Goal: Information Seeking & Learning: Learn about a topic

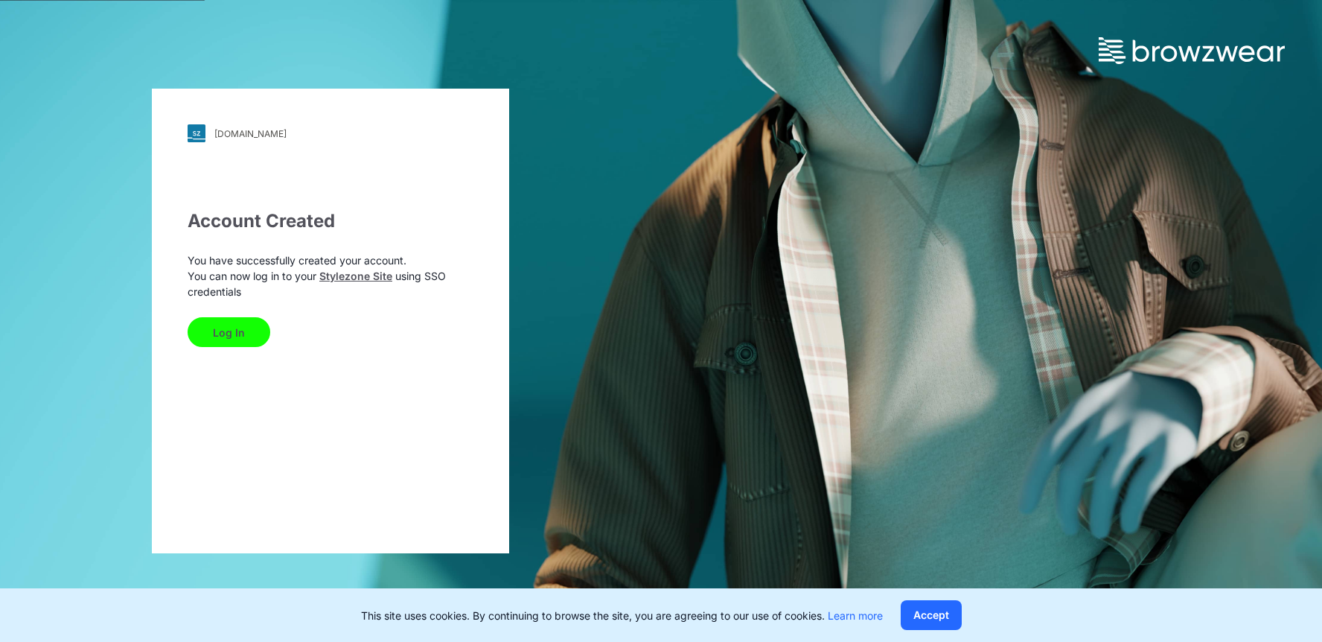
click at [237, 341] on button "Log In" at bounding box center [229, 332] width 83 height 30
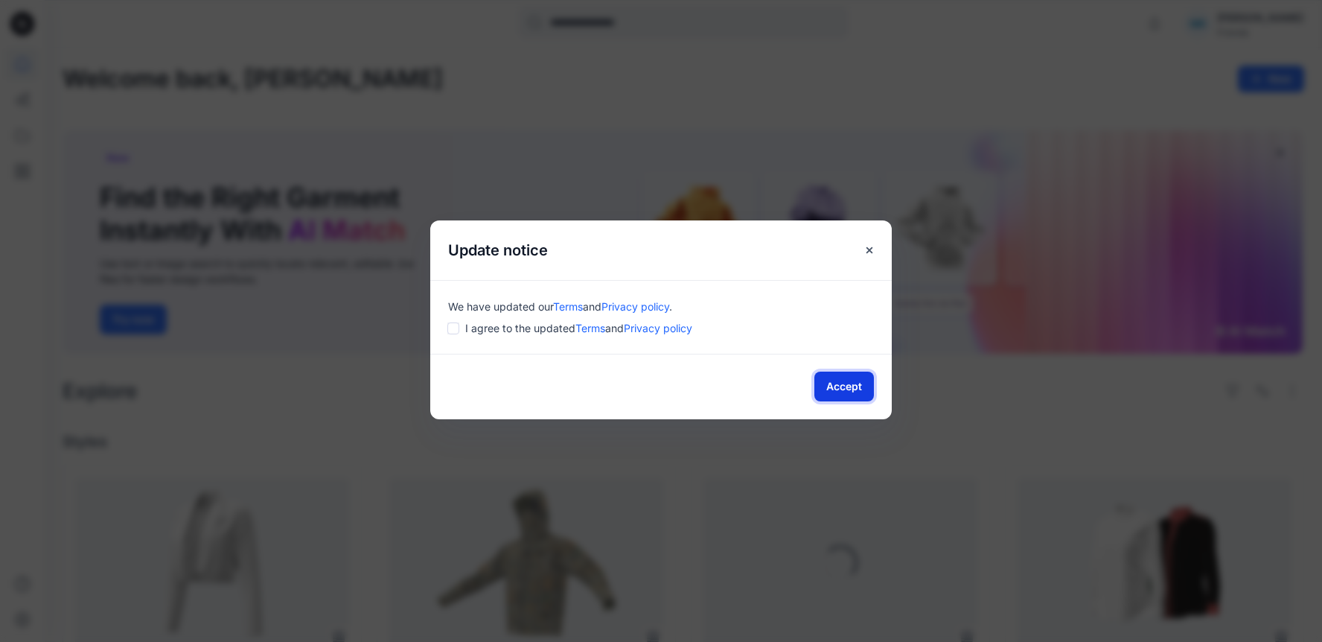
click at [841, 399] on button "Accept" at bounding box center [844, 386] width 60 height 30
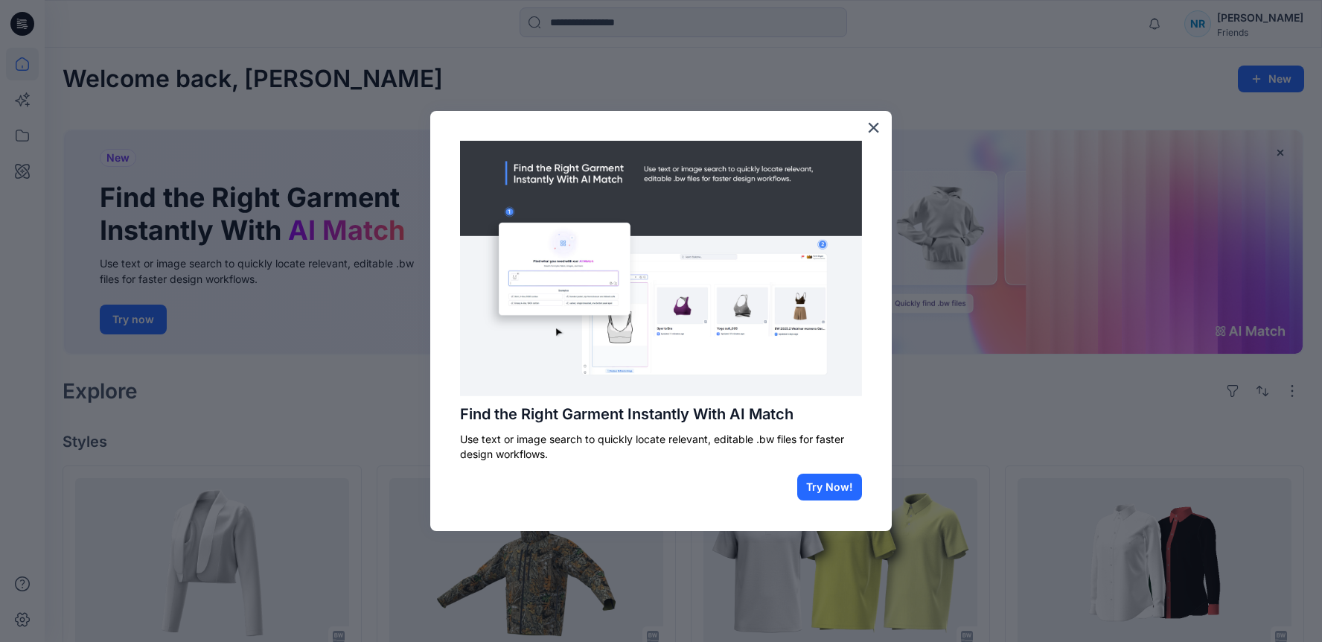
click at [602, 398] on div "Find the Right Garment Instantly With AI Match Use text or image search to quic…" at bounding box center [661, 321] width 462 height 420
click at [839, 492] on button "Try Now!" at bounding box center [829, 486] width 65 height 27
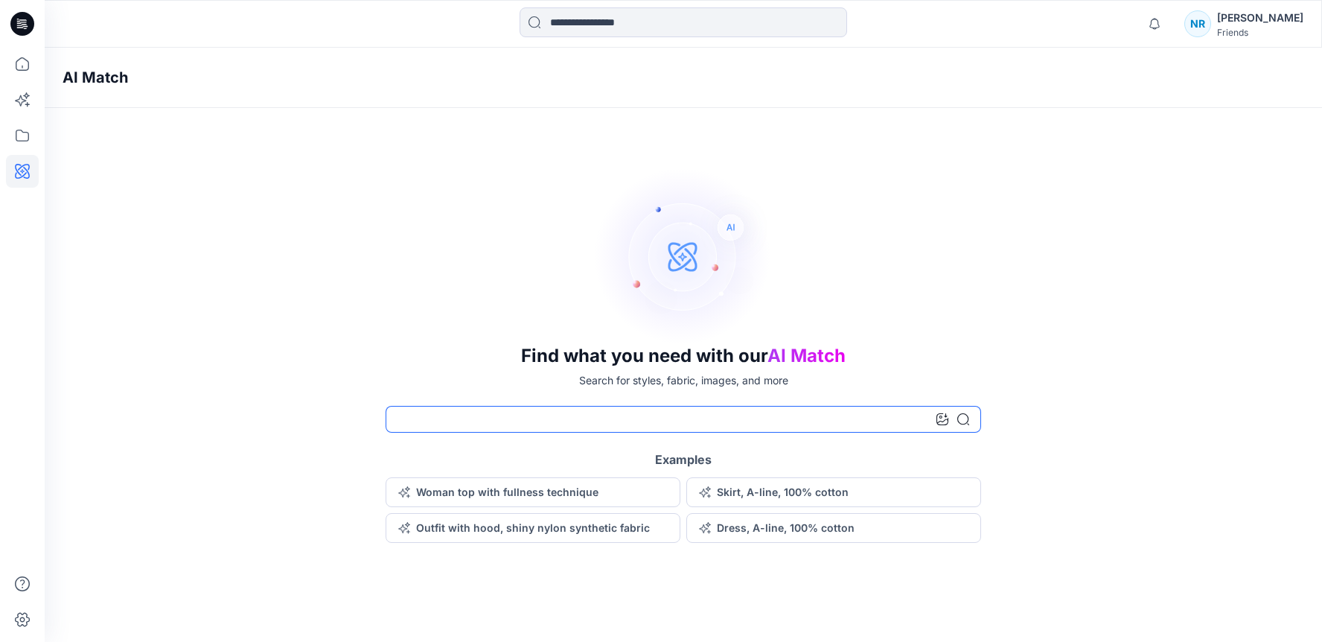
click at [424, 427] on input at bounding box center [684, 419] width 596 height 27
click at [1266, 28] on div "Friends" at bounding box center [1260, 32] width 86 height 11
click at [625, 412] on input at bounding box center [684, 419] width 596 height 27
type input "*******"
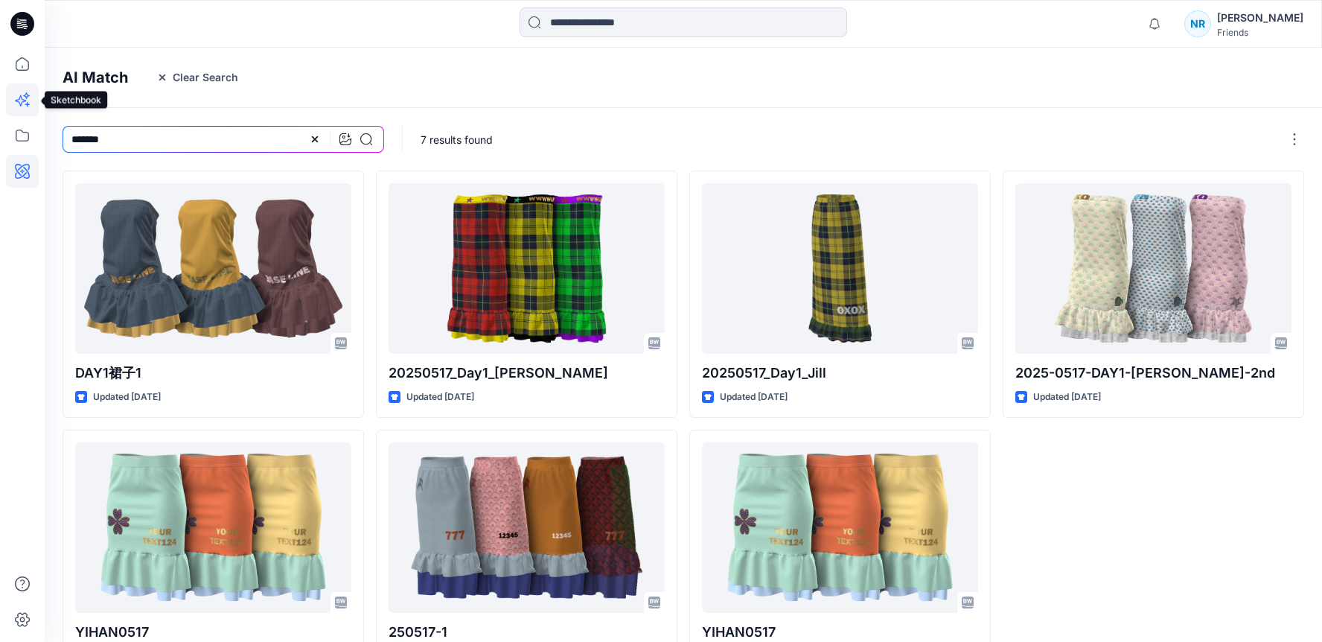
click at [26, 98] on icon at bounding box center [26, 95] width 7 height 7
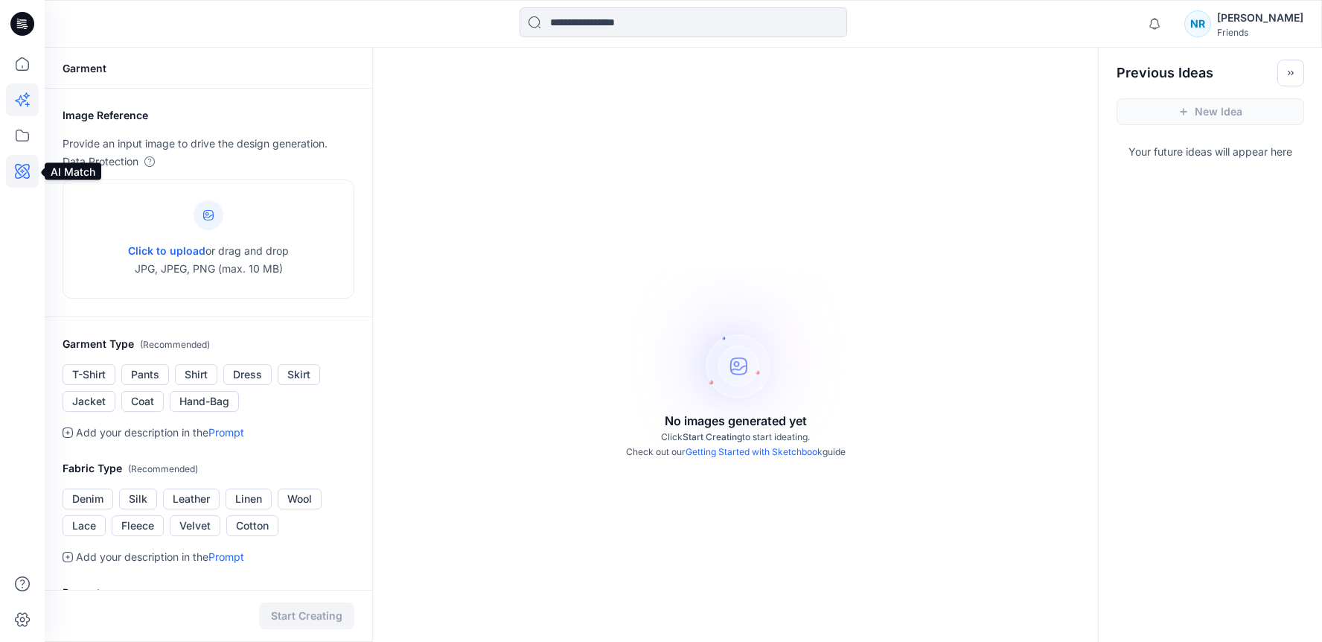
click at [23, 166] on icon at bounding box center [22, 171] width 33 height 33
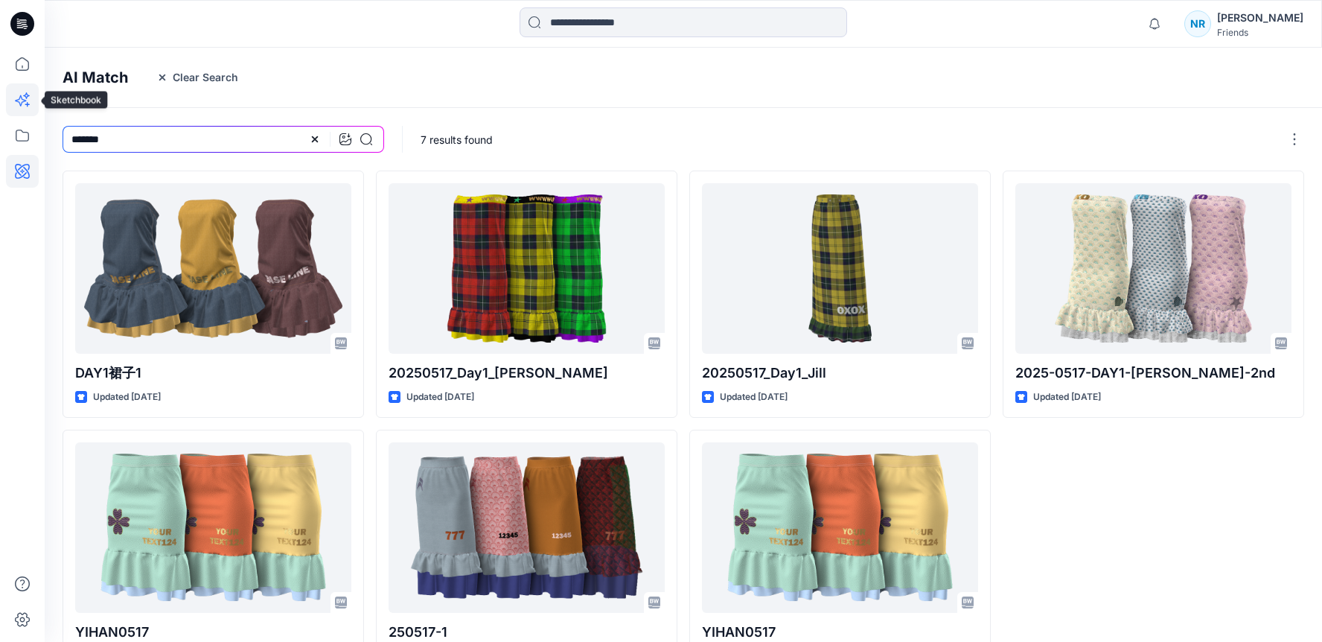
click at [22, 95] on icon at bounding box center [22, 99] width 33 height 33
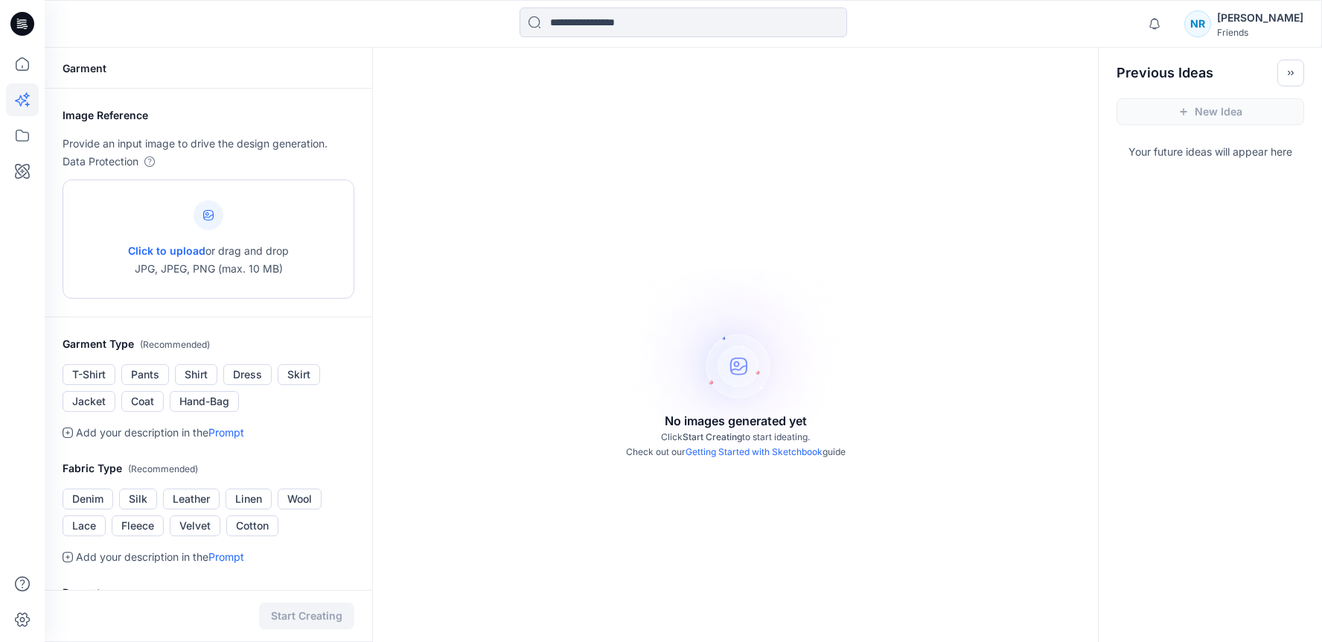
click at [175, 252] on span "Click to upload" at bounding box center [166, 250] width 77 height 13
type input "**********"
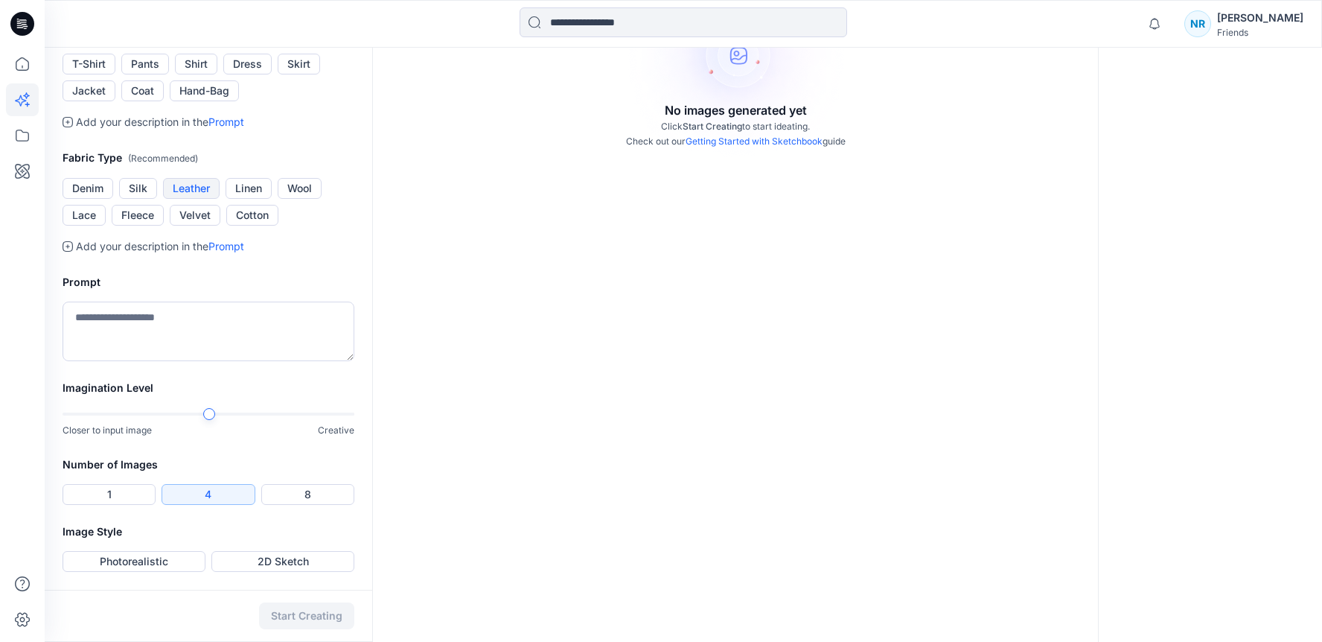
scroll to position [362, 0]
click at [179, 361] on textarea at bounding box center [209, 332] width 292 height 60
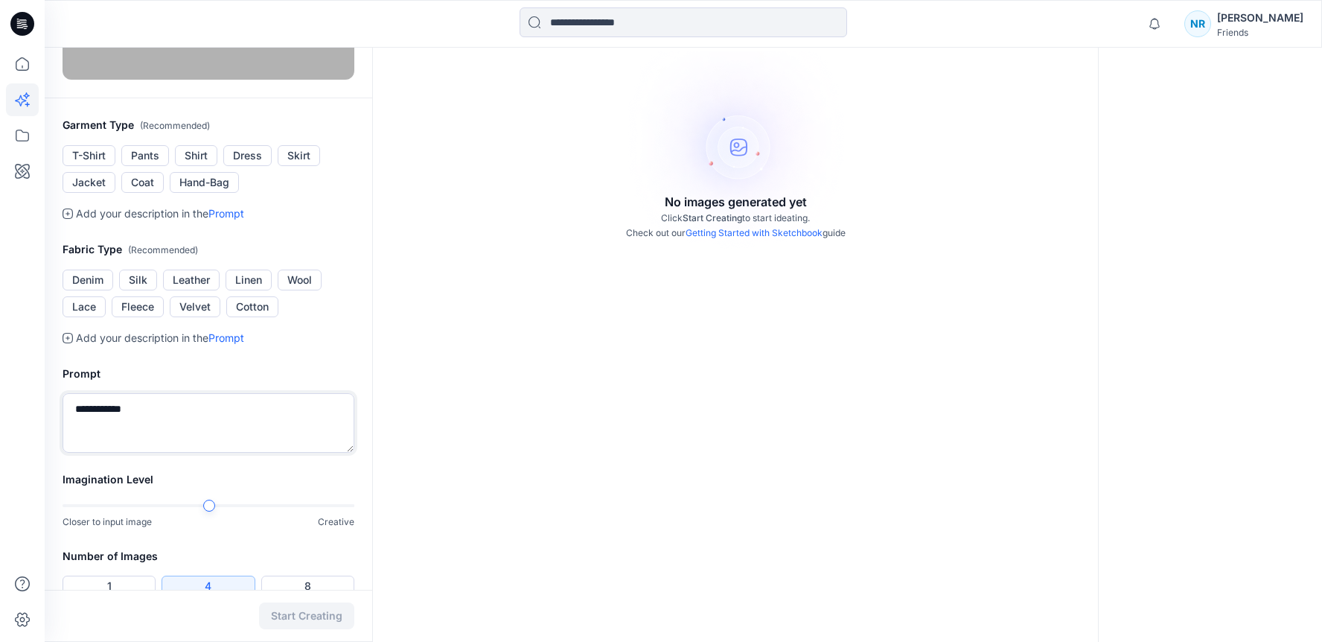
scroll to position [235, 0]
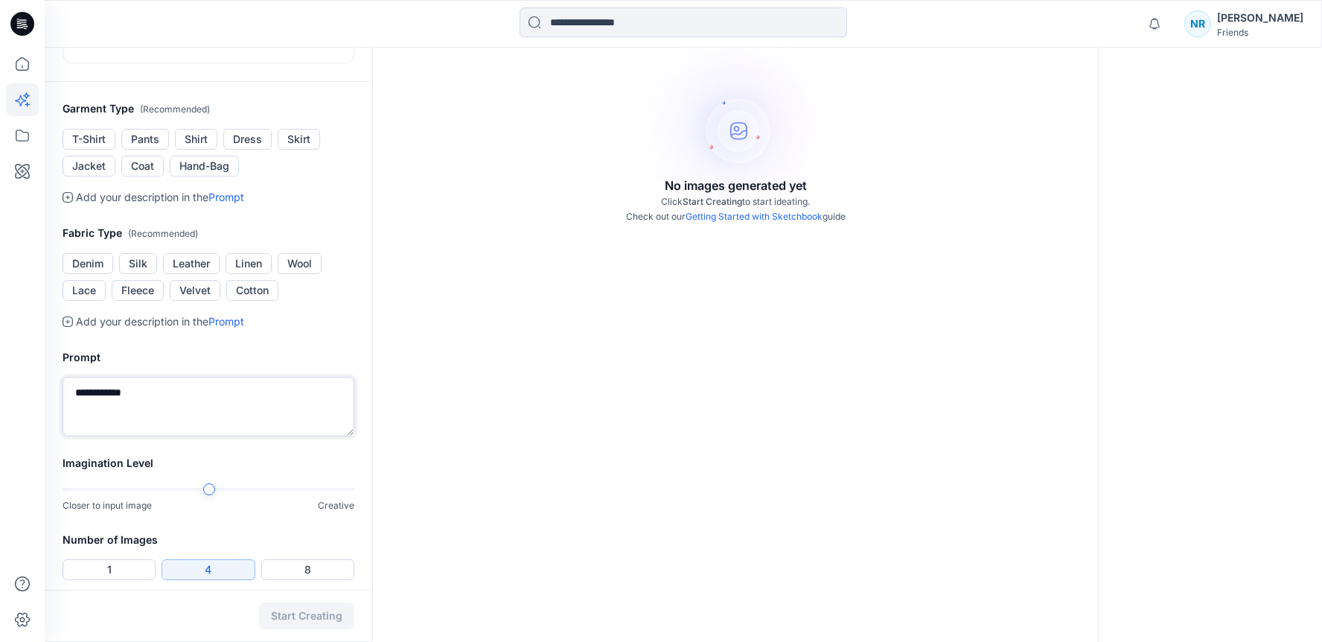
drag, startPoint x: 153, startPoint y: 567, endPoint x: 59, endPoint y: 565, distance: 93.8
click at [59, 454] on div "**********" at bounding box center [209, 393] width 328 height 124
type textarea "**********"
click at [314, 331] on div "Add your description in the Prompt" at bounding box center [209, 322] width 292 height 18
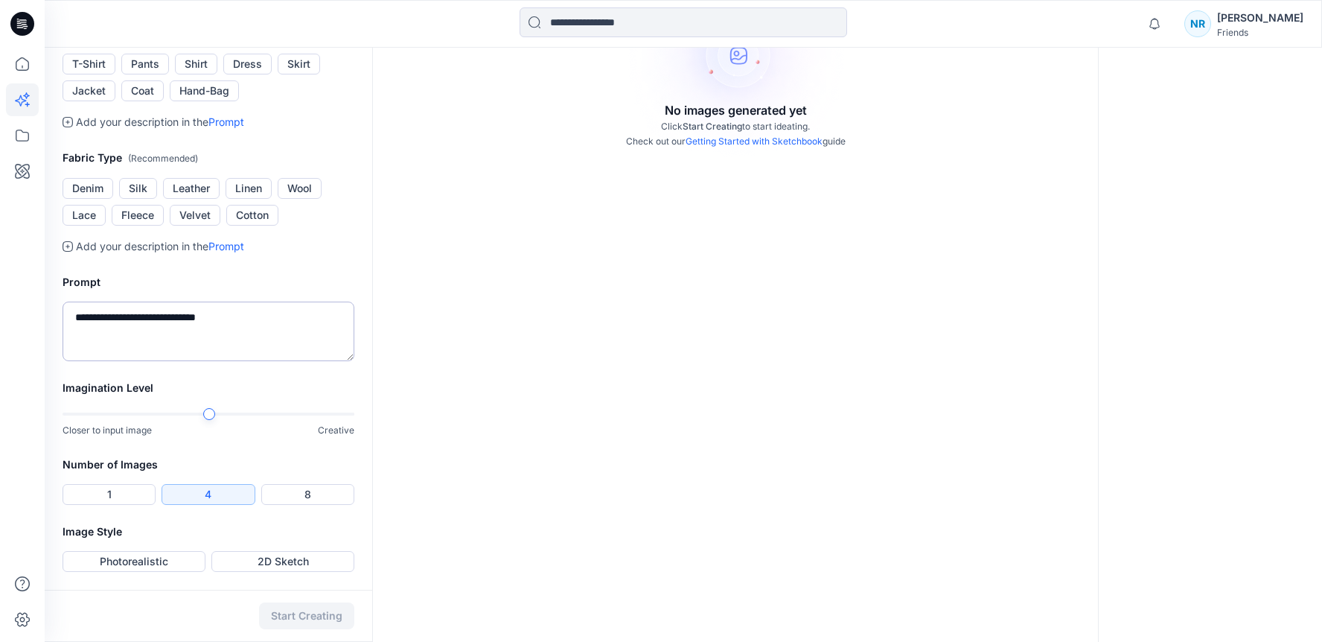
scroll to position [483, 0]
click at [135, 491] on button "1" at bounding box center [109, 494] width 93 height 21
click at [185, 498] on button "4" at bounding box center [208, 494] width 93 height 21
click at [179, 558] on button "Photorealistic" at bounding box center [134, 561] width 143 height 21
click at [303, 611] on button "Start Creating" at bounding box center [306, 615] width 95 height 27
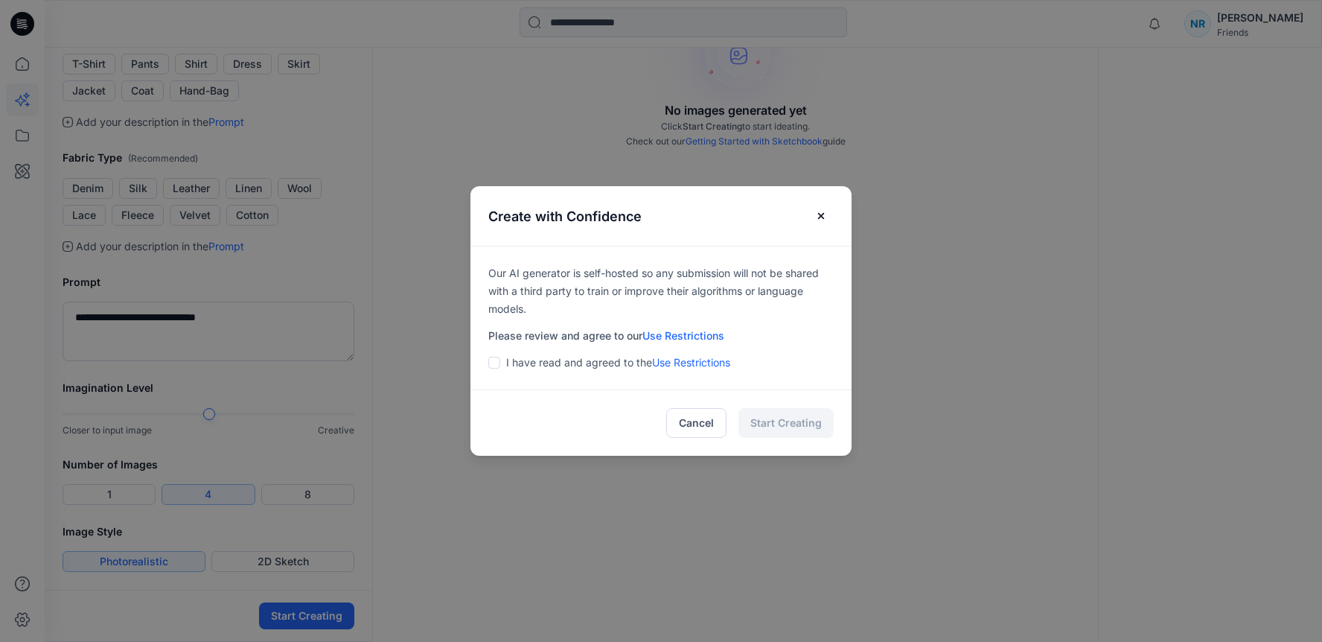
click at [497, 366] on span at bounding box center [494, 363] width 12 height 12
click at [774, 421] on button "Start Creating" at bounding box center [786, 423] width 95 height 30
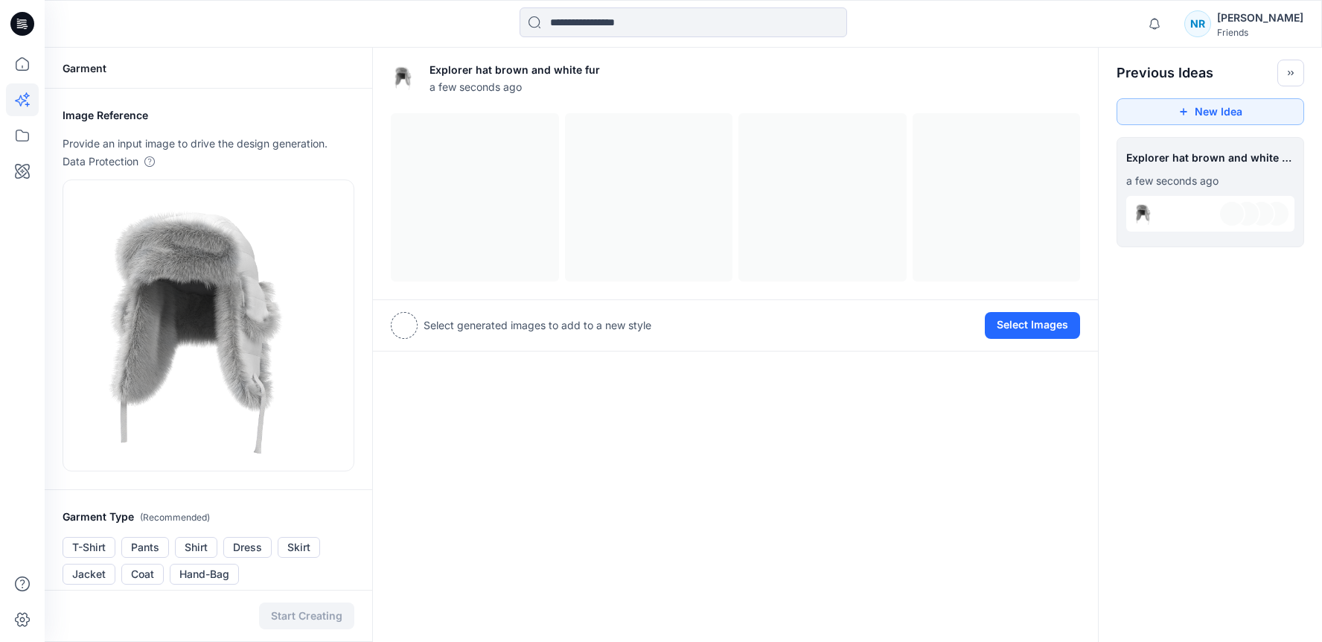
click at [741, 400] on div "Explorer hat brown and white fur a few seconds ago View Settings Select generat…" at bounding box center [735, 586] width 727 height 1077
click at [800, 479] on div "Explorer hat brown and white fur a few seconds ago View Settings Select generat…" at bounding box center [735, 586] width 727 height 1077
click at [800, 480] on div "Explorer hat brown and white fur a few seconds ago View Settings Select generat…" at bounding box center [735, 586] width 727 height 1077
click at [771, 351] on div "Explorer hat brown and white fur a minute ago View Settings Select generated im…" at bounding box center [735, 586] width 727 height 1077
click at [406, 334] on div at bounding box center [404, 325] width 27 height 27
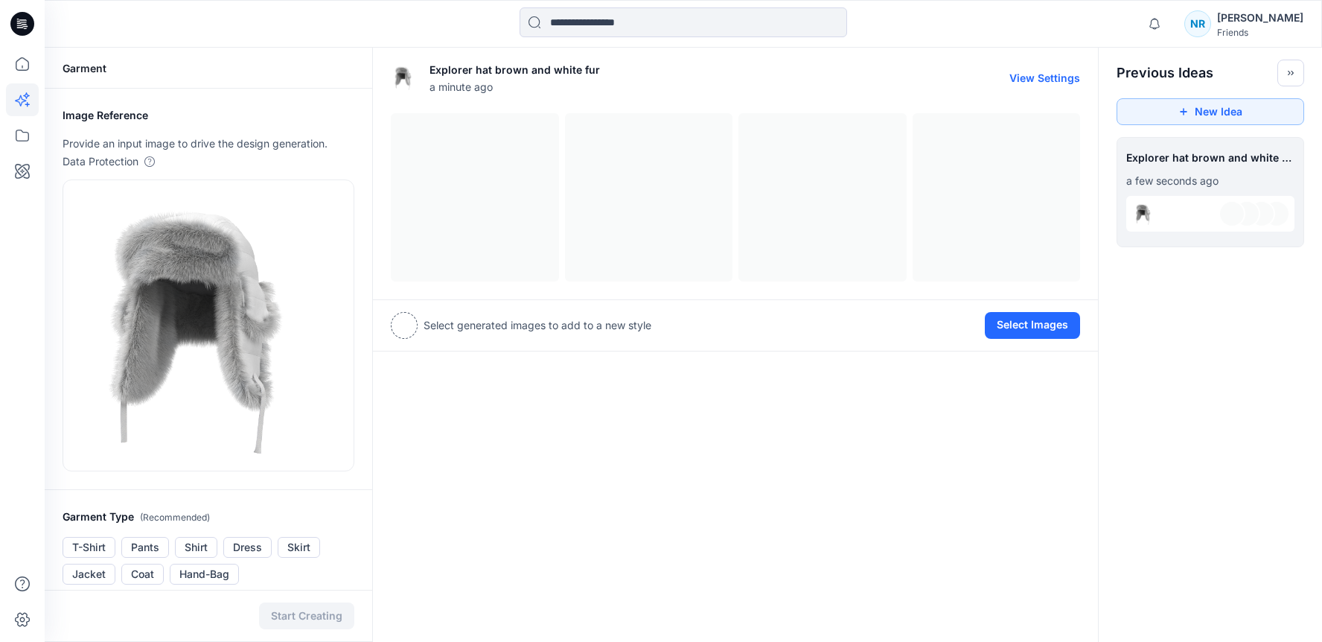
click at [476, 223] on div at bounding box center [735, 197] width 689 height 168
click at [671, 240] on div at bounding box center [735, 197] width 689 height 168
click at [20, 106] on icon at bounding box center [21, 101] width 12 height 12
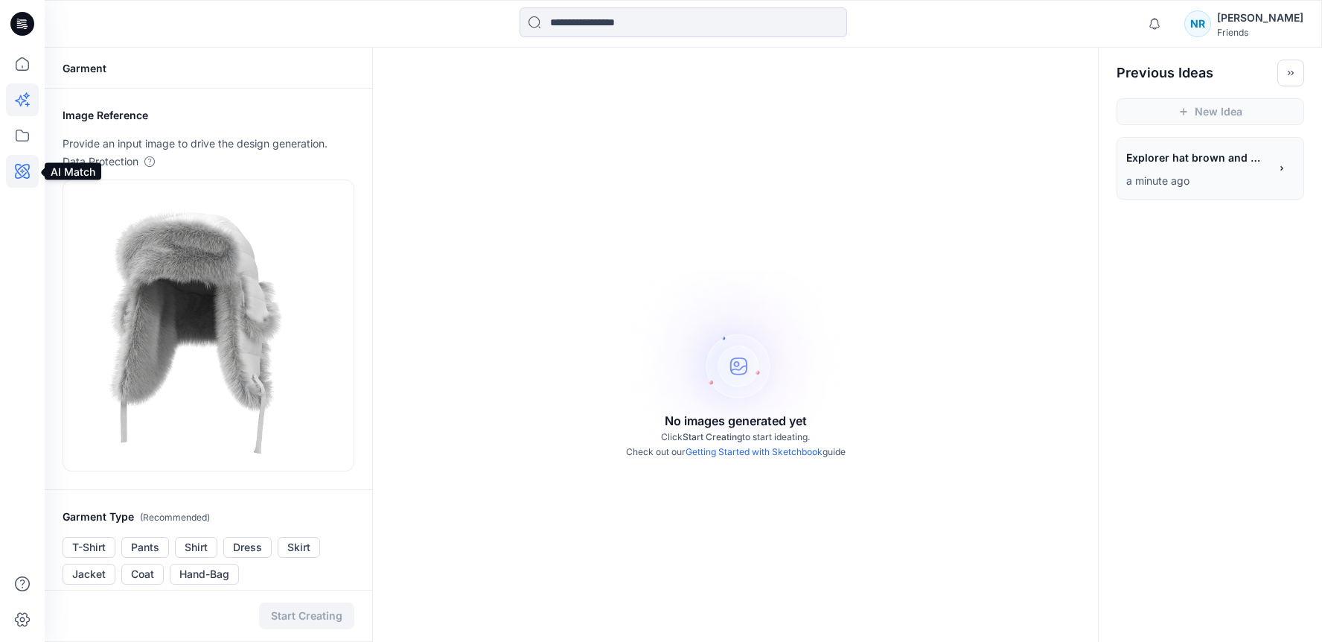
click at [25, 173] on icon at bounding box center [22, 171] width 15 height 15
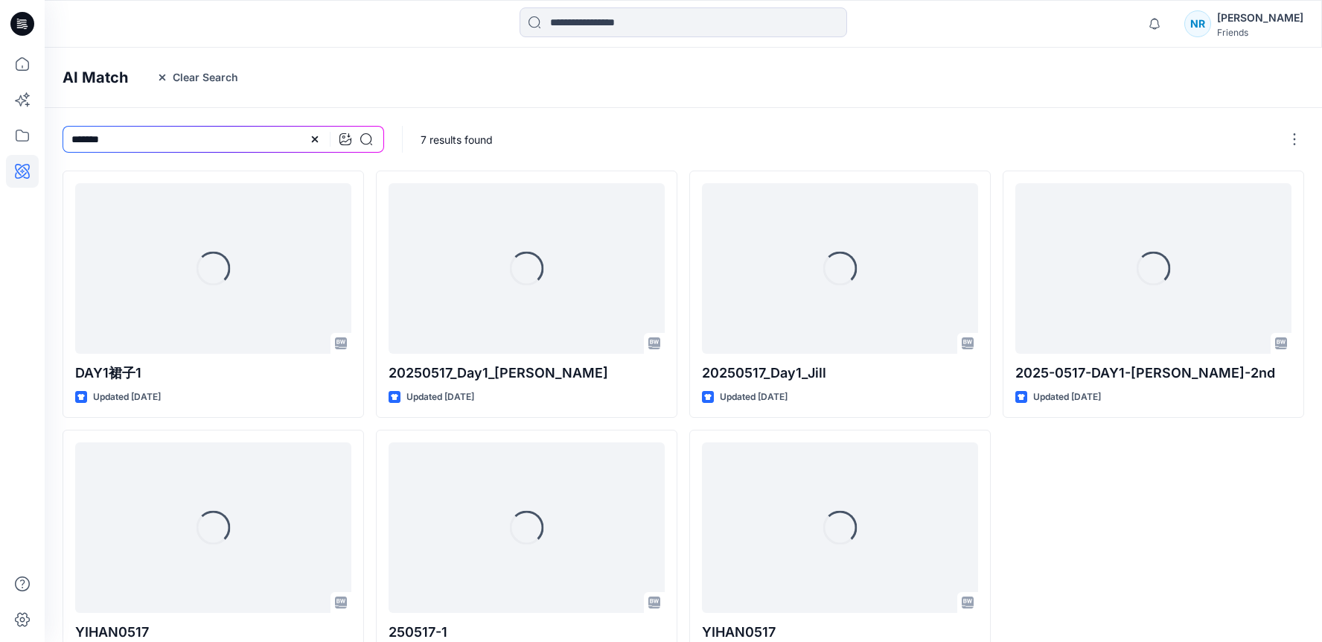
drag, startPoint x: 173, startPoint y: 142, endPoint x: 50, endPoint y: 144, distance: 122.8
click at [50, 144] on div "*******" at bounding box center [223, 139] width 357 height 63
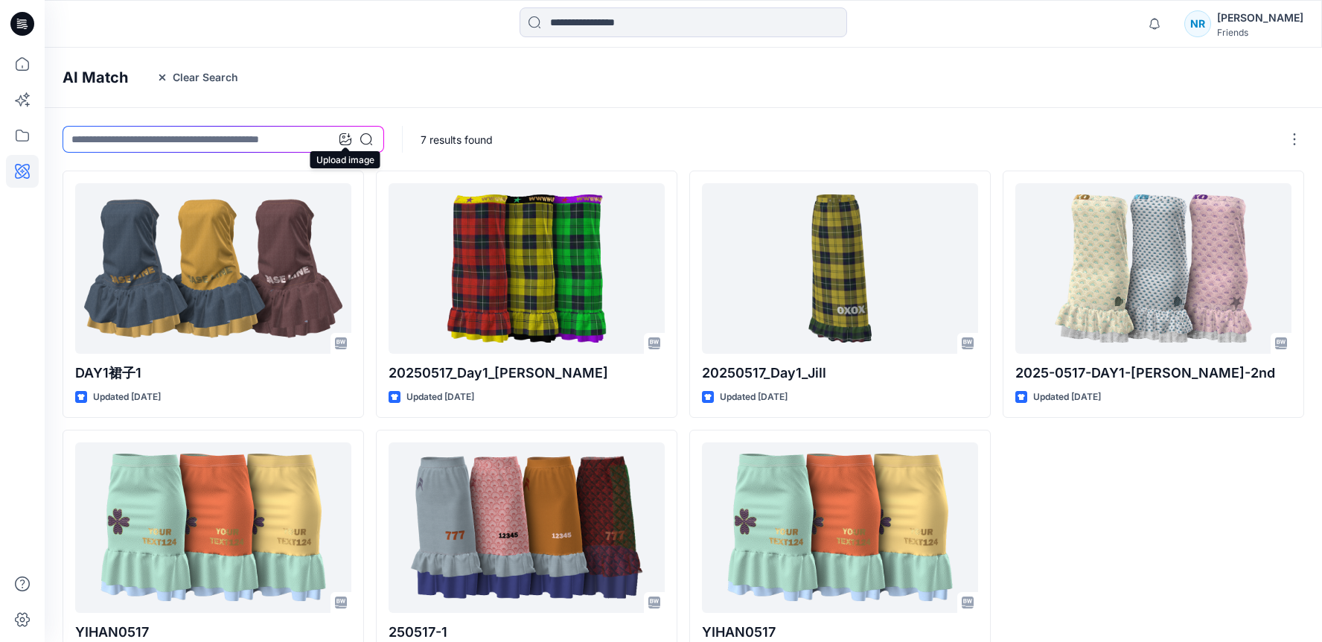
click at [347, 135] on icon at bounding box center [345, 139] width 12 height 12
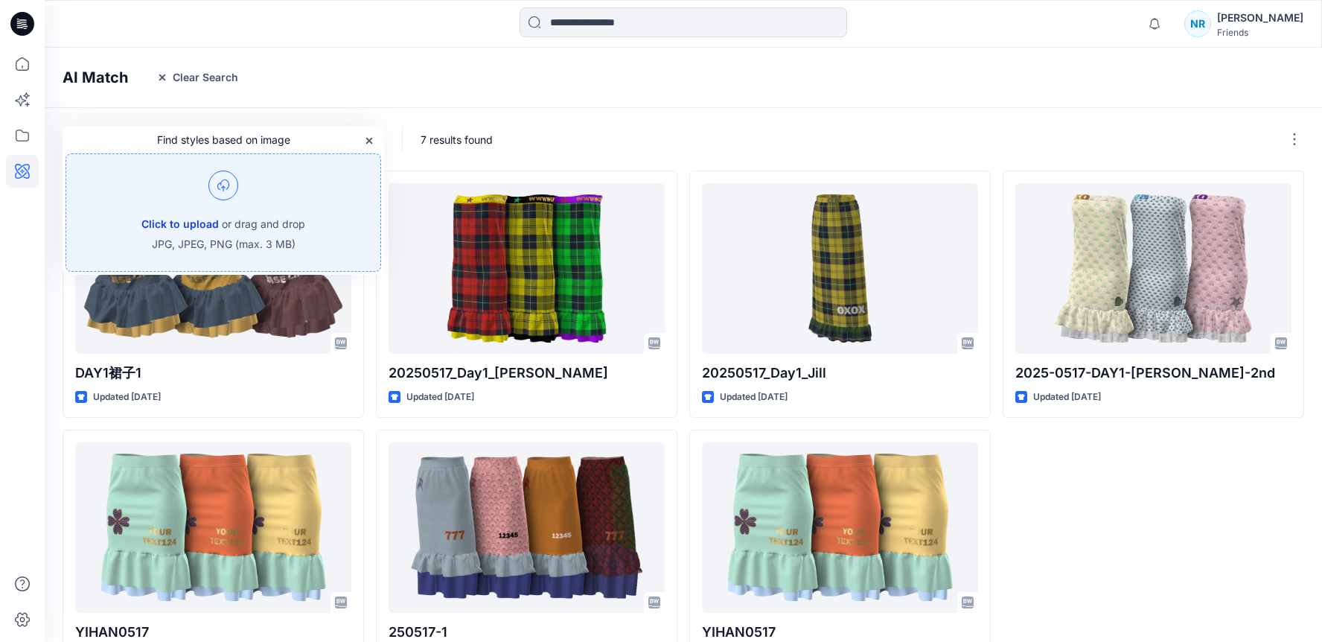
click at [198, 221] on button "Click to upload" at bounding box center [179, 224] width 77 height 18
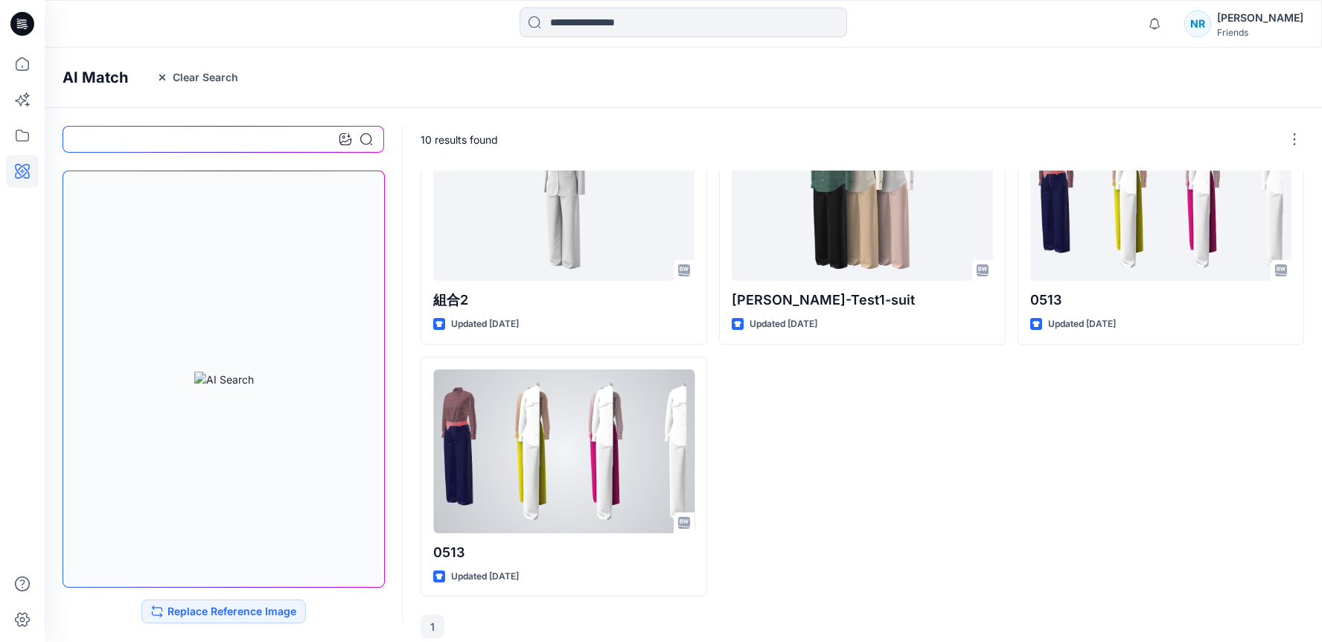
scroll to position [584, 0]
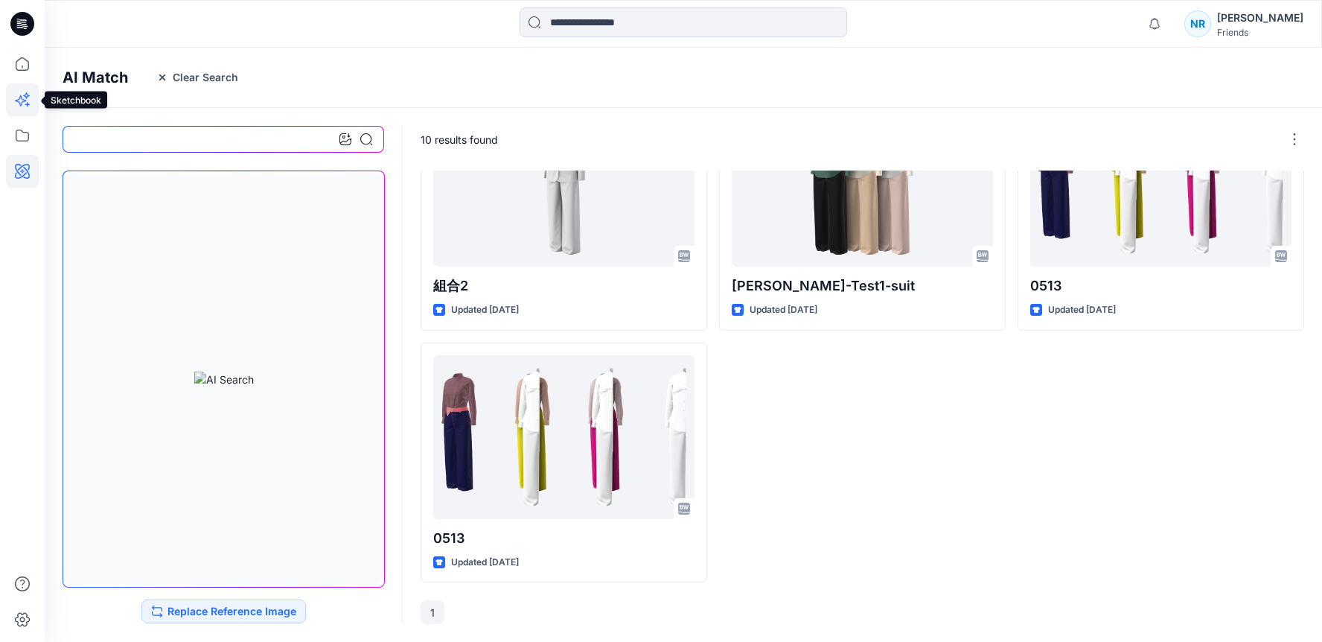
click at [21, 97] on icon at bounding box center [20, 100] width 11 height 11
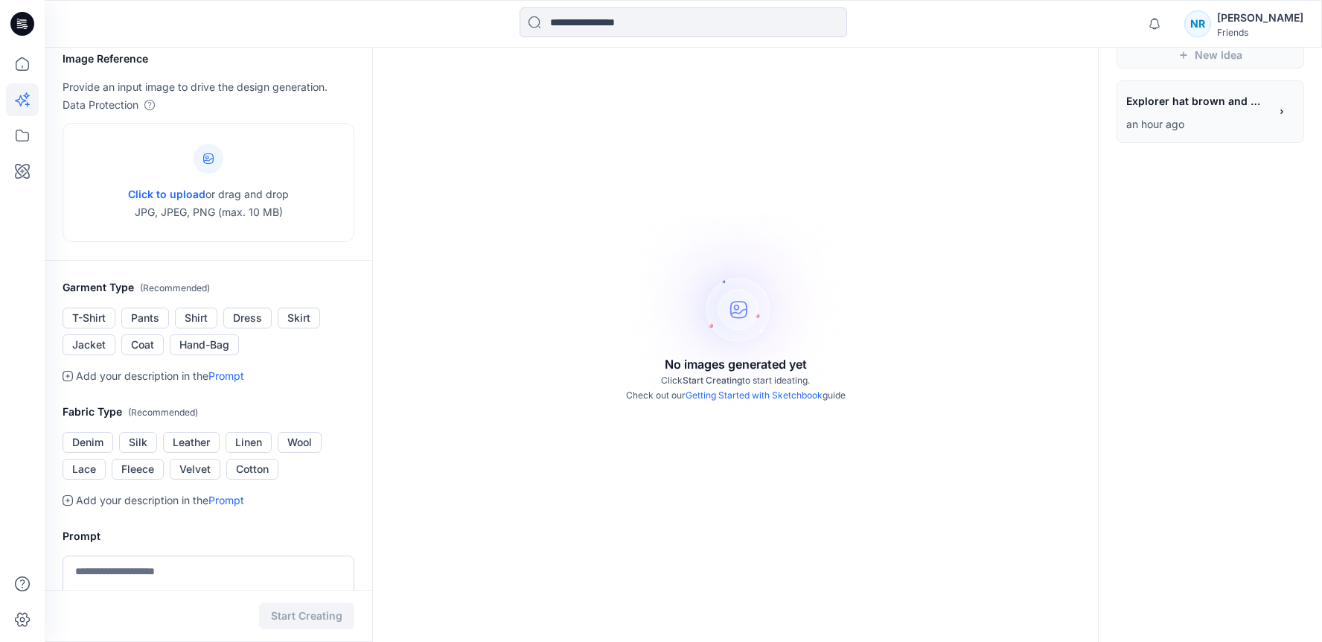
scroll to position [50, 0]
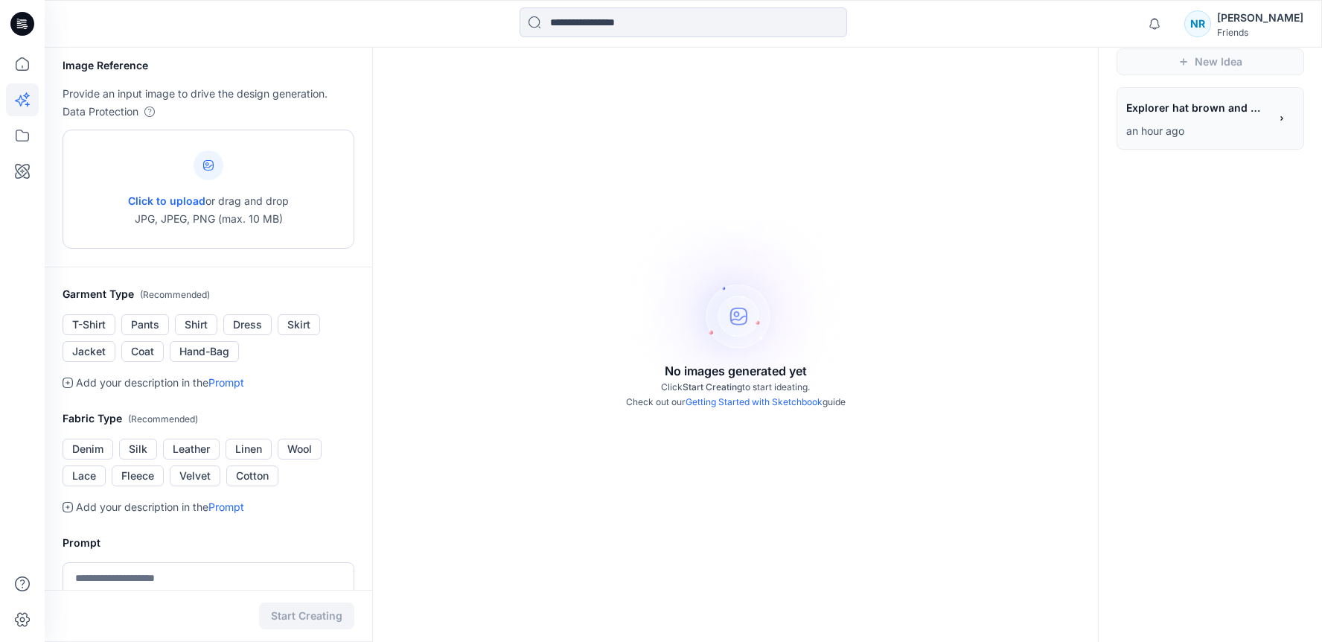
click at [189, 193] on p "Click to upload or drag and drop JPG, JPEG, PNG (max. 10 MB)" at bounding box center [208, 210] width 161 height 36
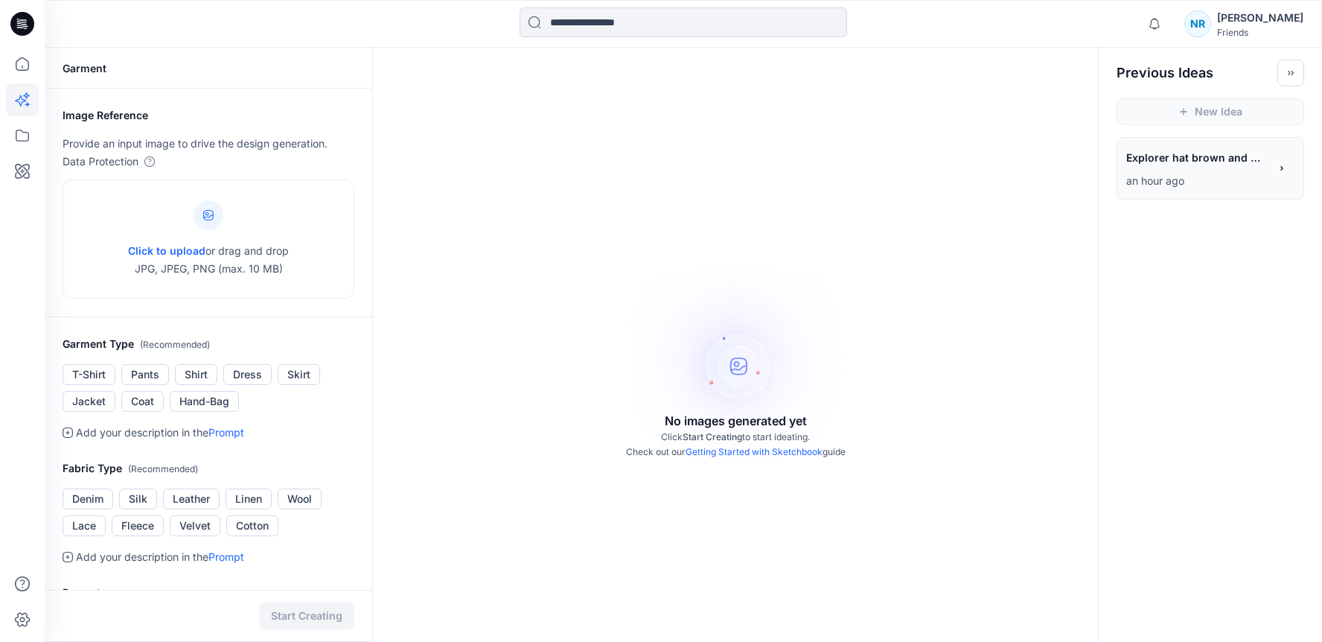
scroll to position [0, 0]
click at [22, 169] on icon at bounding box center [22, 171] width 4 height 4
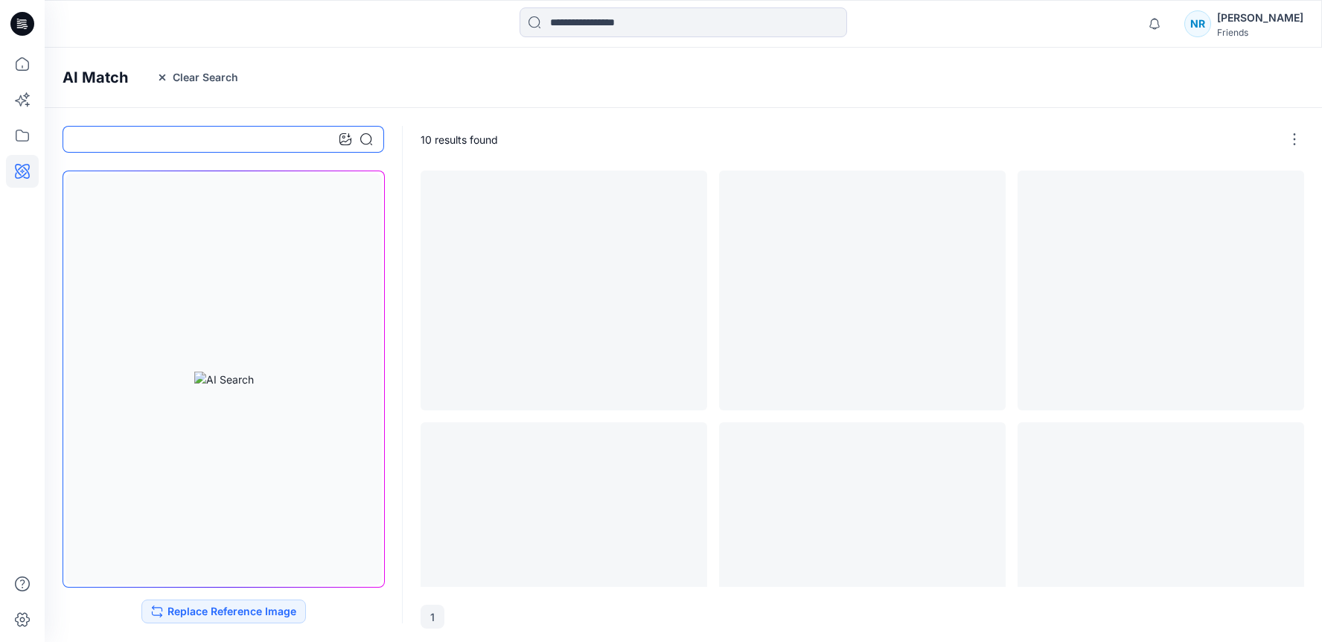
click at [156, 147] on input at bounding box center [224, 139] width 322 height 27
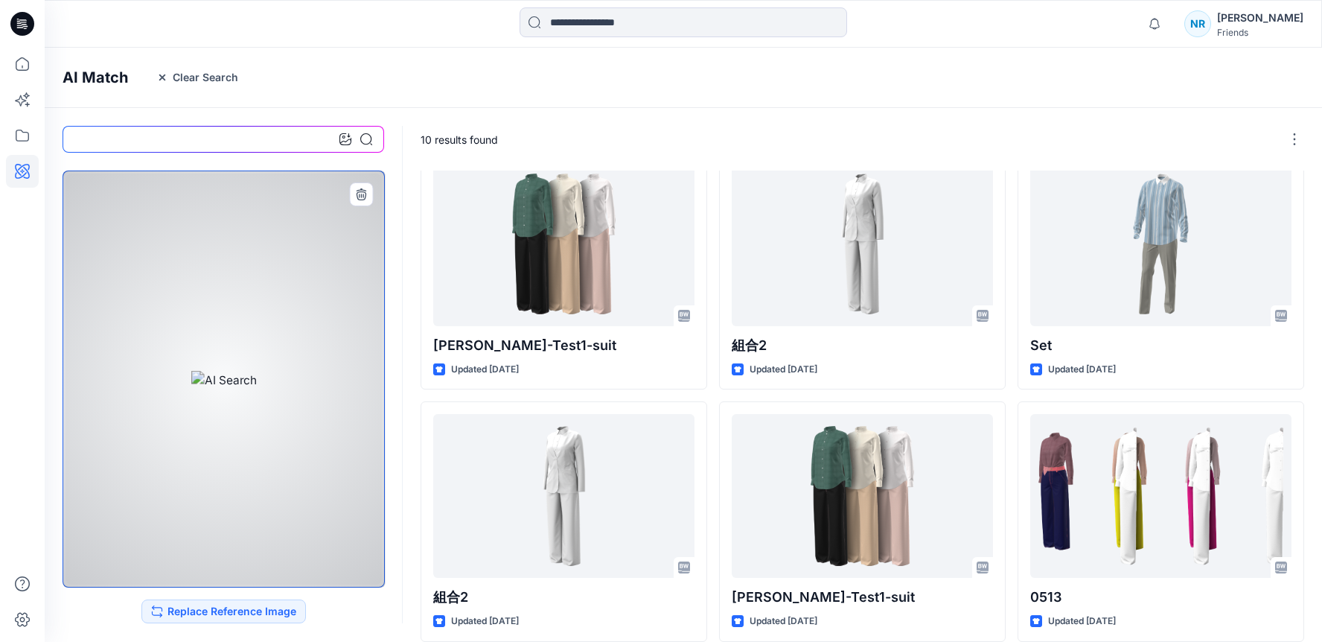
scroll to position [281, 0]
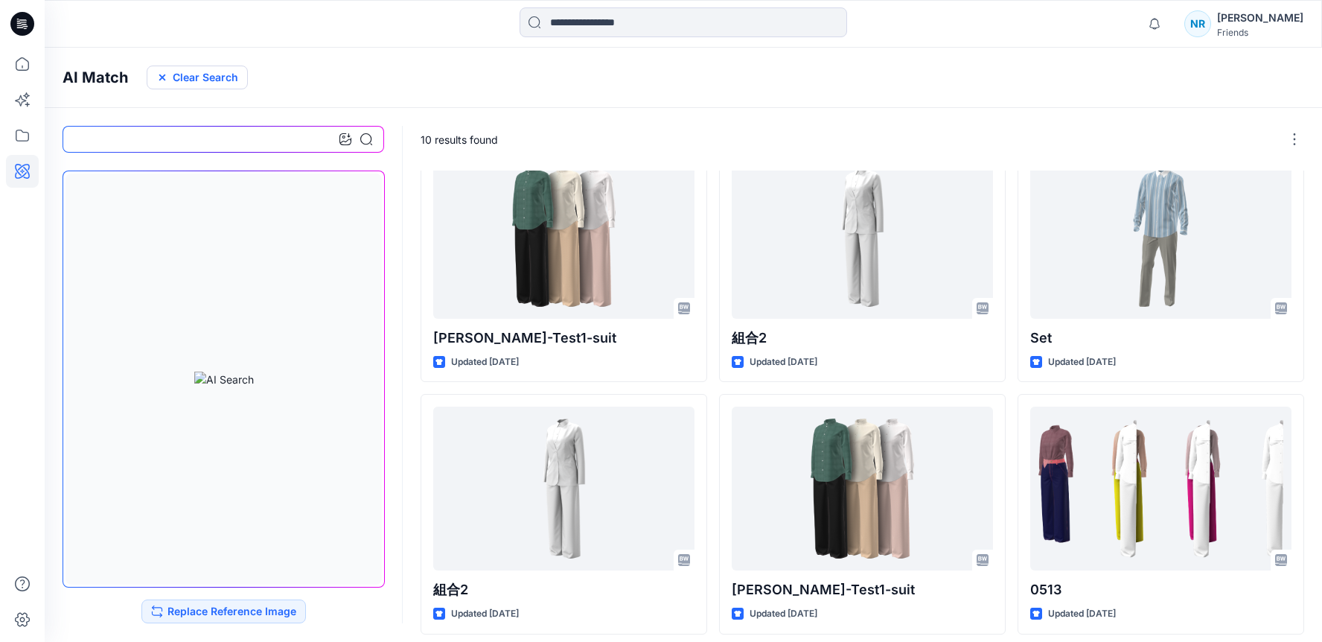
click at [168, 74] on button "Clear Search" at bounding box center [197, 78] width 101 height 24
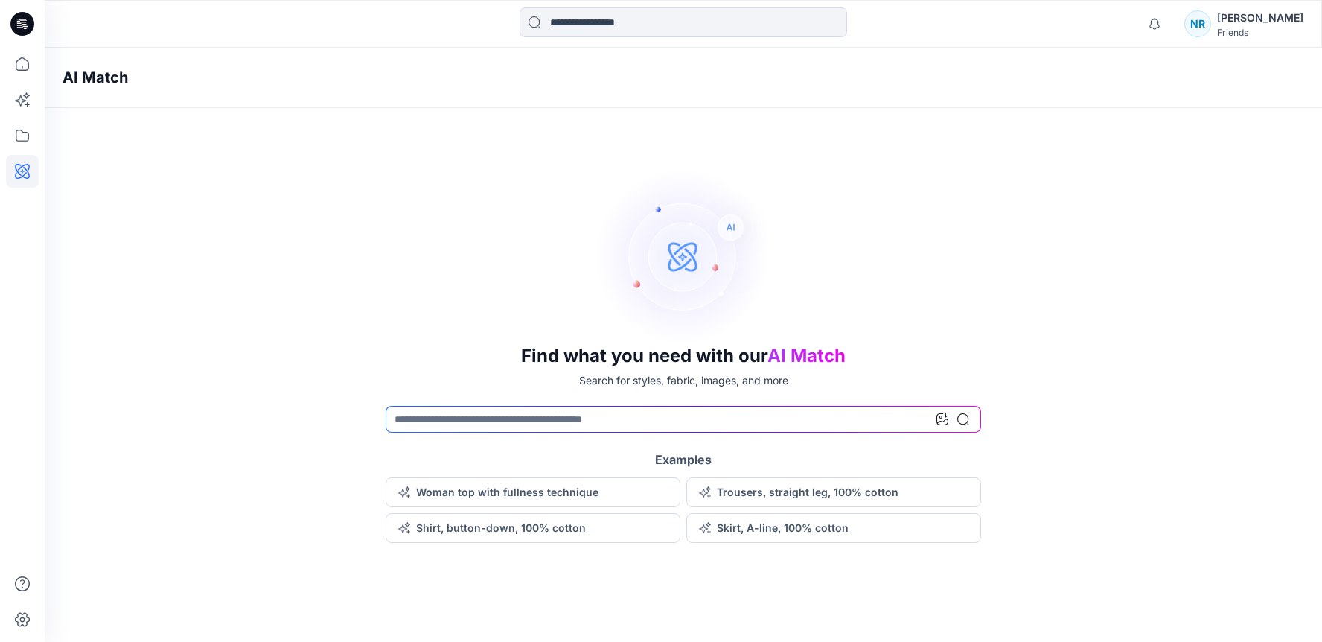
scroll to position [0, 0]
click at [467, 418] on input at bounding box center [684, 419] width 596 height 27
click at [1211, 28] on div "NR" at bounding box center [1197, 23] width 27 height 27
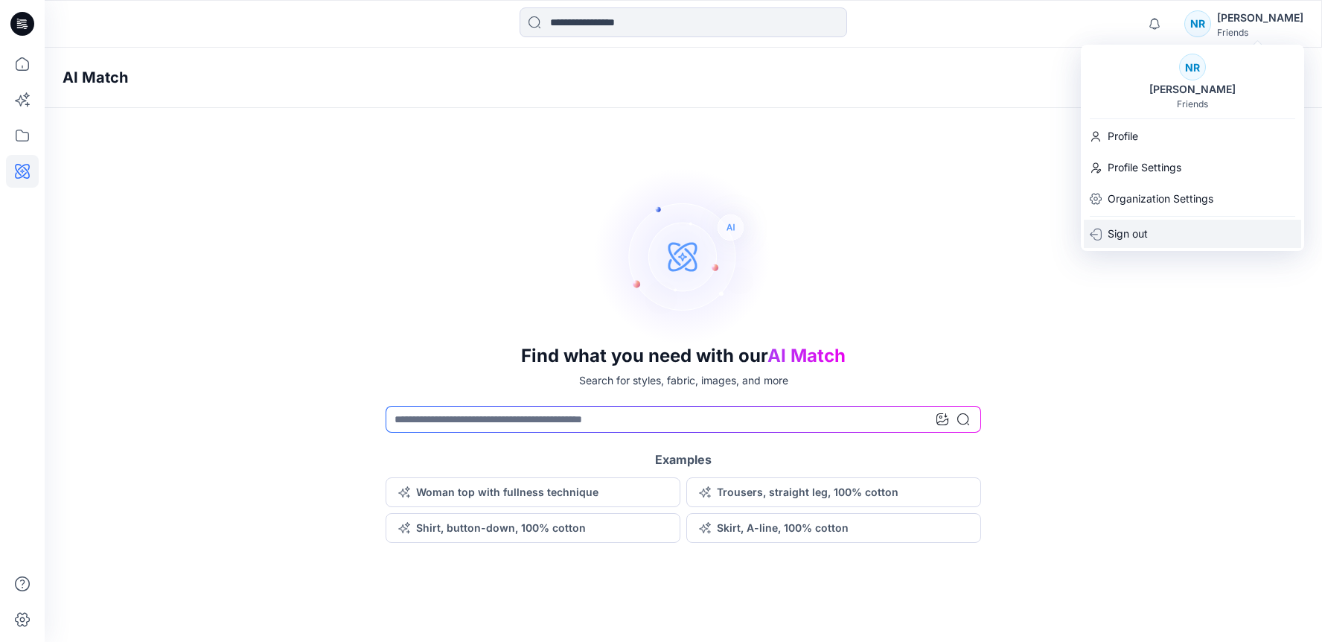
click at [1134, 239] on p "Sign out" at bounding box center [1128, 234] width 40 height 28
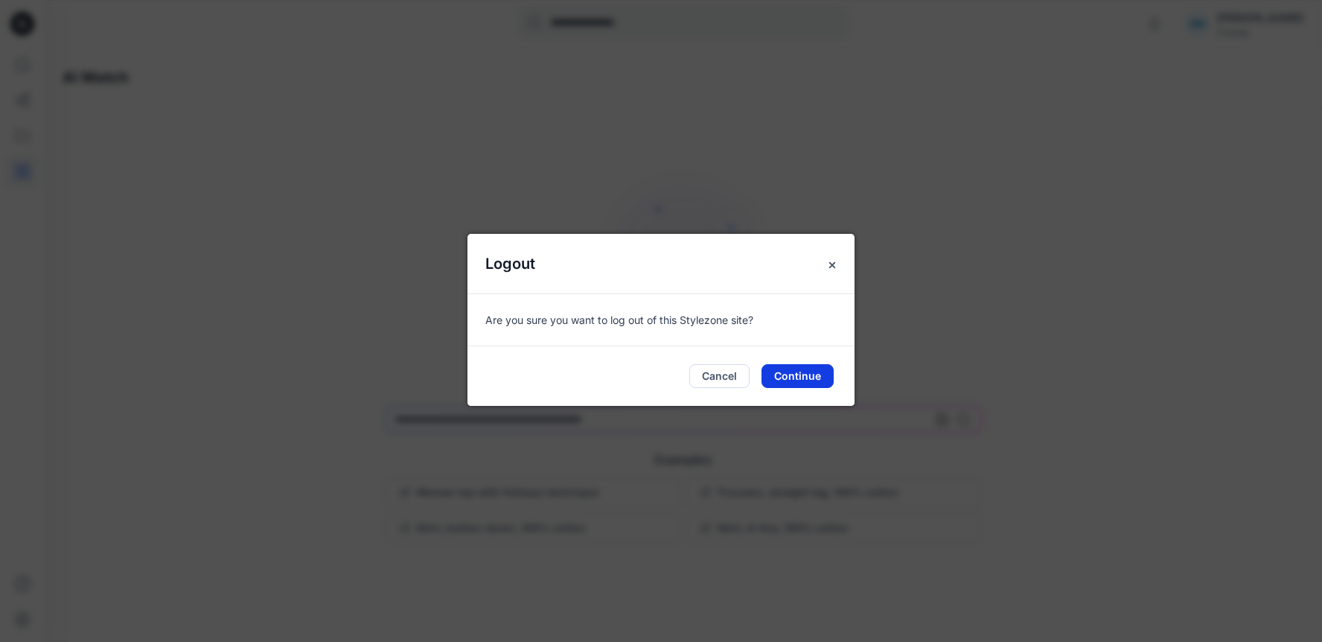
click at [776, 376] on button "Continue" at bounding box center [798, 376] width 72 height 24
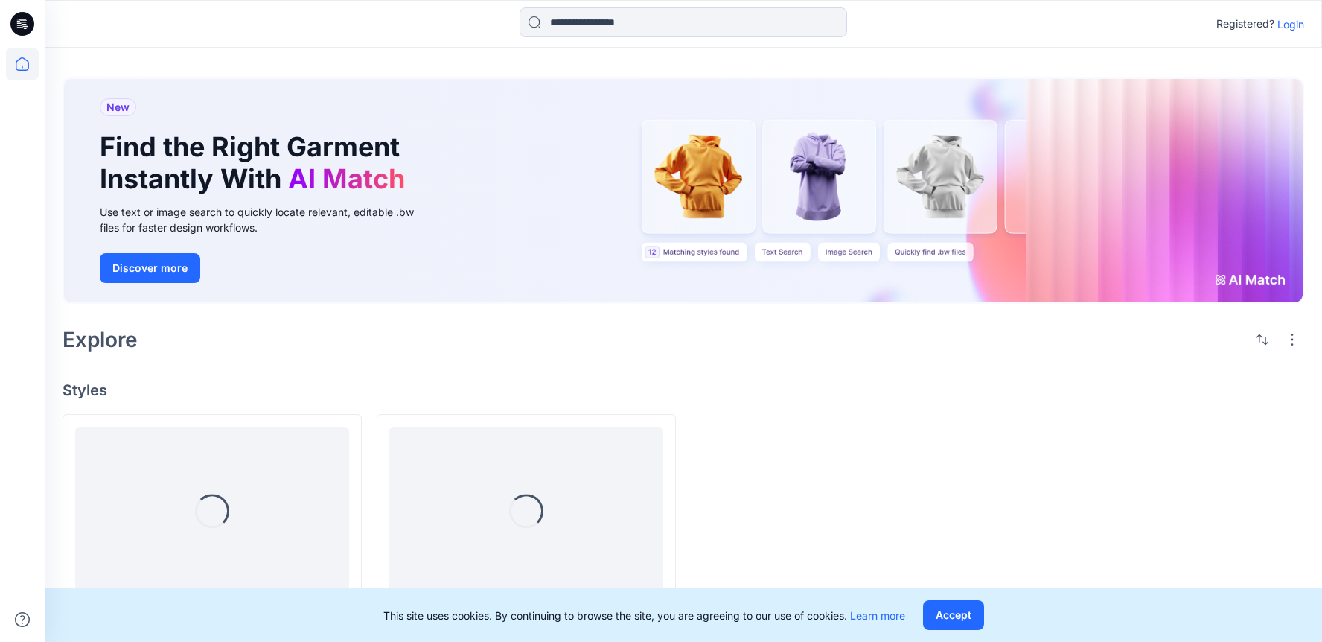
click at [1291, 23] on p "Login" at bounding box center [1291, 24] width 27 height 16
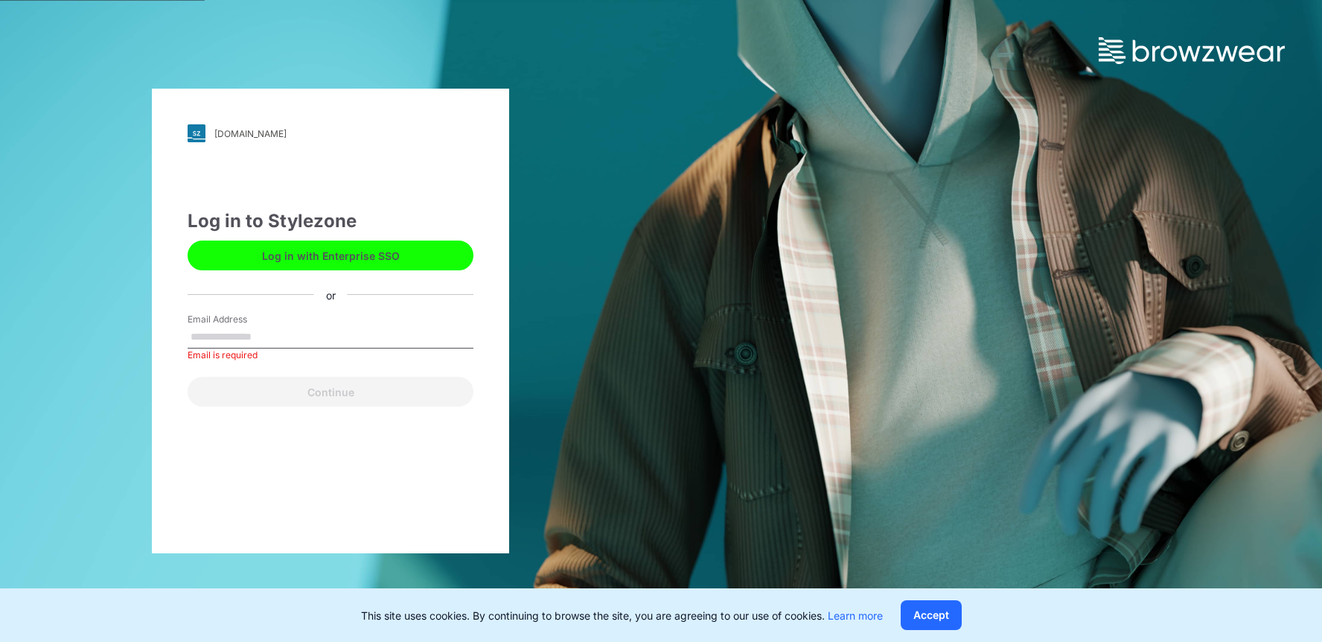
click at [325, 260] on button "Log in with Enterprise SSO" at bounding box center [331, 255] width 286 height 30
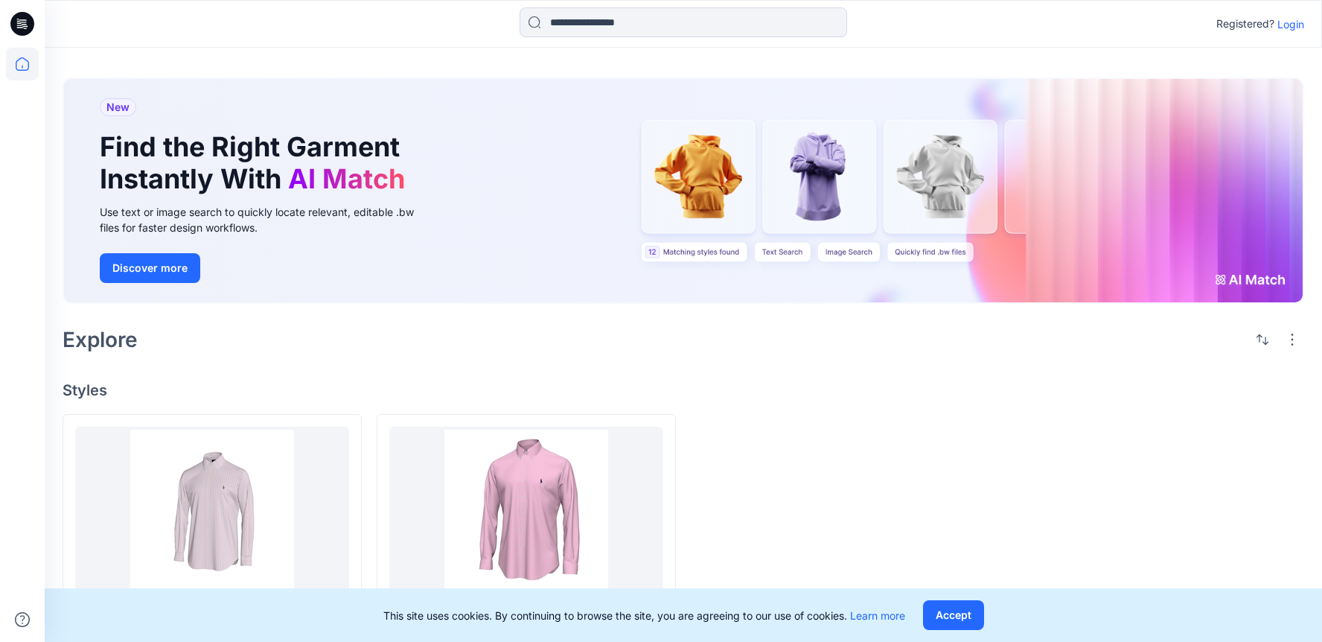
click at [1280, 20] on p "Login" at bounding box center [1291, 24] width 27 height 16
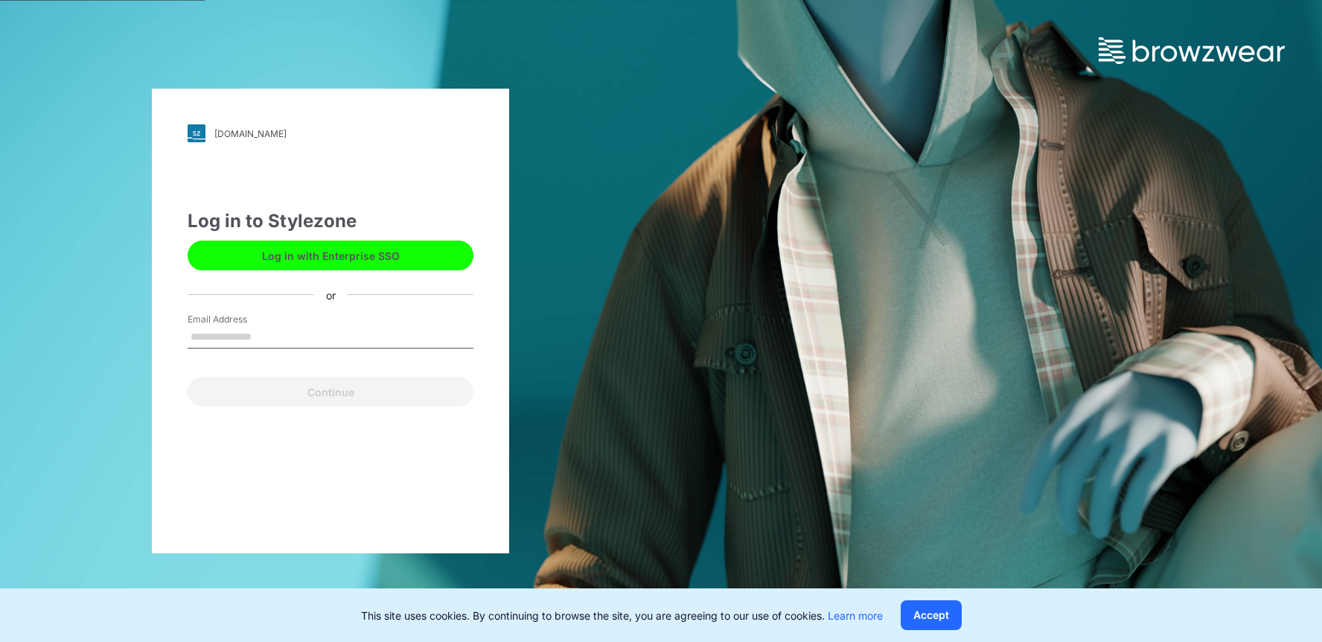
click at [259, 336] on input "Email Address" at bounding box center [331, 337] width 286 height 22
click at [128, 380] on div "[DOMAIN_NAME] Loading... Log in to Stylezone Log in with Enterprise SSO or Emai…" at bounding box center [330, 321] width 661 height 642
click at [263, 341] on input "Email Address" at bounding box center [331, 337] width 286 height 22
type input "**********"
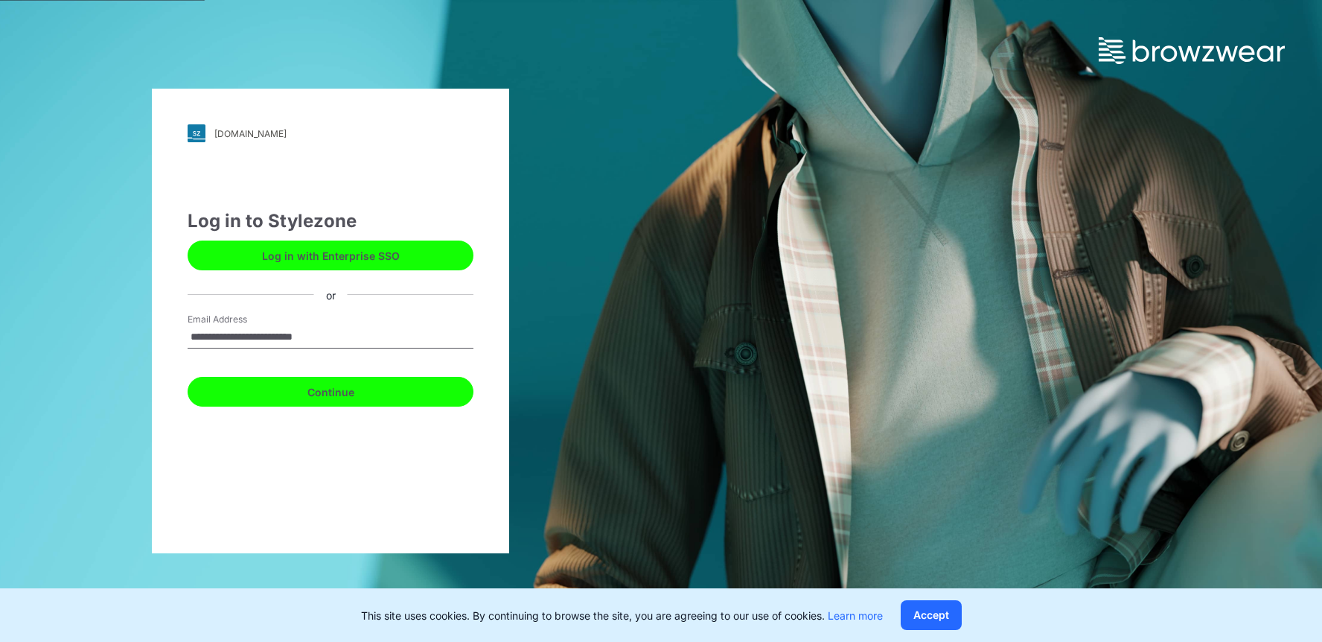
click at [293, 397] on button "Continue" at bounding box center [331, 392] width 286 height 30
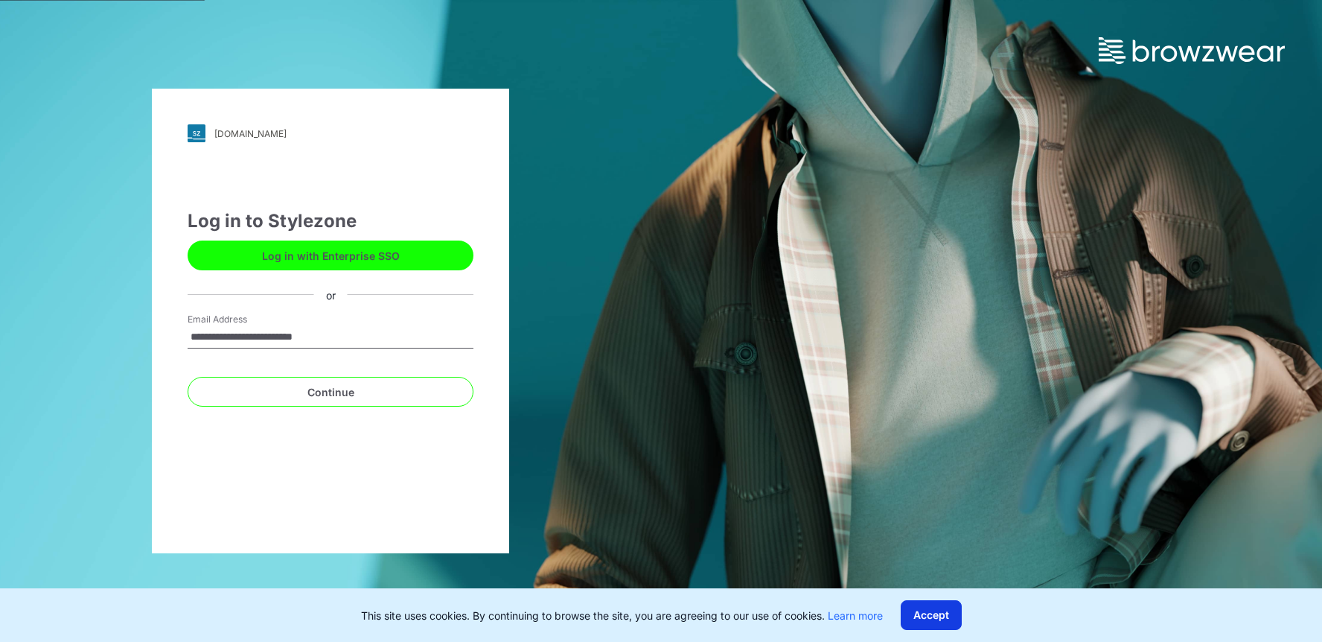
click at [949, 619] on button "Accept" at bounding box center [931, 615] width 61 height 30
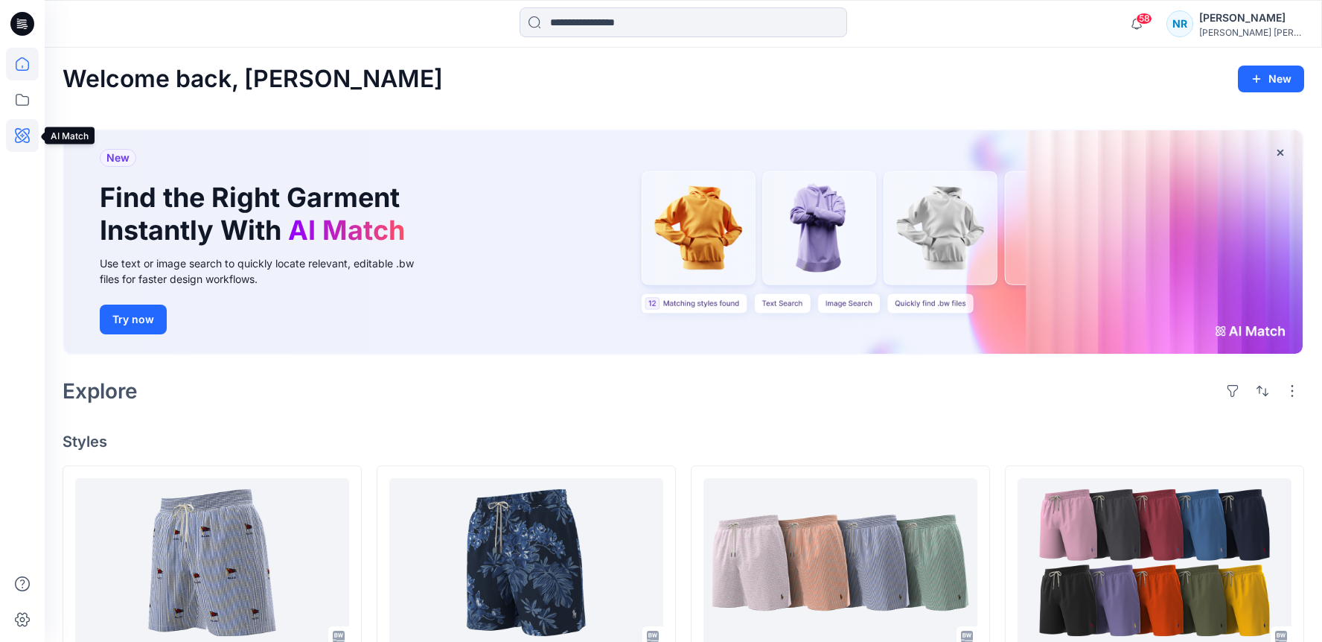
click at [14, 138] on icon at bounding box center [22, 135] width 33 height 33
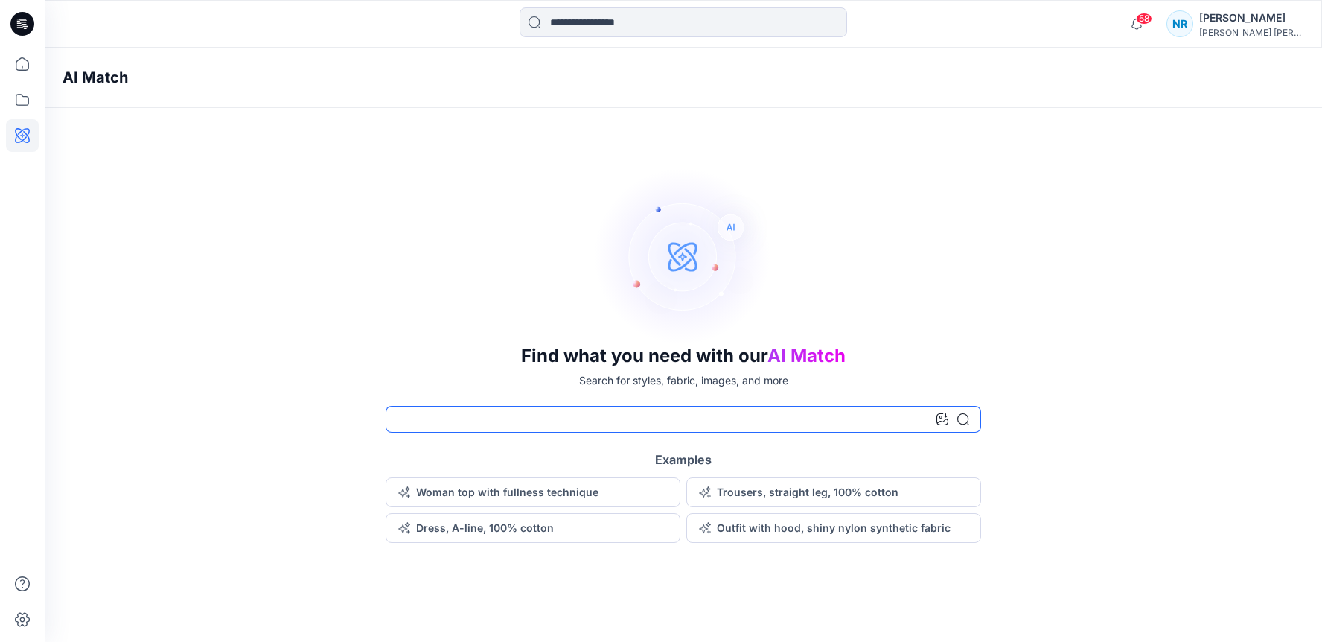
click at [427, 417] on input at bounding box center [684, 419] width 596 height 27
type input "**********"
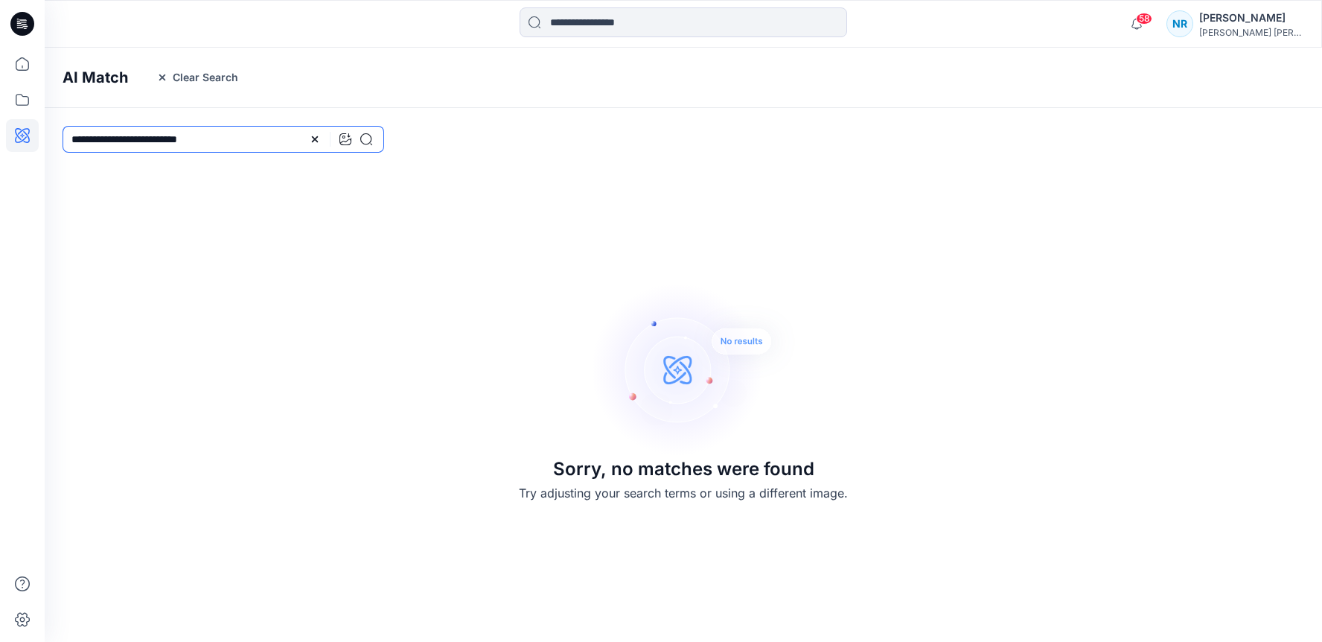
click at [117, 139] on input "**********" at bounding box center [224, 139] width 322 height 27
click at [103, 136] on input "**********" at bounding box center [224, 139] width 322 height 27
click at [360, 136] on icon at bounding box center [366, 139] width 12 height 12
click at [212, 138] on input "**********" at bounding box center [224, 139] width 322 height 27
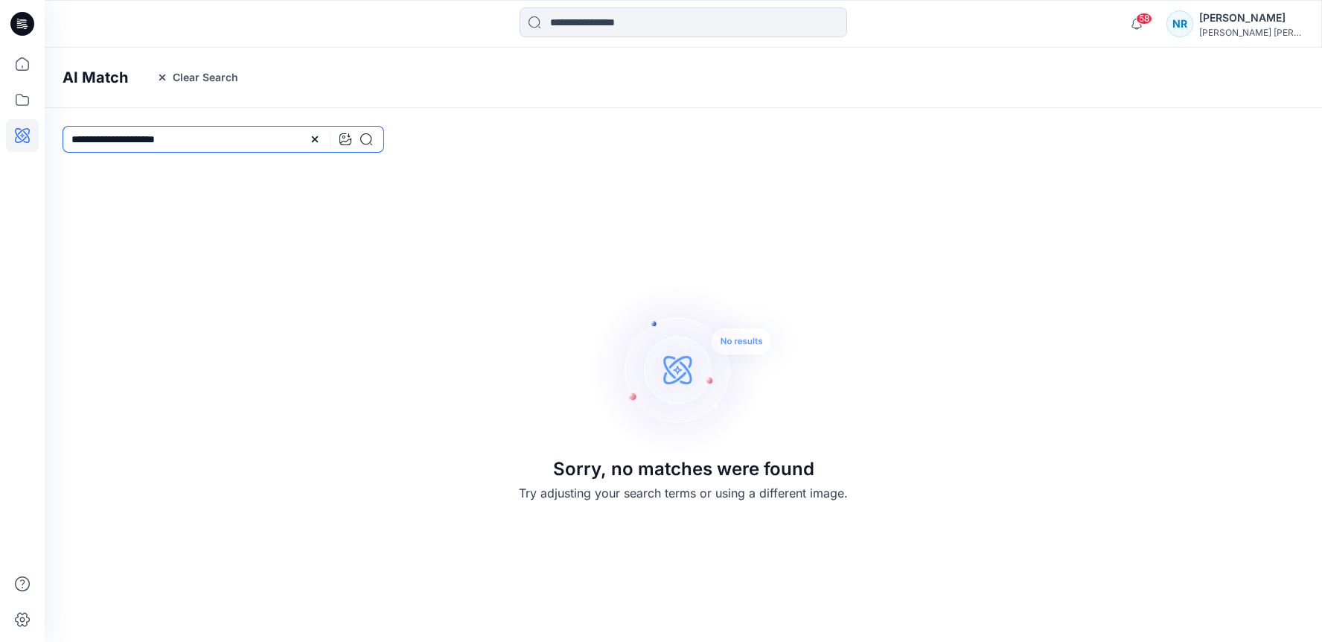
click at [212, 138] on input "**********" at bounding box center [224, 139] width 322 height 27
type input "**********"
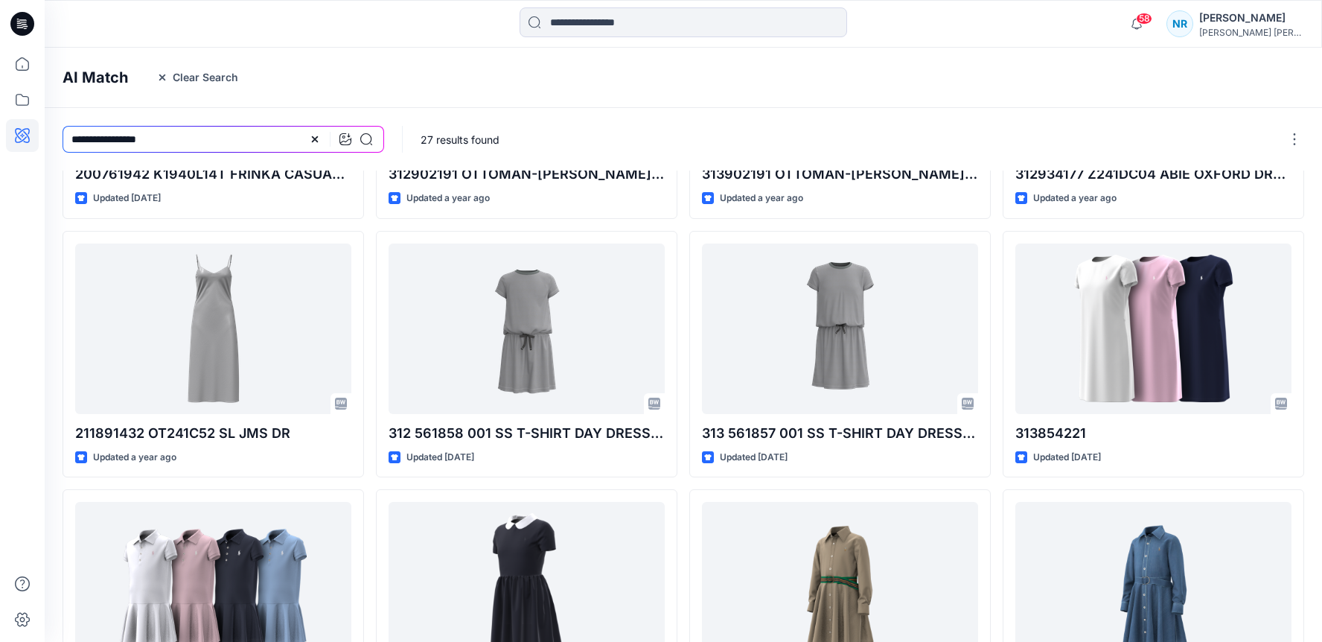
scroll to position [353, 0]
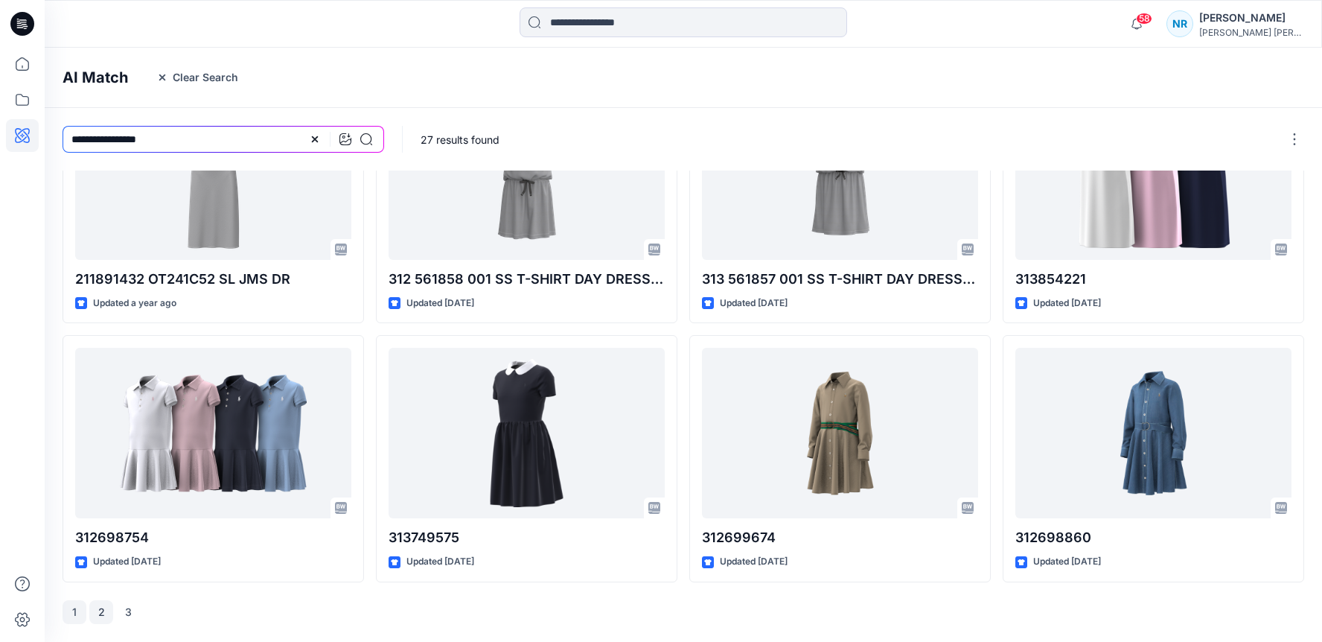
click at [98, 619] on button "2" at bounding box center [101, 612] width 24 height 24
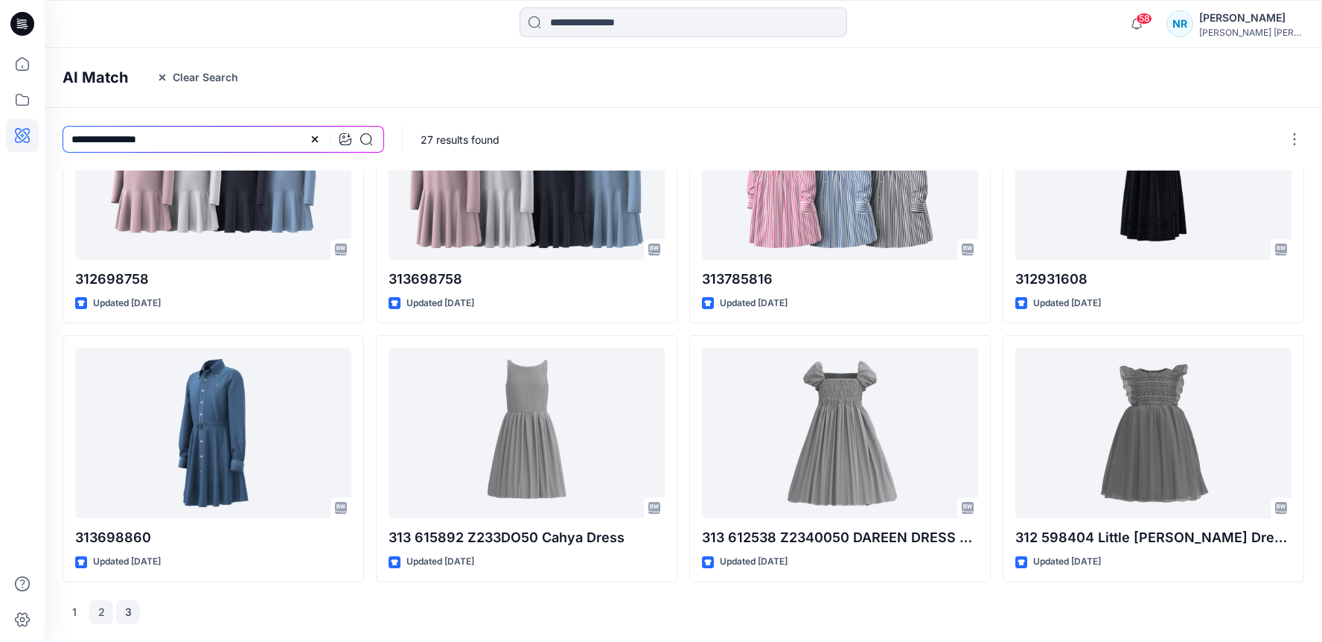
click at [134, 615] on button "3" at bounding box center [128, 612] width 24 height 24
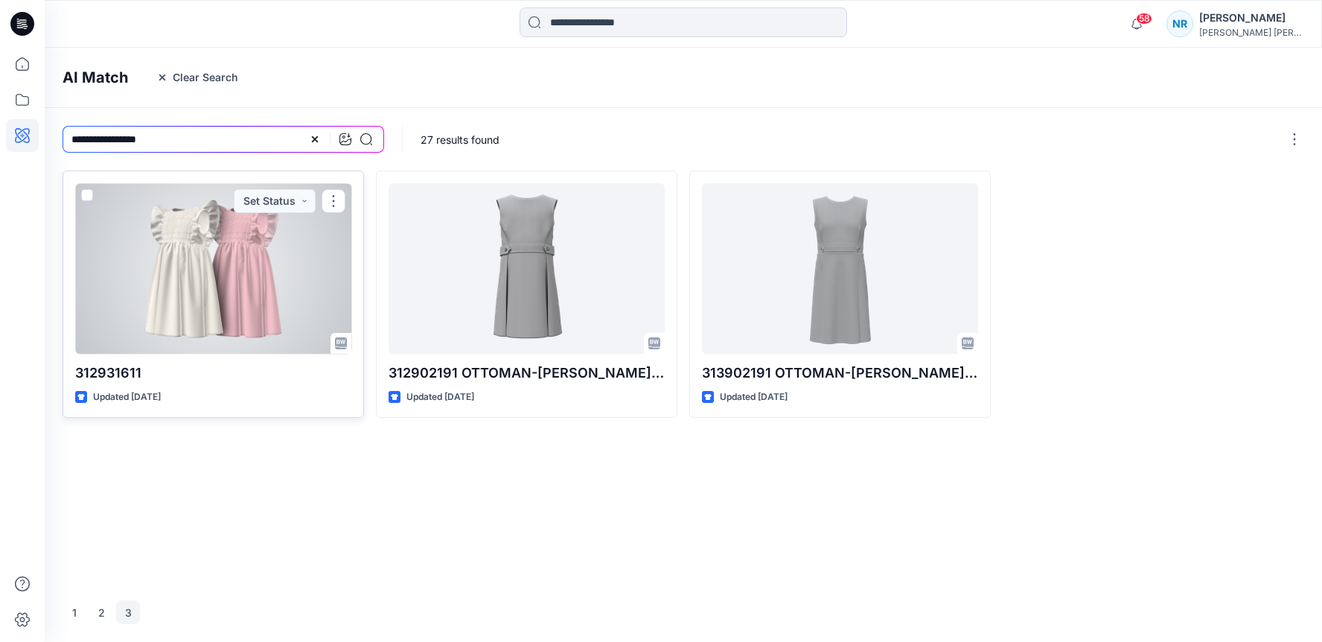
click at [225, 249] on div at bounding box center [213, 268] width 276 height 170
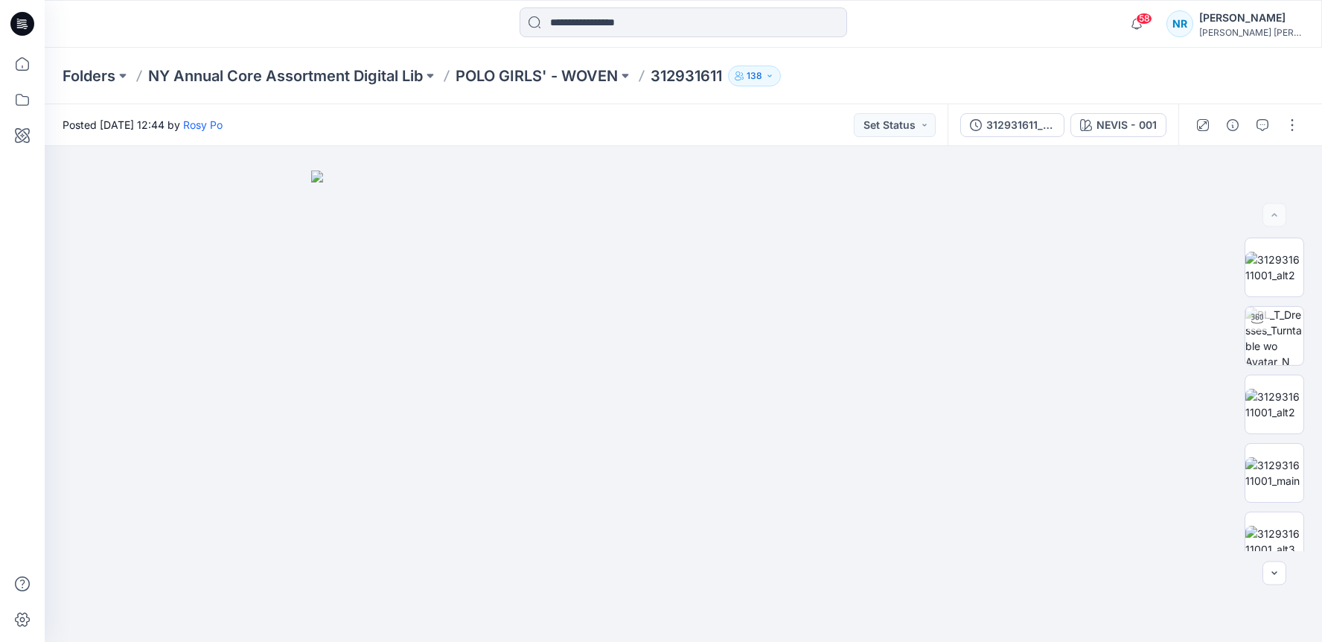
click at [446, 117] on div "Posted Friday, June 28, 2024 12:44 by Rosy Po Set Status" at bounding box center [496, 124] width 903 height 41
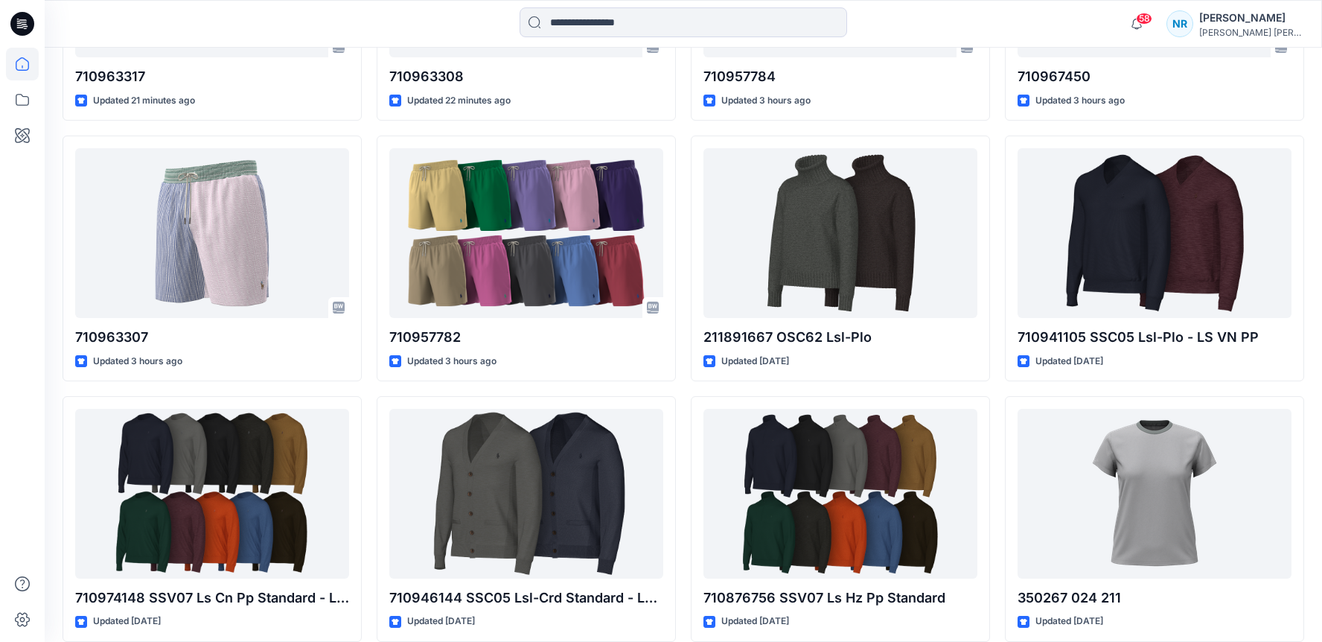
scroll to position [661, 0]
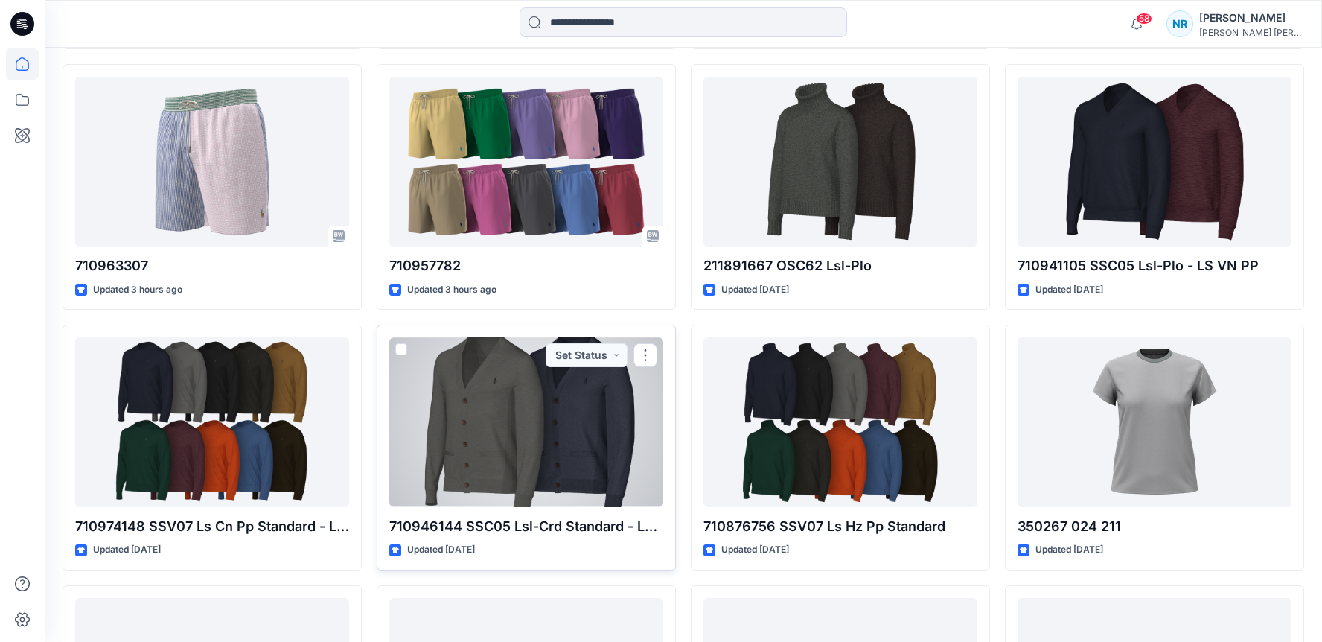
click at [494, 418] on div at bounding box center [526, 421] width 274 height 169
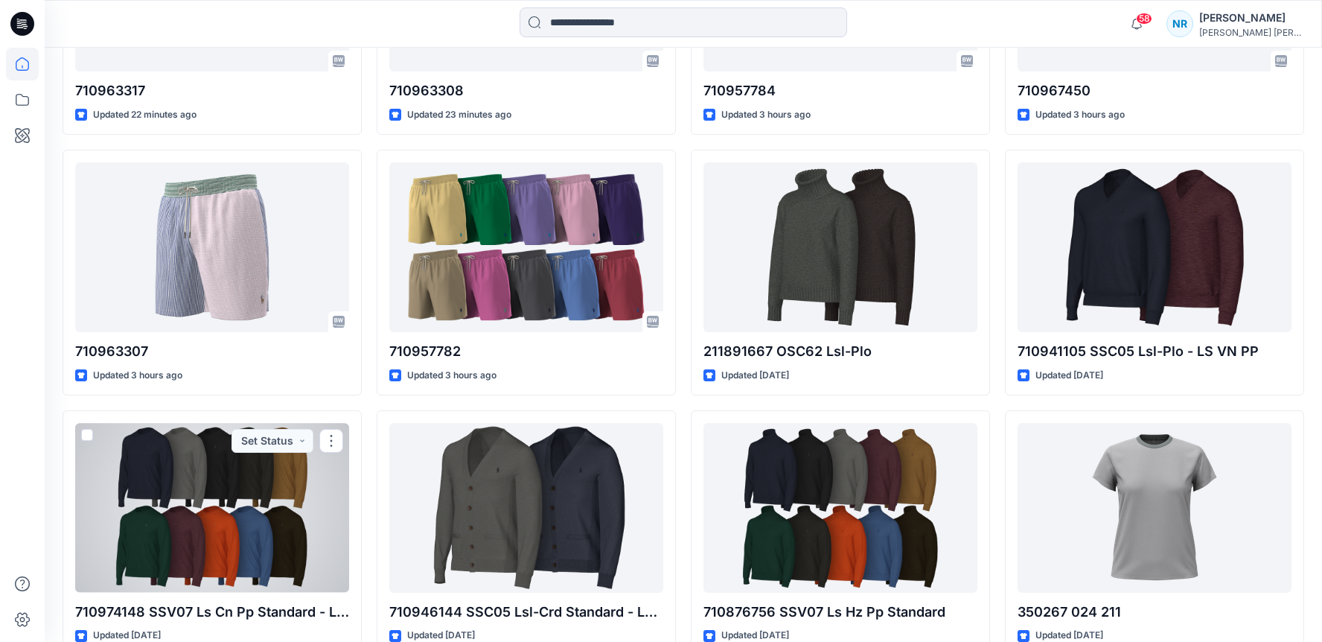
scroll to position [576, 0]
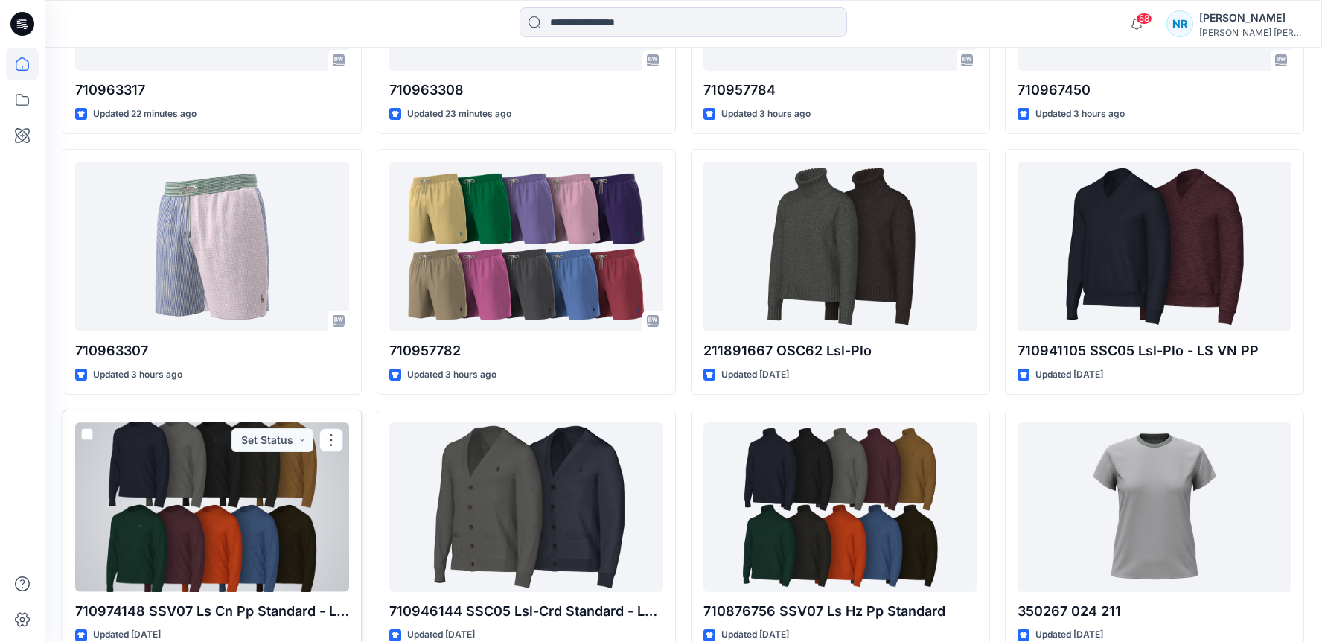
click at [199, 534] on div at bounding box center [212, 506] width 274 height 169
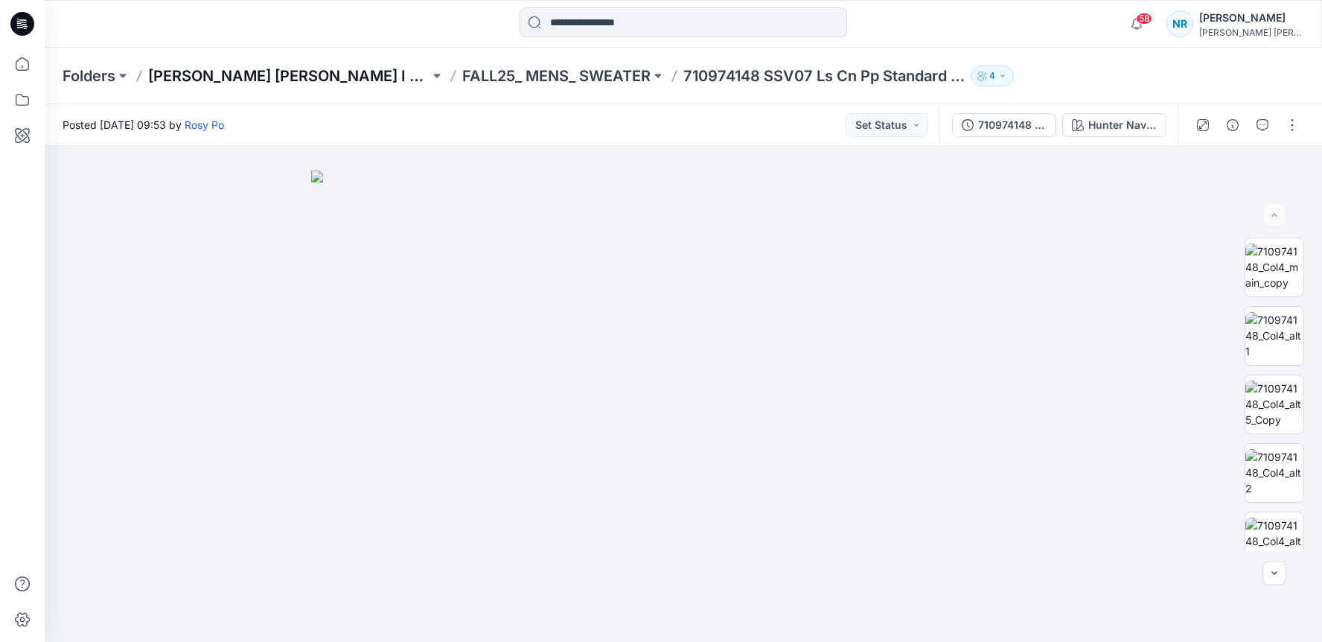
click at [385, 72] on p "[PERSON_NAME] [PERSON_NAME] I TURKEY Digital Shop" at bounding box center [288, 76] width 281 height 21
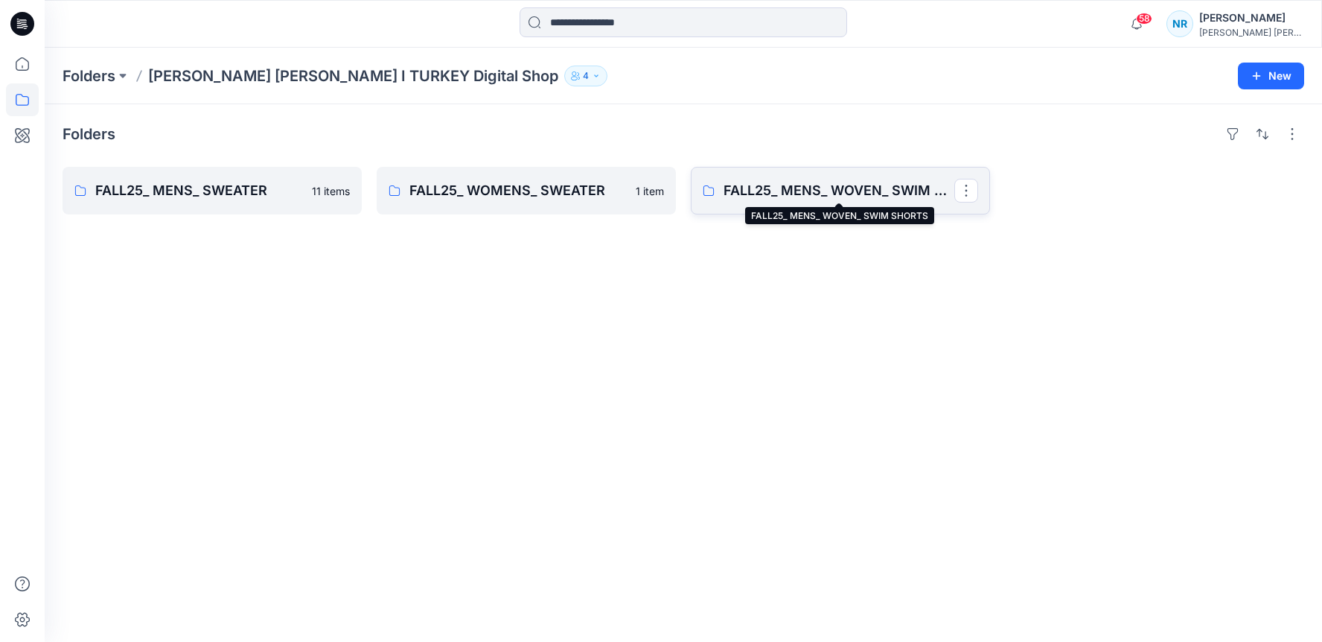
click at [846, 197] on p "FALL25_ MENS_ WOVEN_ SWIM SHORTS" at bounding box center [839, 190] width 231 height 21
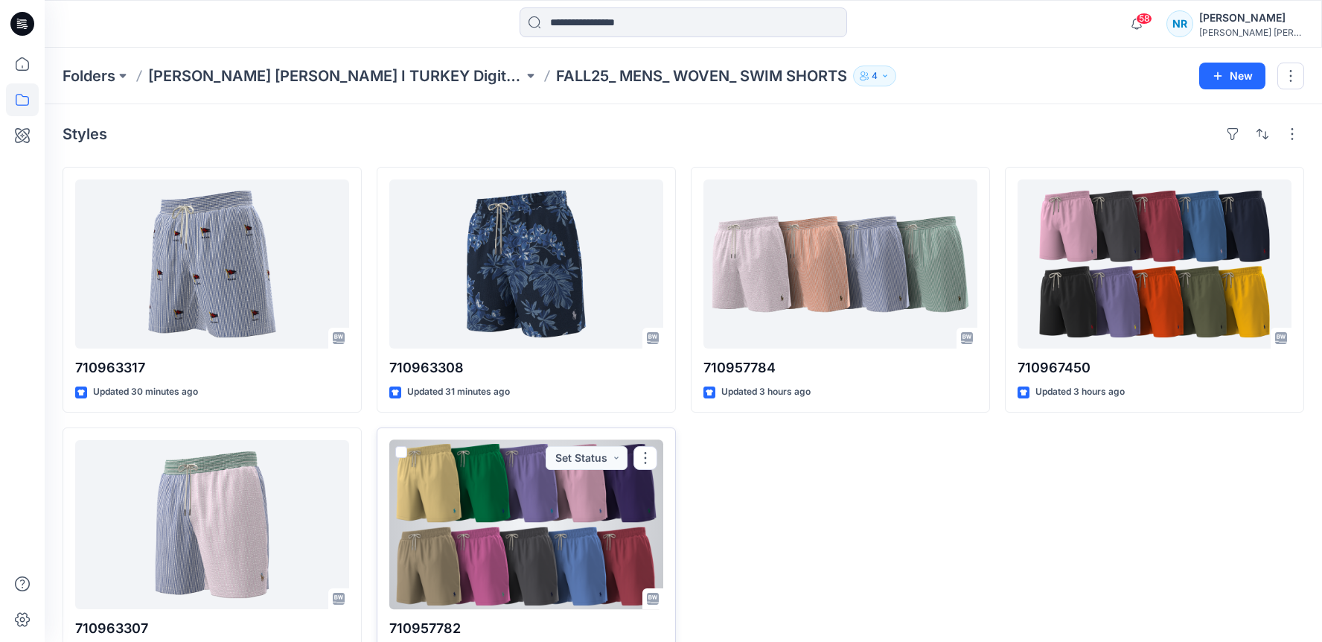
click at [579, 508] on div at bounding box center [526, 524] width 274 height 169
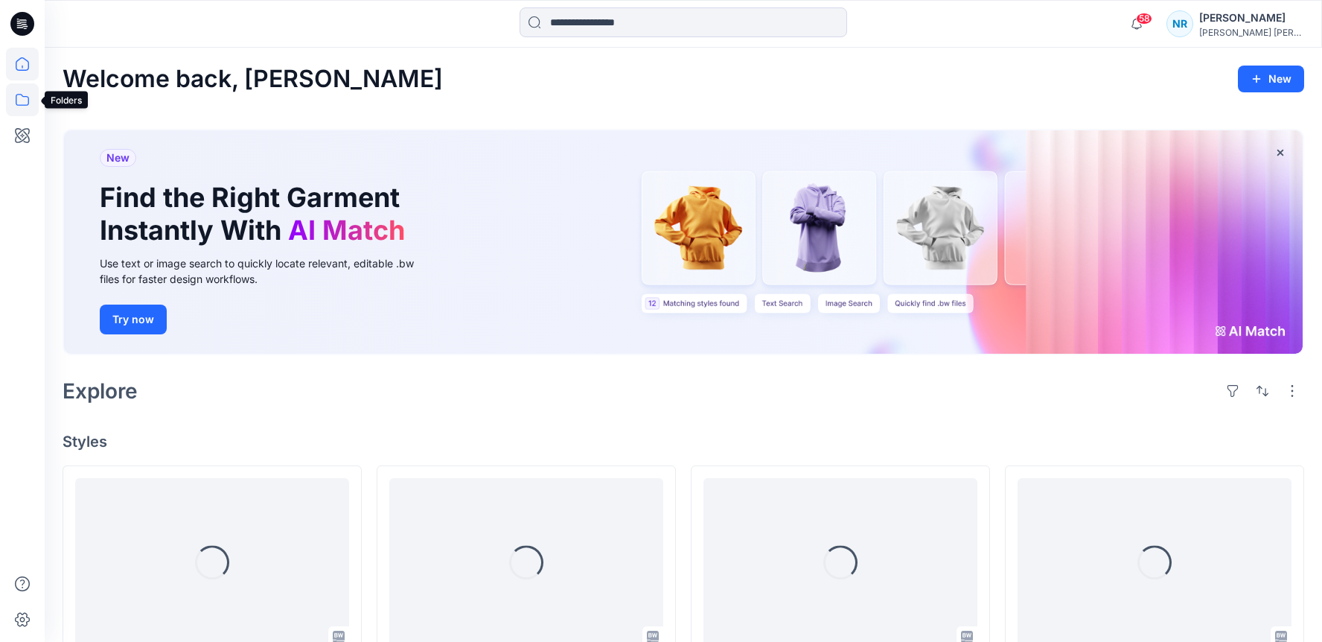
click at [14, 101] on icon at bounding box center [22, 99] width 33 height 33
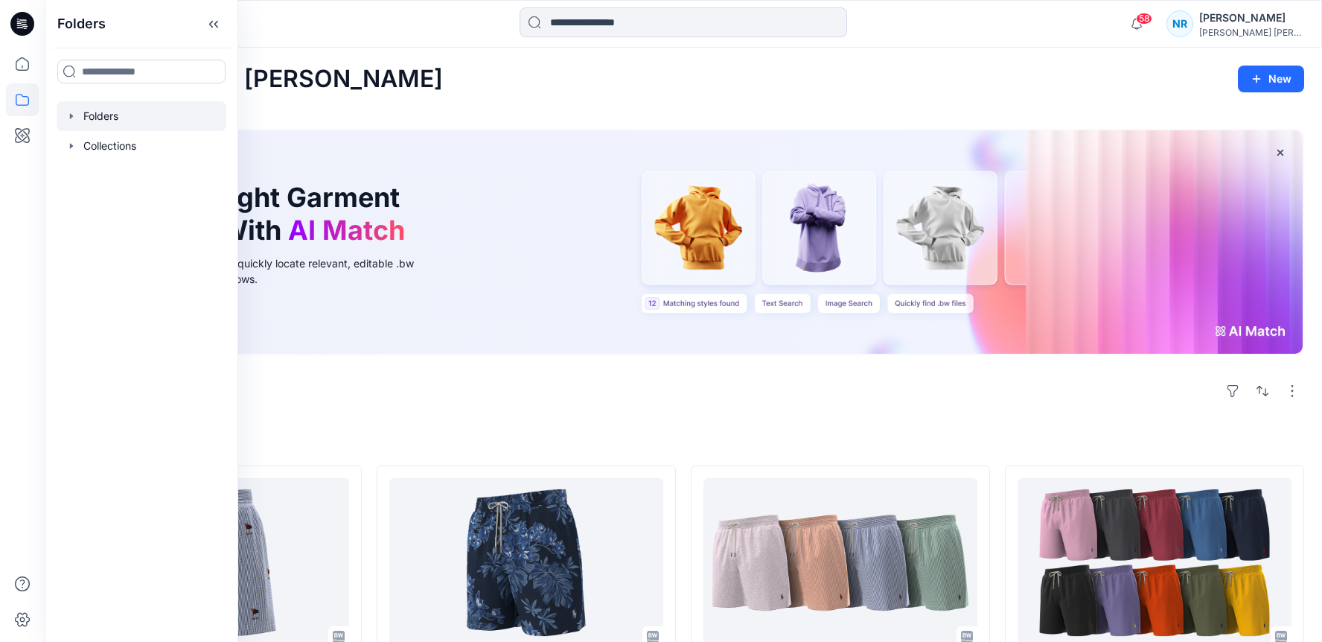
click at [70, 115] on icon "button" at bounding box center [71, 115] width 3 height 5
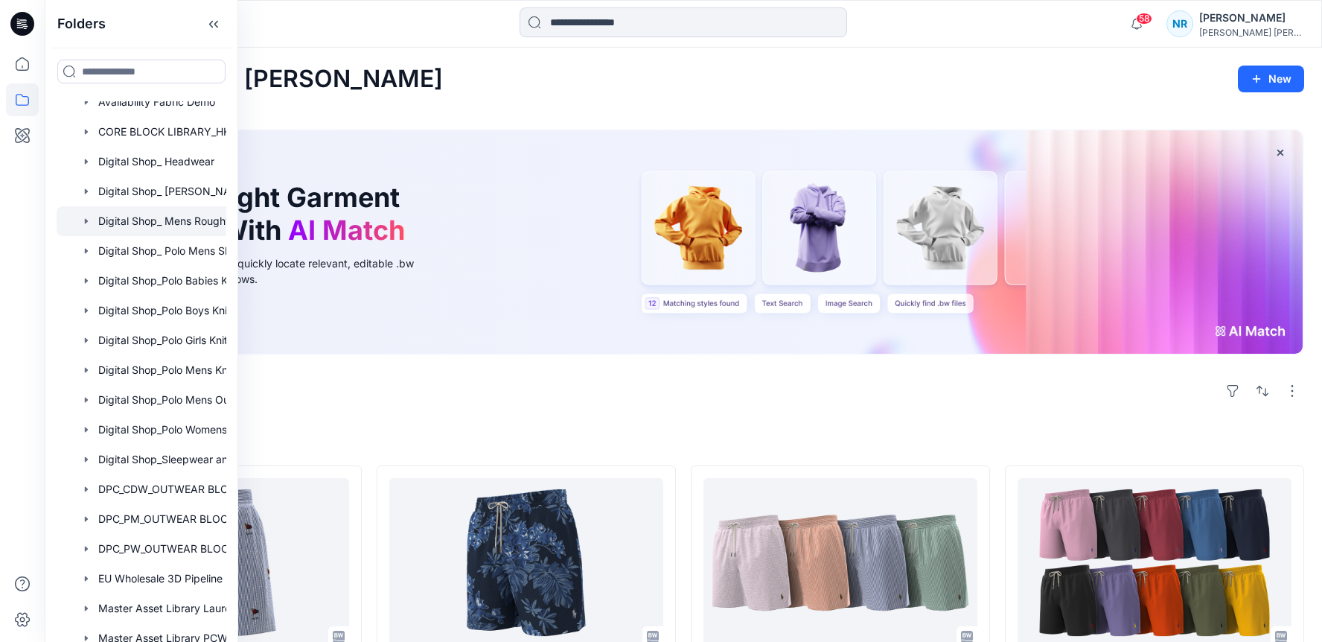
scroll to position [92, 0]
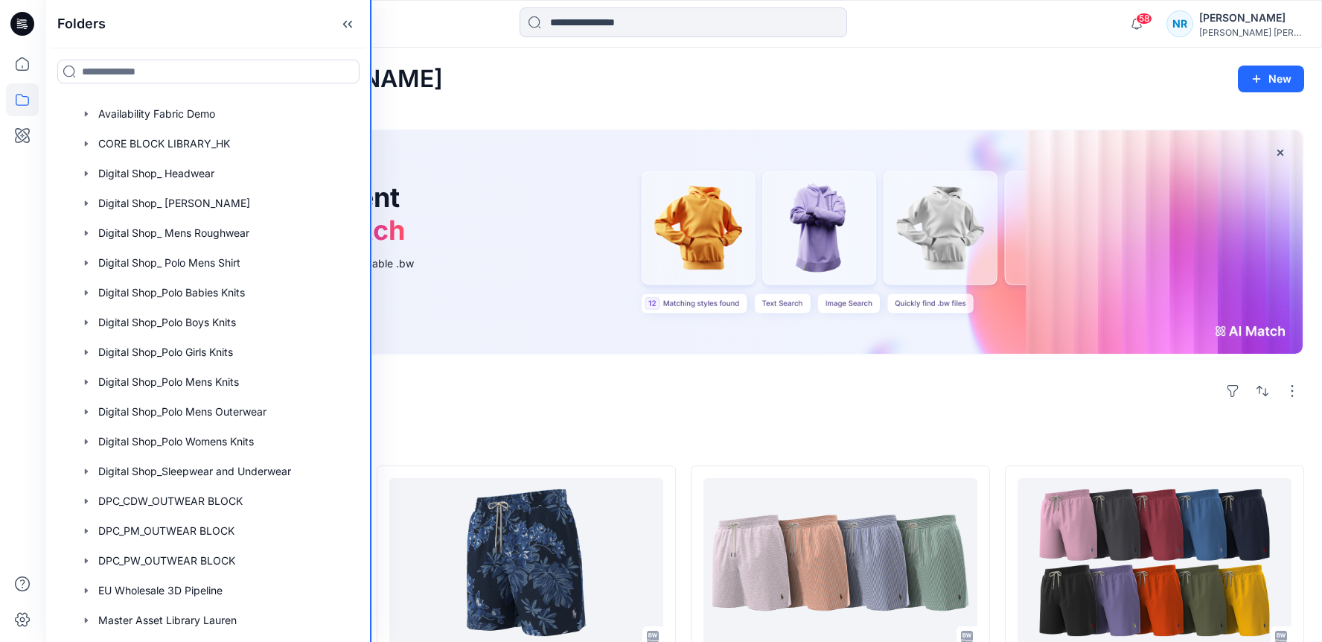
drag, startPoint x: 235, startPoint y: 387, endPoint x: 375, endPoint y: 389, distance: 140.0
click at [375, 389] on div "Folders Folders 3D Style Templates for Trainees AVAILABILITY DIGITAL SHOP Avail…" at bounding box center [661, 651] width 1322 height 1303
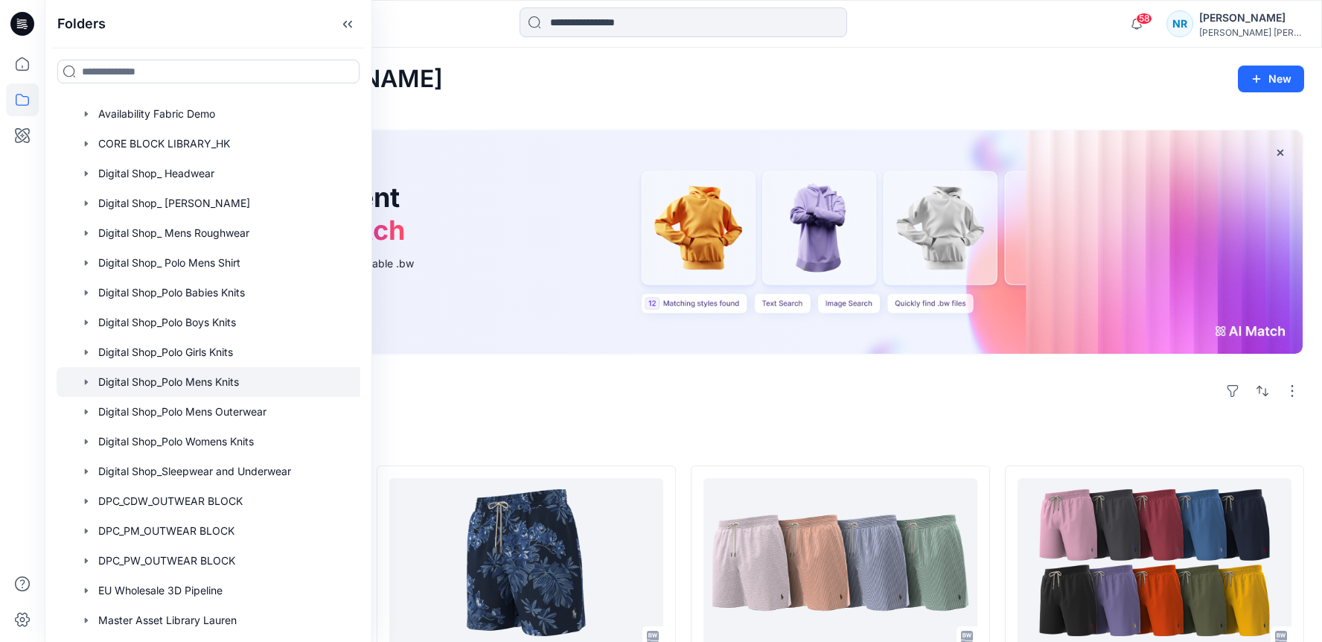
click at [227, 388] on div at bounding box center [225, 382] width 336 height 30
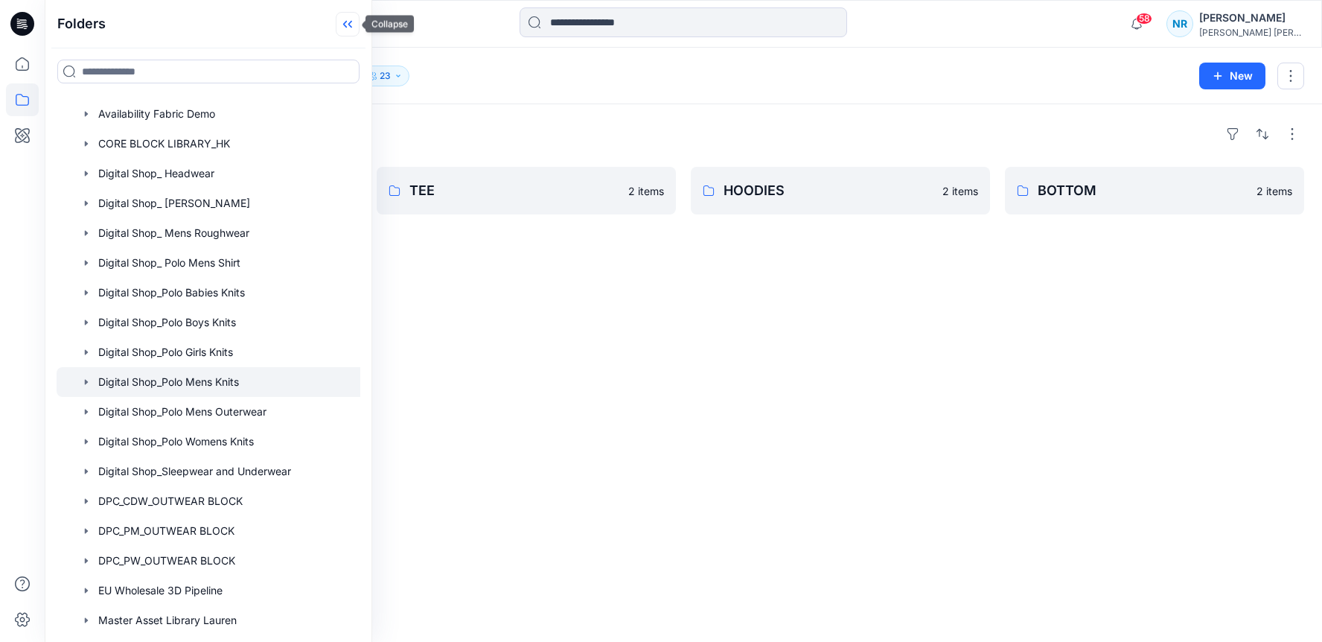
click at [348, 26] on icon at bounding box center [348, 24] width 24 height 25
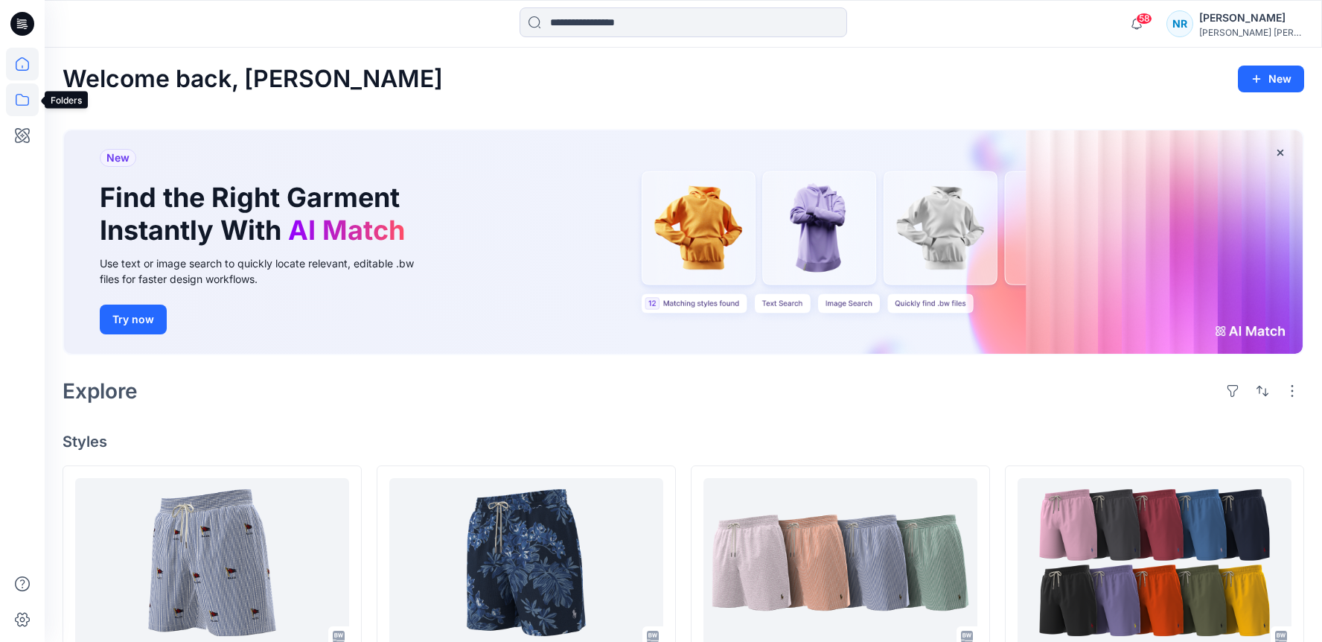
click at [25, 98] on icon at bounding box center [22, 99] width 33 height 33
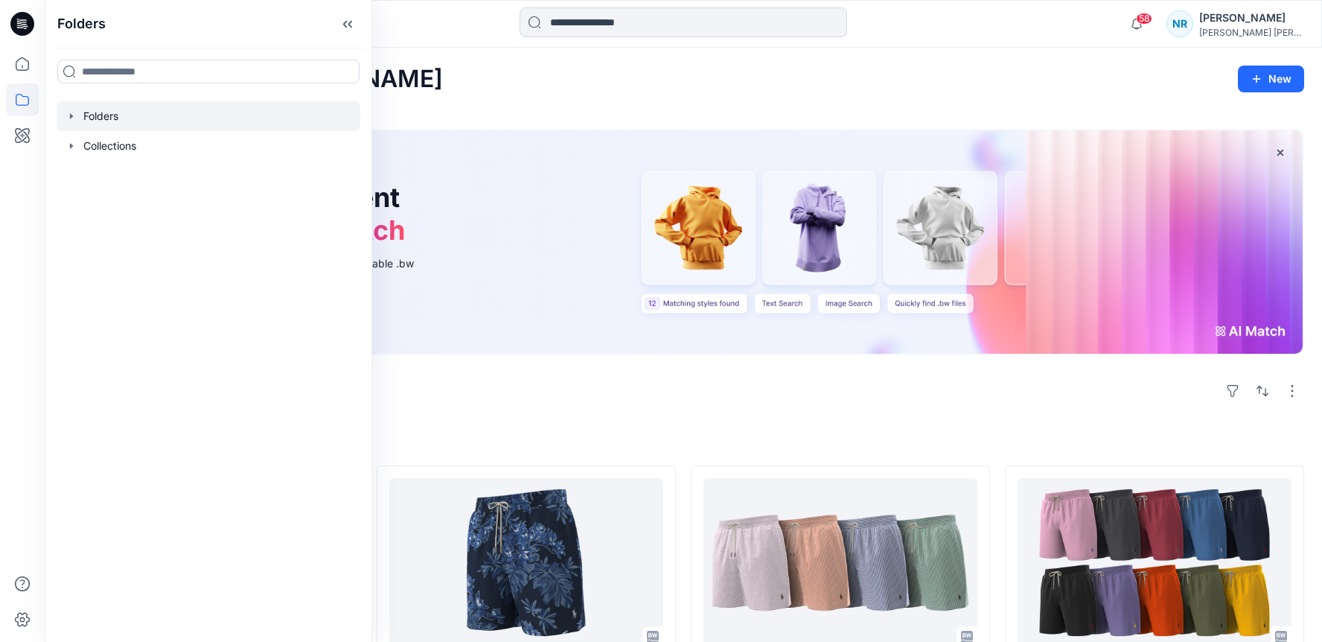
click at [74, 112] on icon "button" at bounding box center [72, 116] width 12 height 12
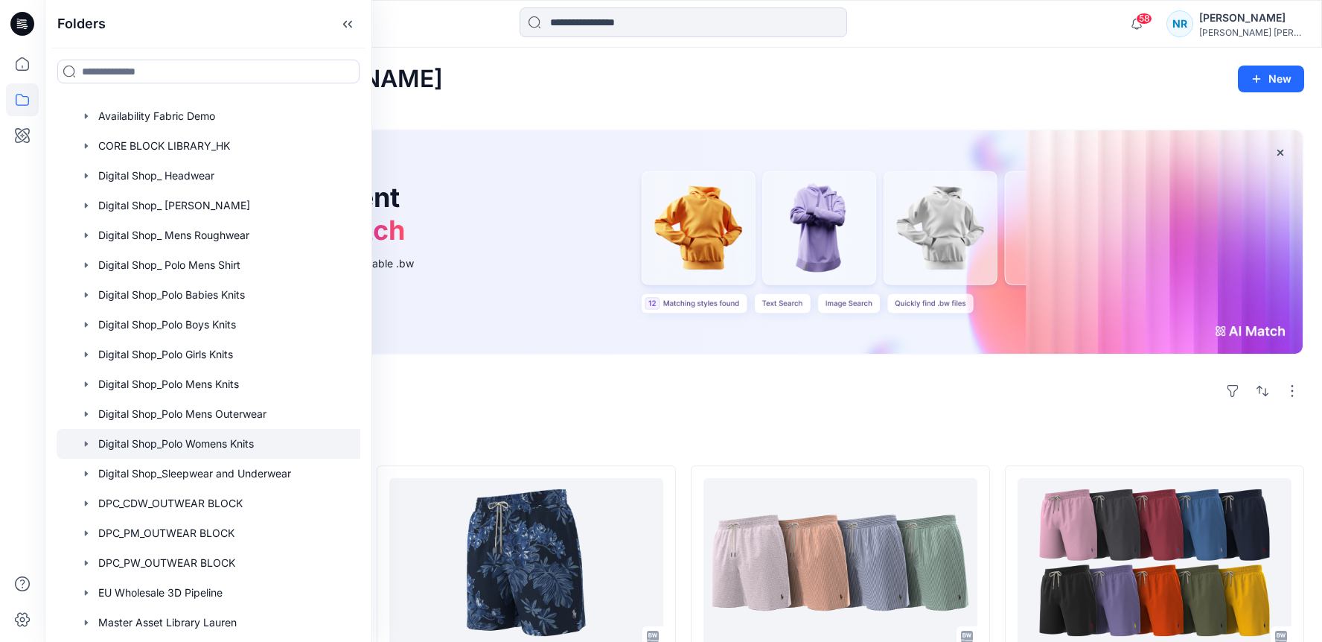
scroll to position [95, 0]
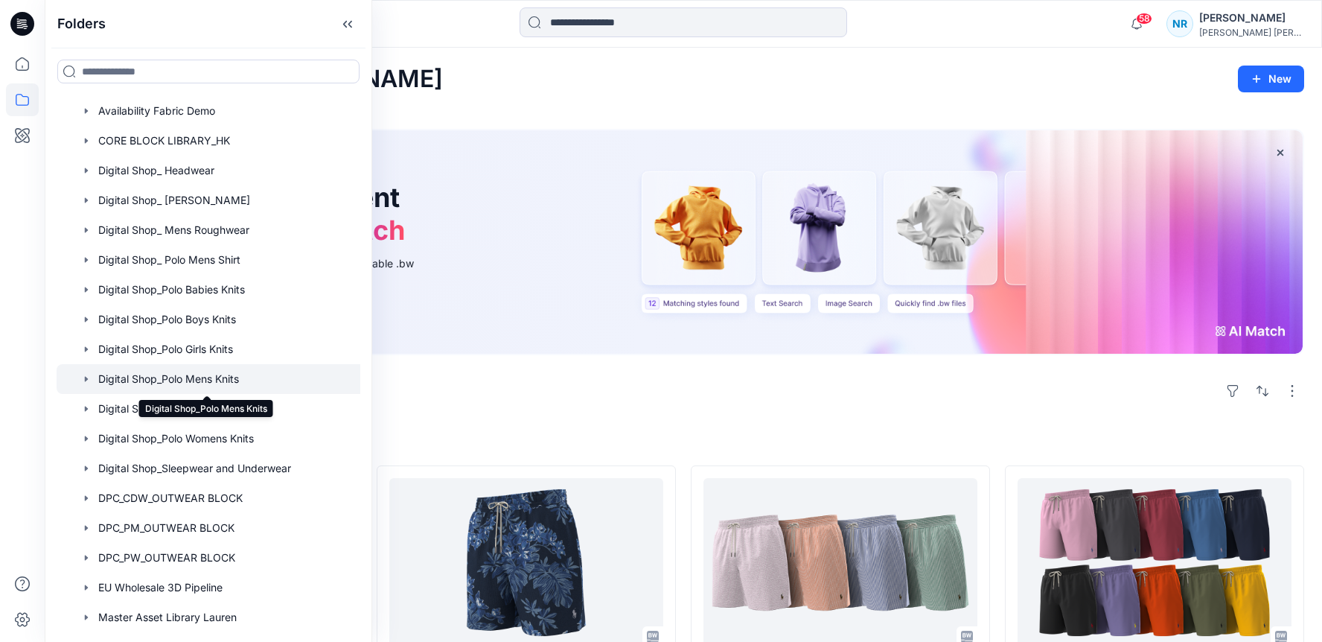
click at [259, 386] on div at bounding box center [225, 379] width 336 height 30
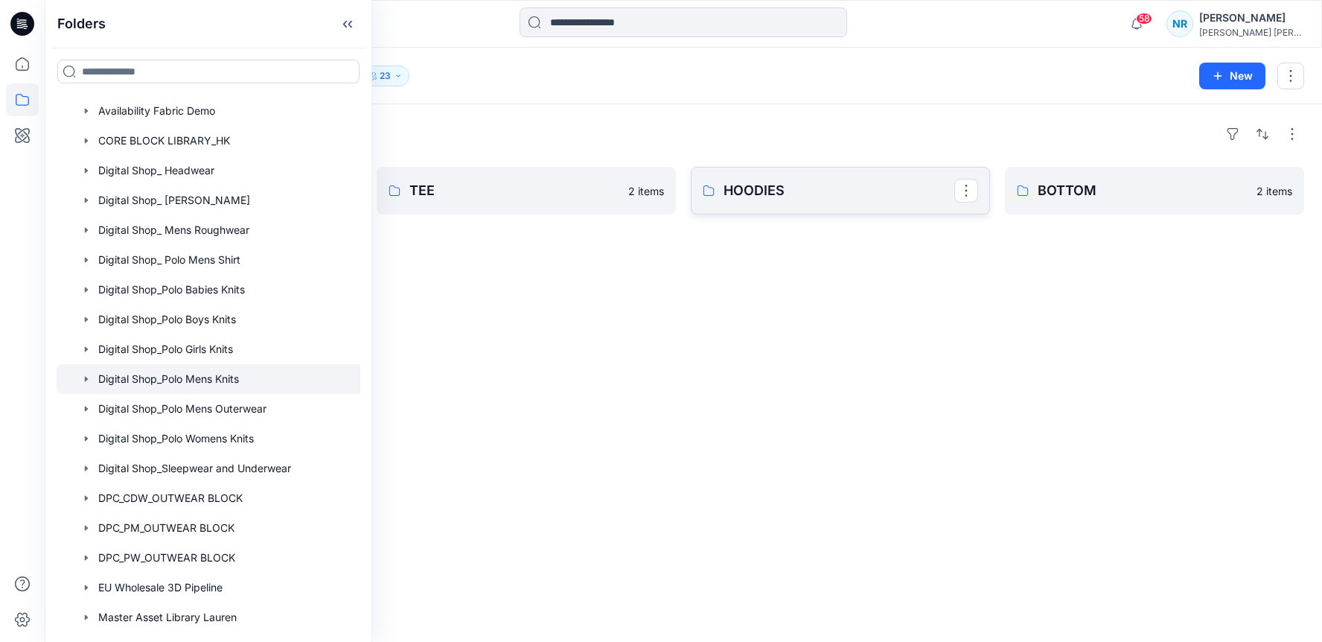
click at [727, 185] on p "HOODIES" at bounding box center [839, 190] width 231 height 21
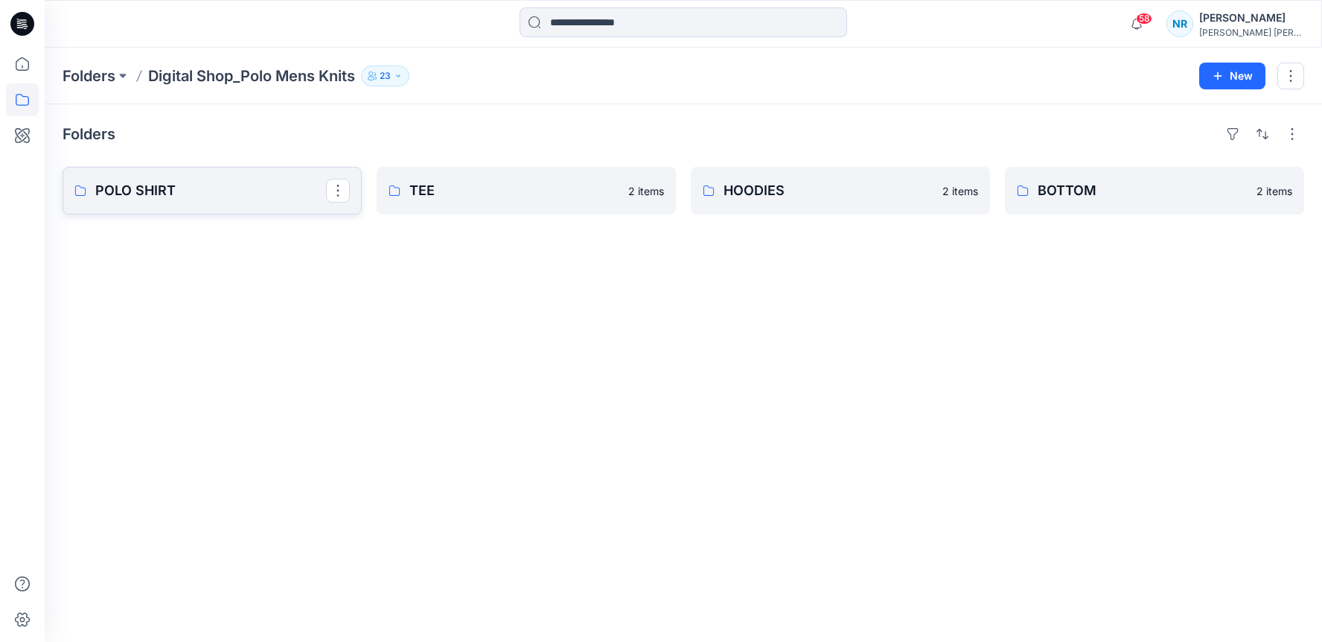
click at [250, 208] on link "POLO SHIRT" at bounding box center [212, 191] width 299 height 48
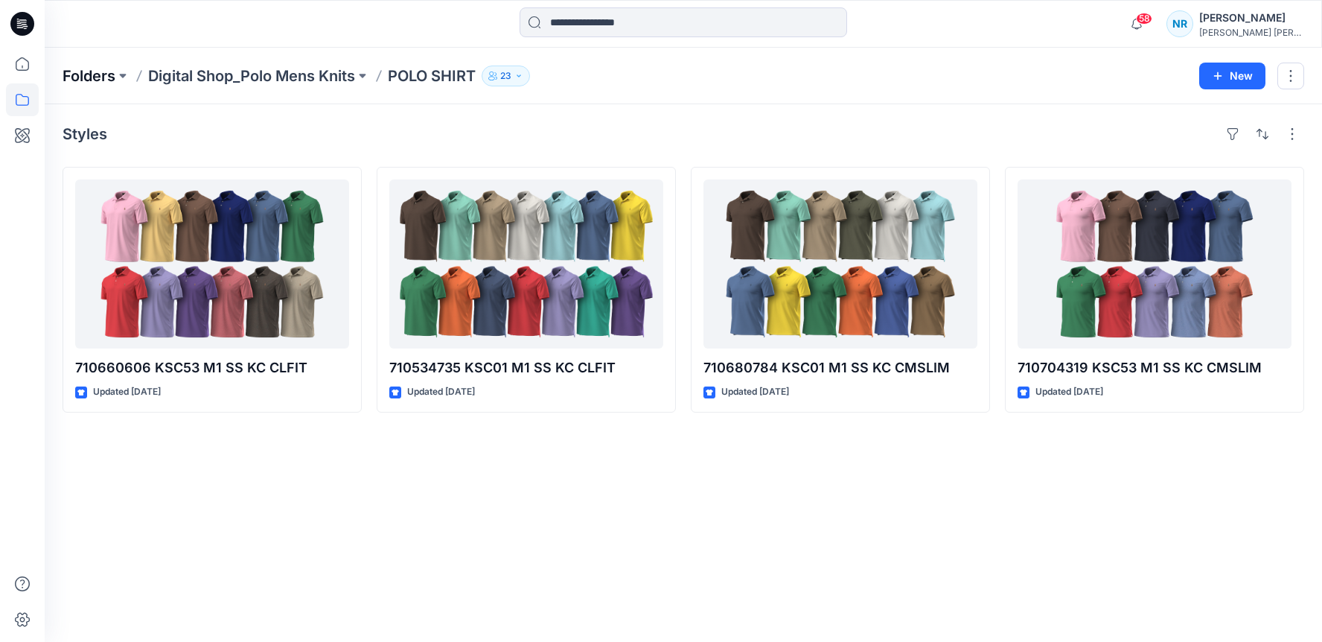
click at [103, 76] on p "Folders" at bounding box center [89, 76] width 53 height 21
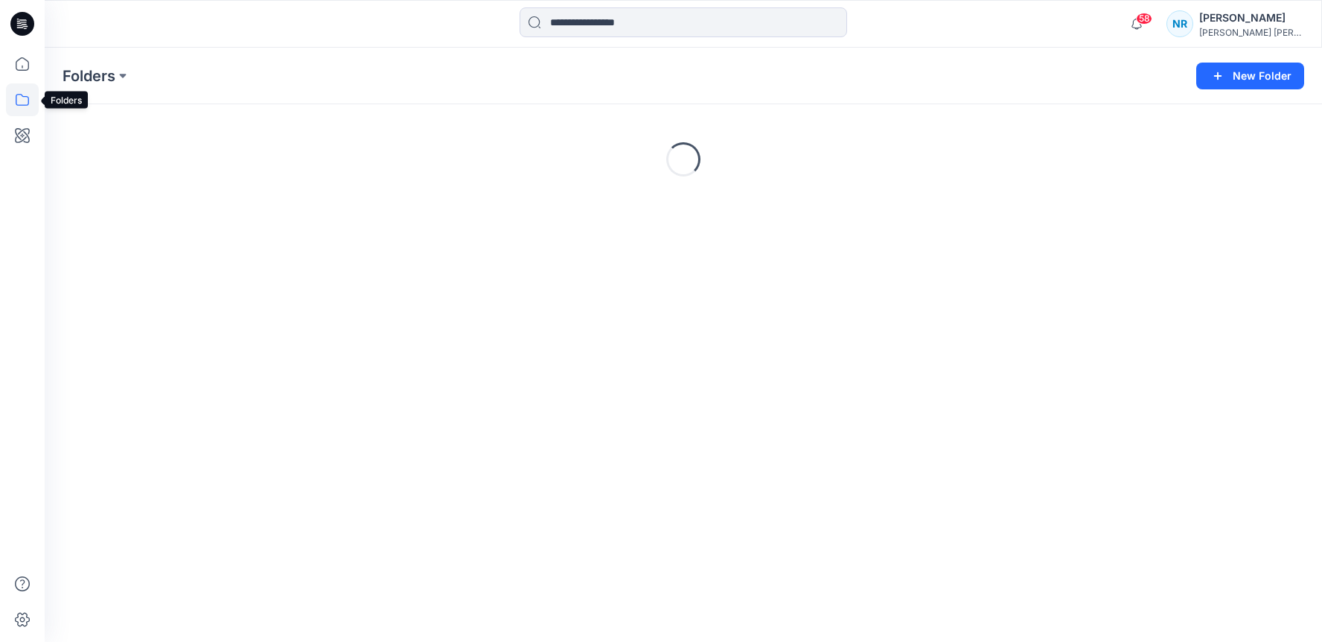
click at [21, 96] on icon at bounding box center [22, 99] width 33 height 33
click at [83, 115] on div at bounding box center [209, 116] width 304 height 30
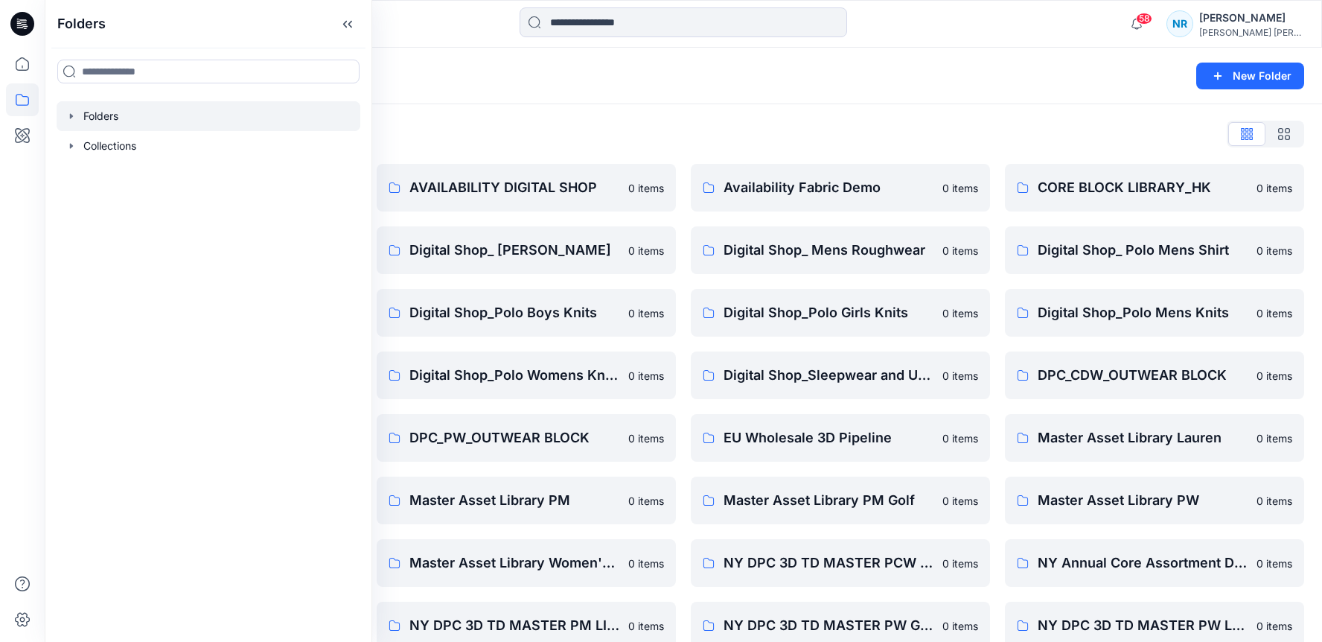
click at [71, 121] on icon "button" at bounding box center [72, 116] width 12 height 12
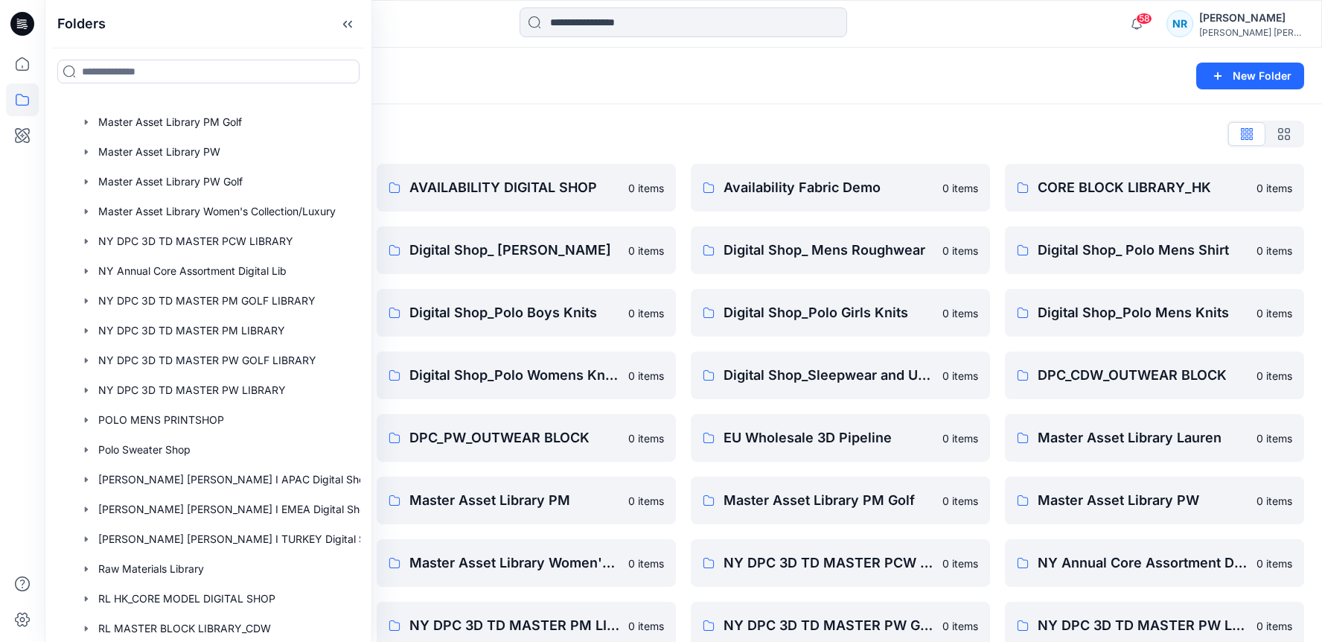
scroll to position [677, 0]
click at [197, 275] on div at bounding box center [225, 273] width 336 height 30
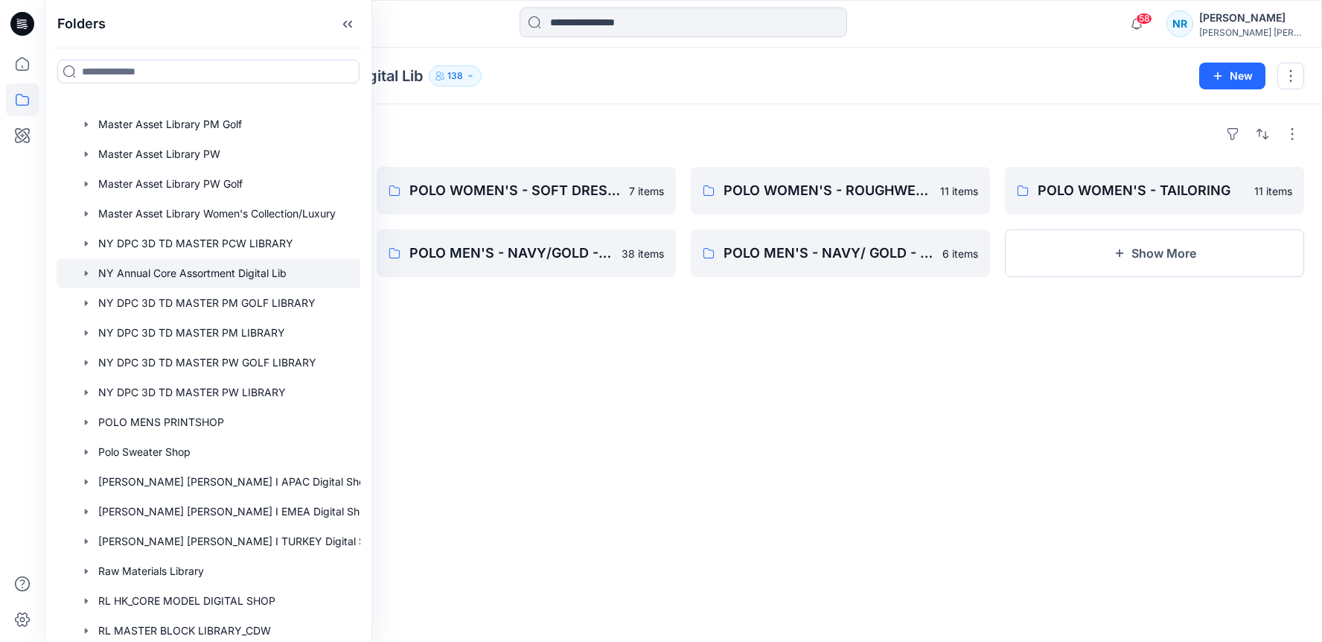
click at [635, 373] on div "Folders POLO WOMEN'S - WOVEN SHIRT 19 items POLO GIRL'S - SWEATERS 18 items POL…" at bounding box center [684, 373] width 1278 height 538
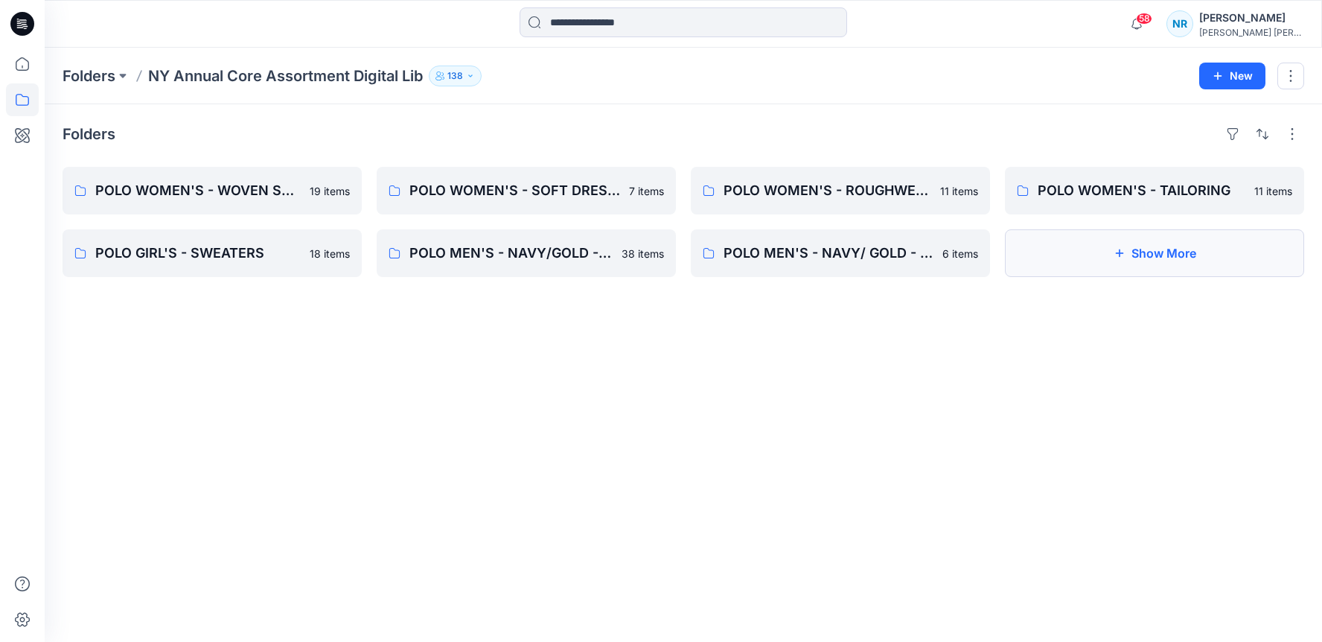
click at [1062, 267] on button "Show More" at bounding box center [1154, 253] width 299 height 48
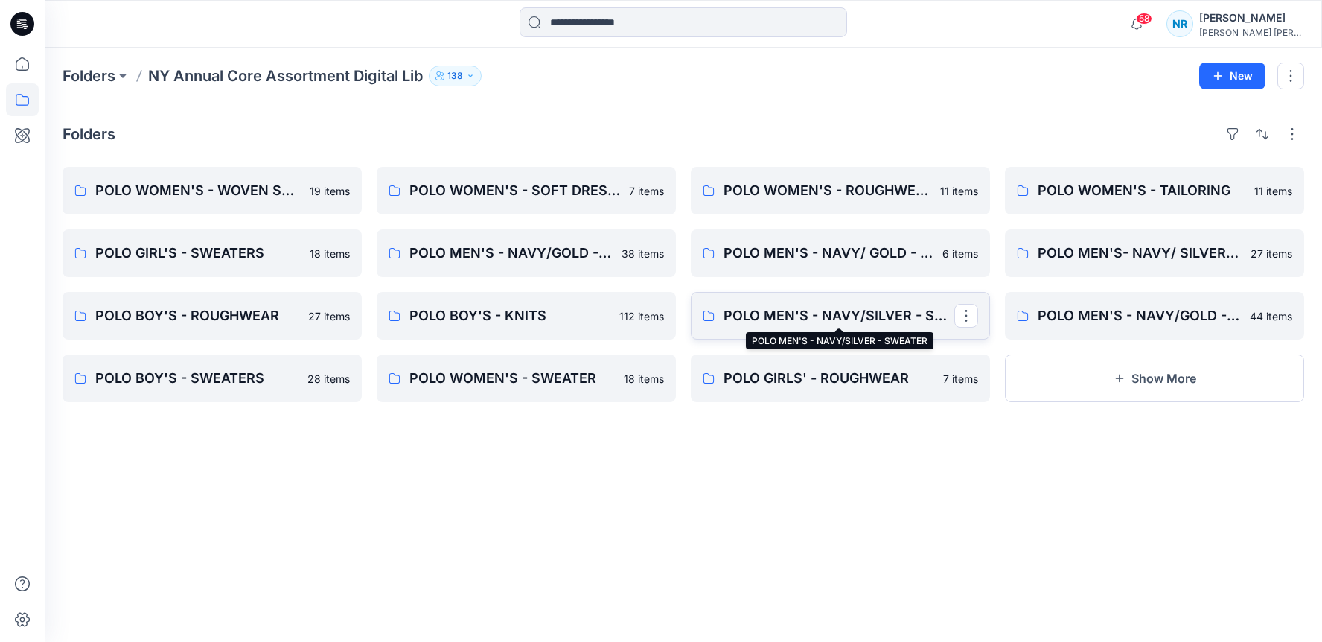
click at [846, 325] on p "POLO MEN'S - NAVY/SILVER - SWEATER" at bounding box center [839, 315] width 231 height 21
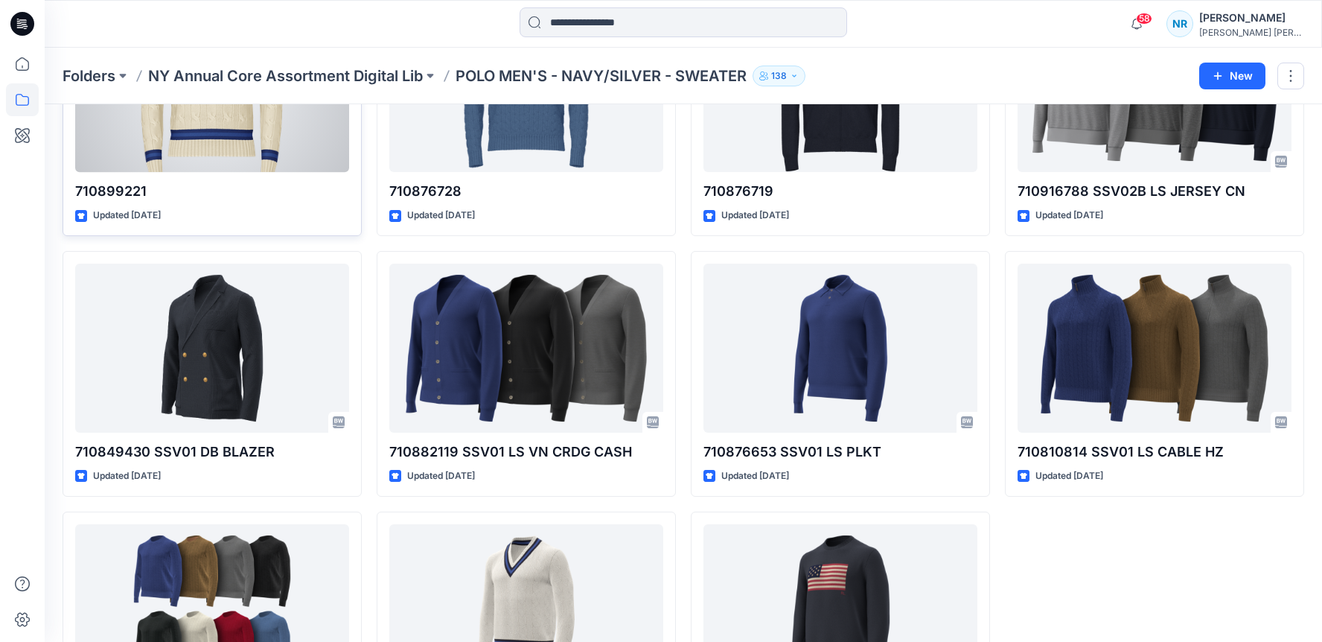
scroll to position [172, 0]
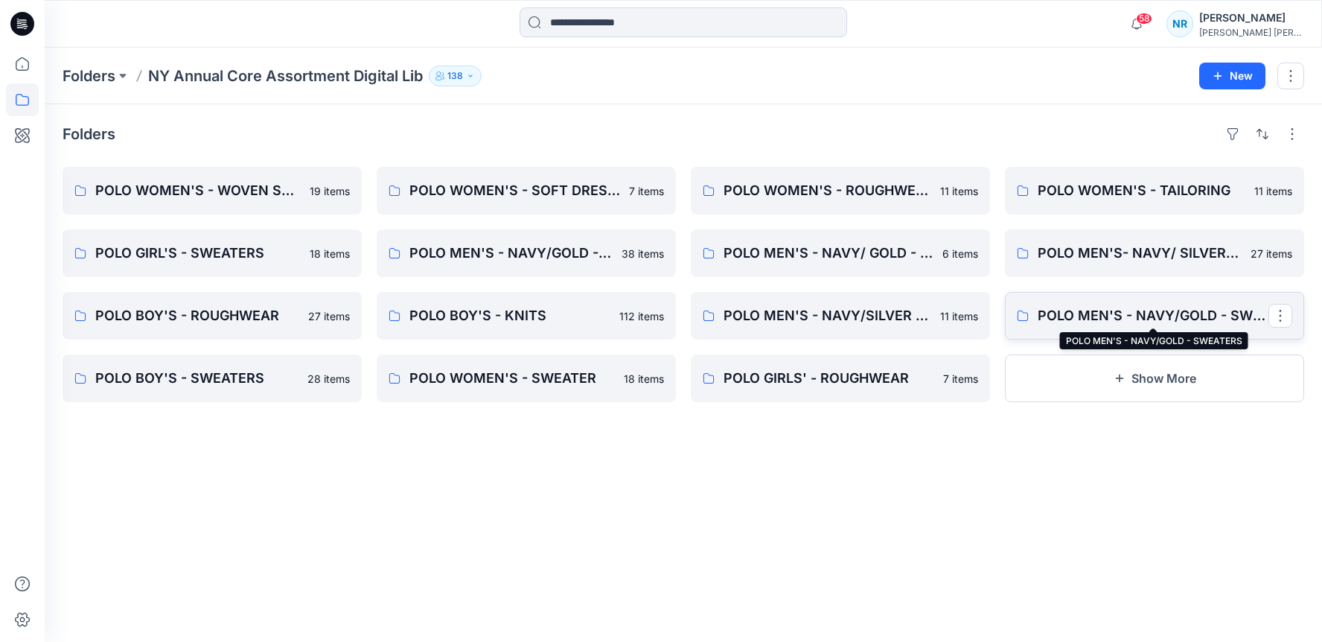
click at [1145, 310] on p "POLO MEN'S - NAVY/GOLD - SWEATERS" at bounding box center [1153, 315] width 231 height 21
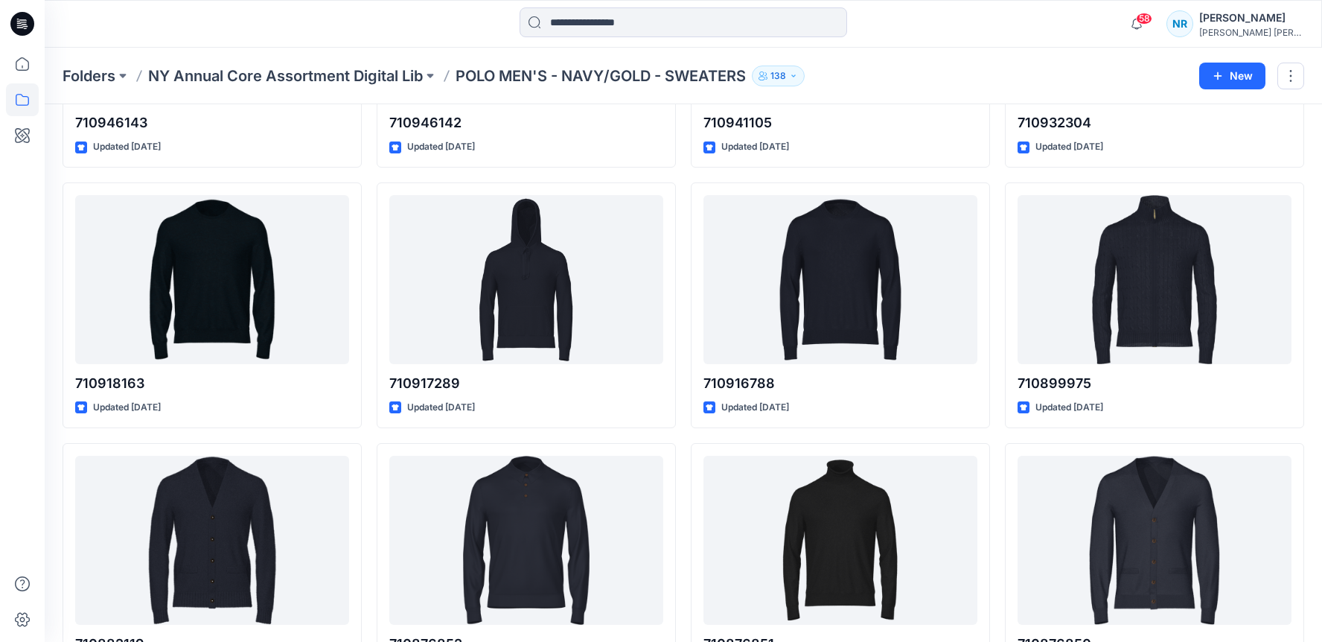
scroll to position [251, 0]
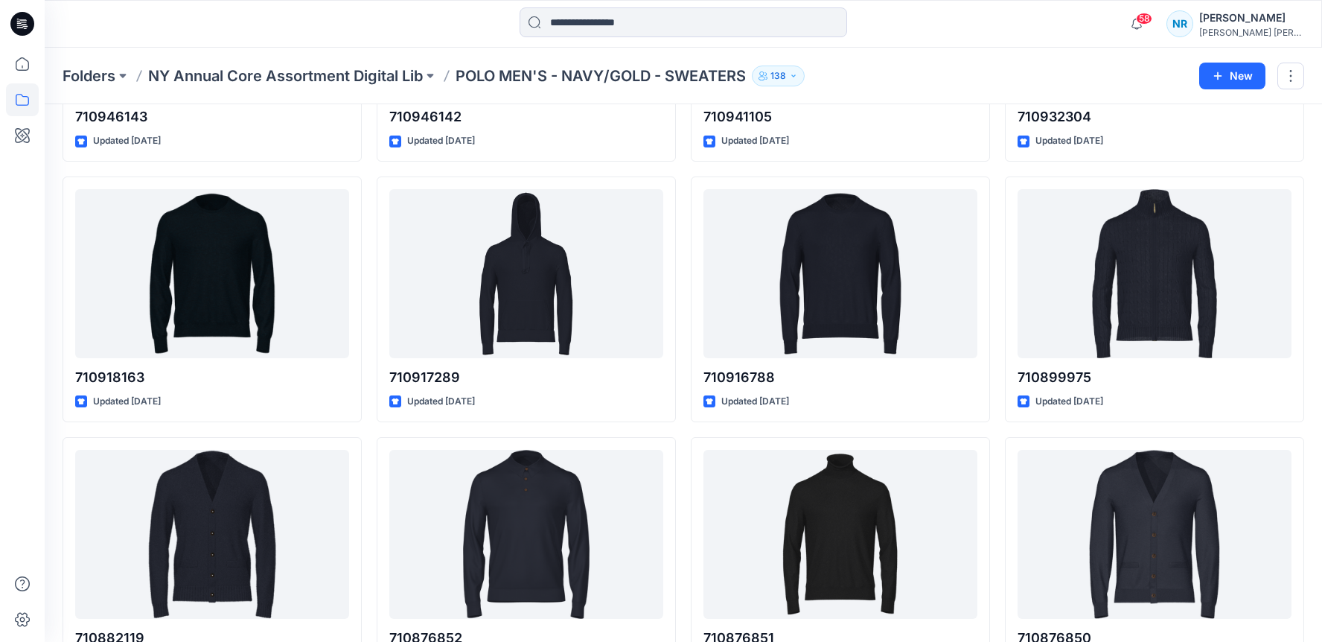
click at [686, 434] on div "710946143 Updated [DATE] 710918163 Updated [DATE] 710882119 Updated [DATE] 7109…" at bounding box center [684, 299] width 1242 height 766
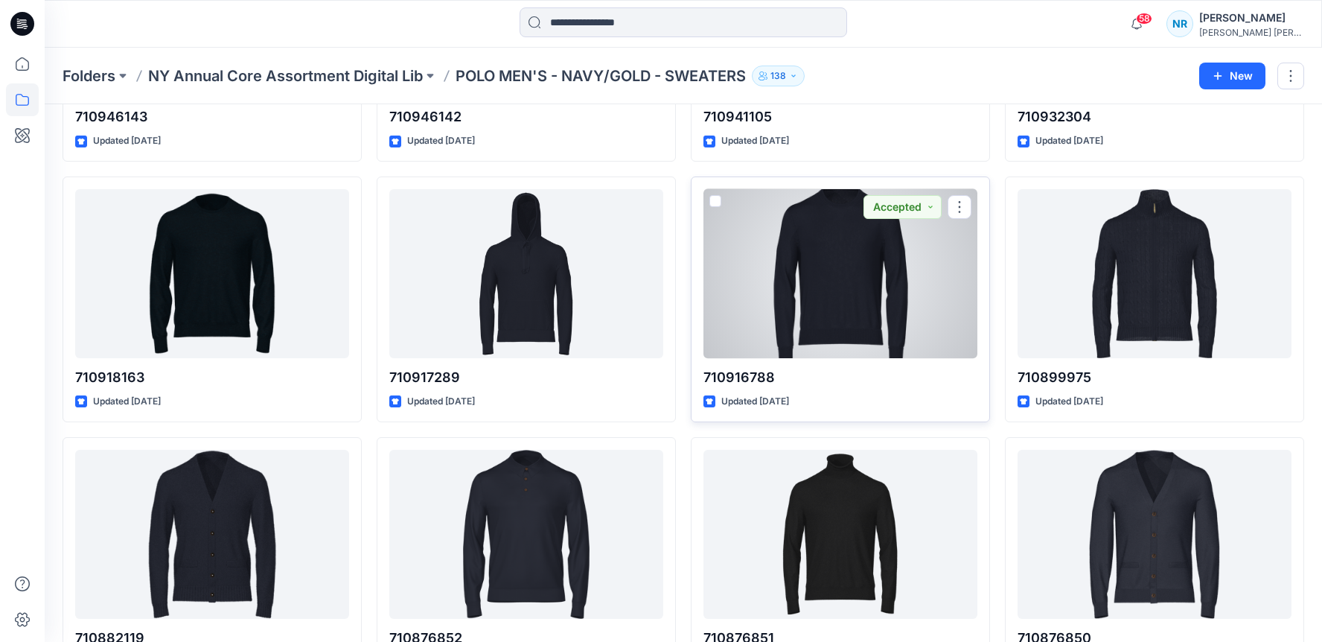
click at [824, 299] on div at bounding box center [841, 273] width 274 height 169
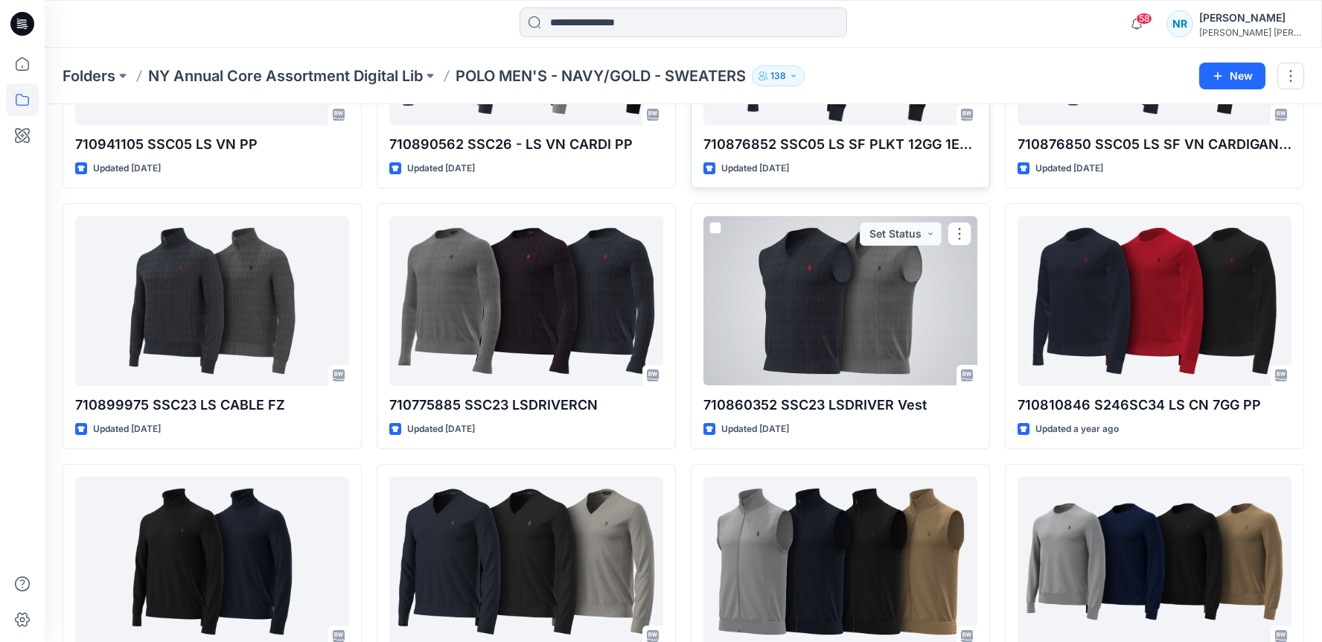
scroll to position [2393, 0]
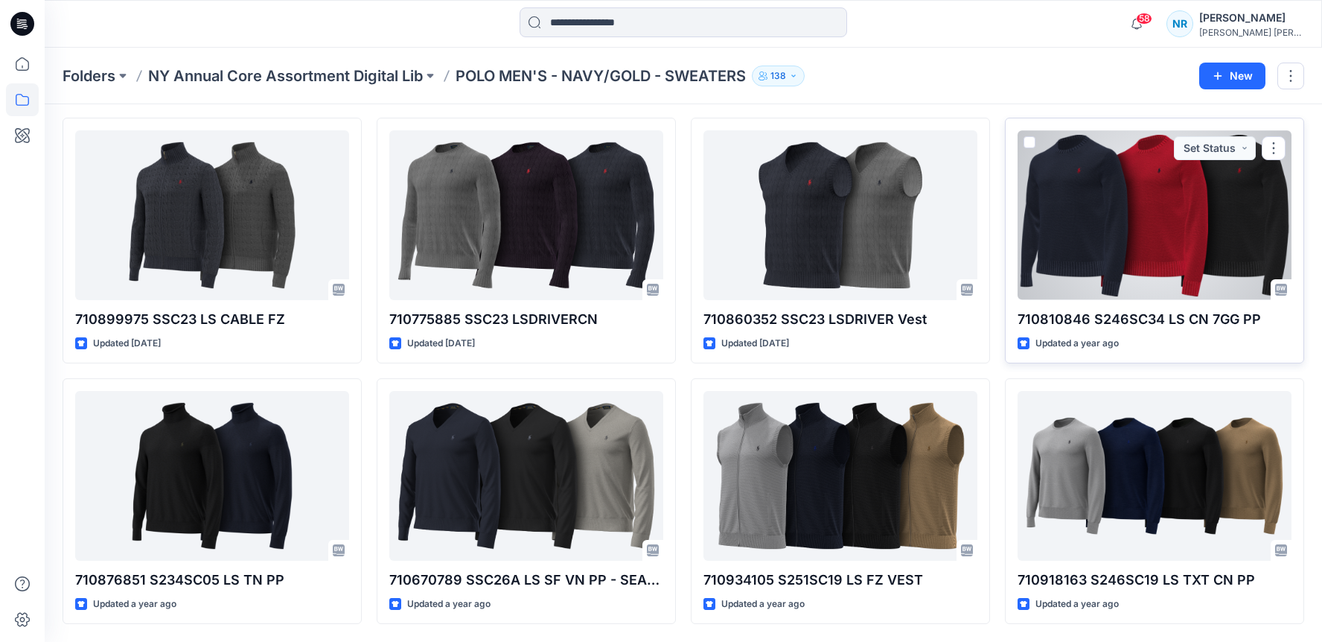
click at [1213, 192] on div at bounding box center [1155, 214] width 274 height 169
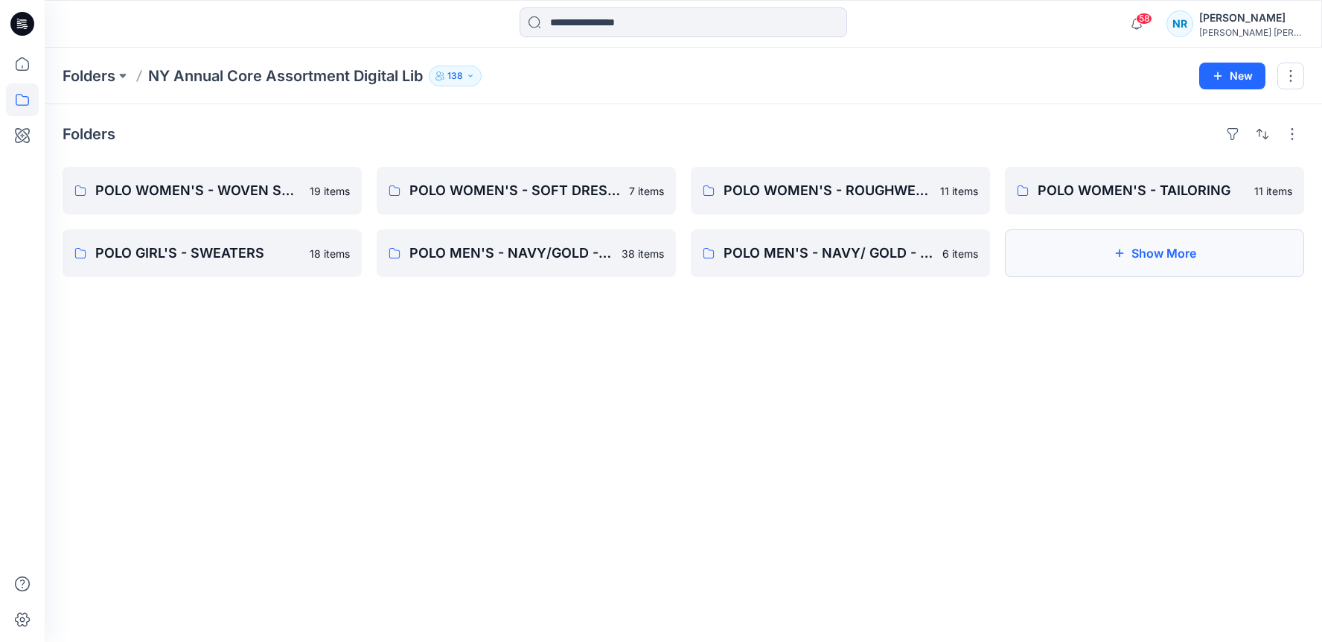
click at [1094, 266] on button "Show More" at bounding box center [1154, 253] width 299 height 48
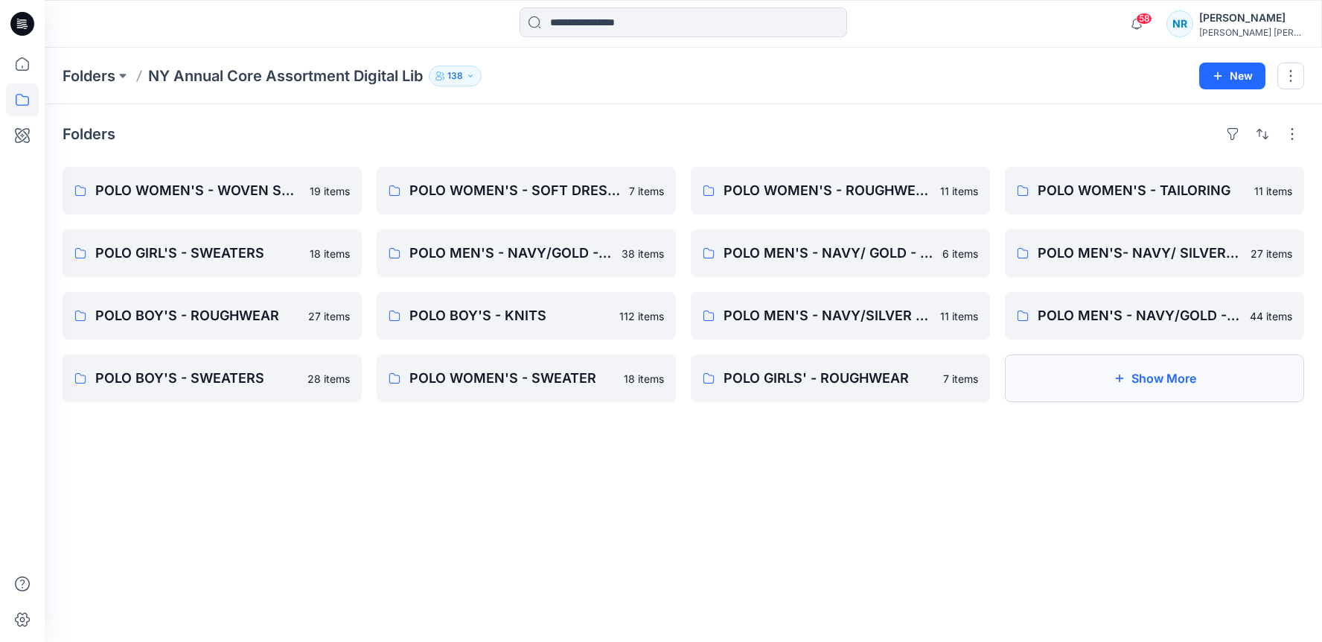
click at [1162, 379] on button "Show More" at bounding box center [1154, 378] width 299 height 48
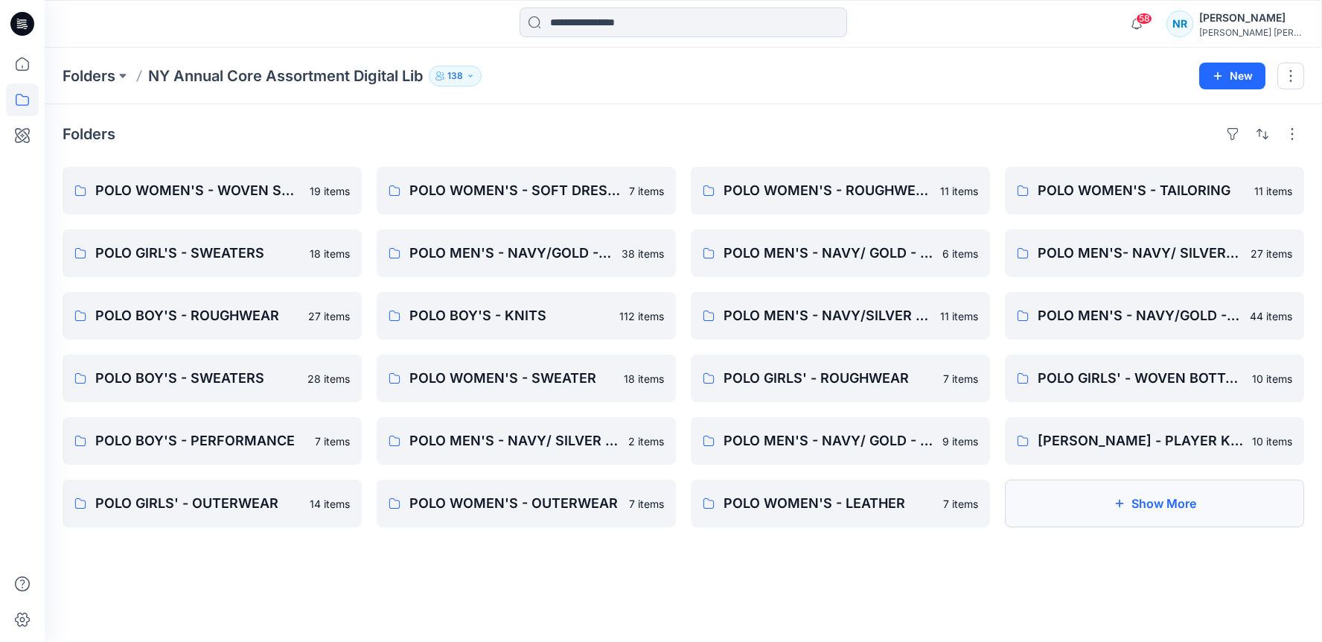
click at [1088, 506] on button "Show More" at bounding box center [1154, 503] width 299 height 48
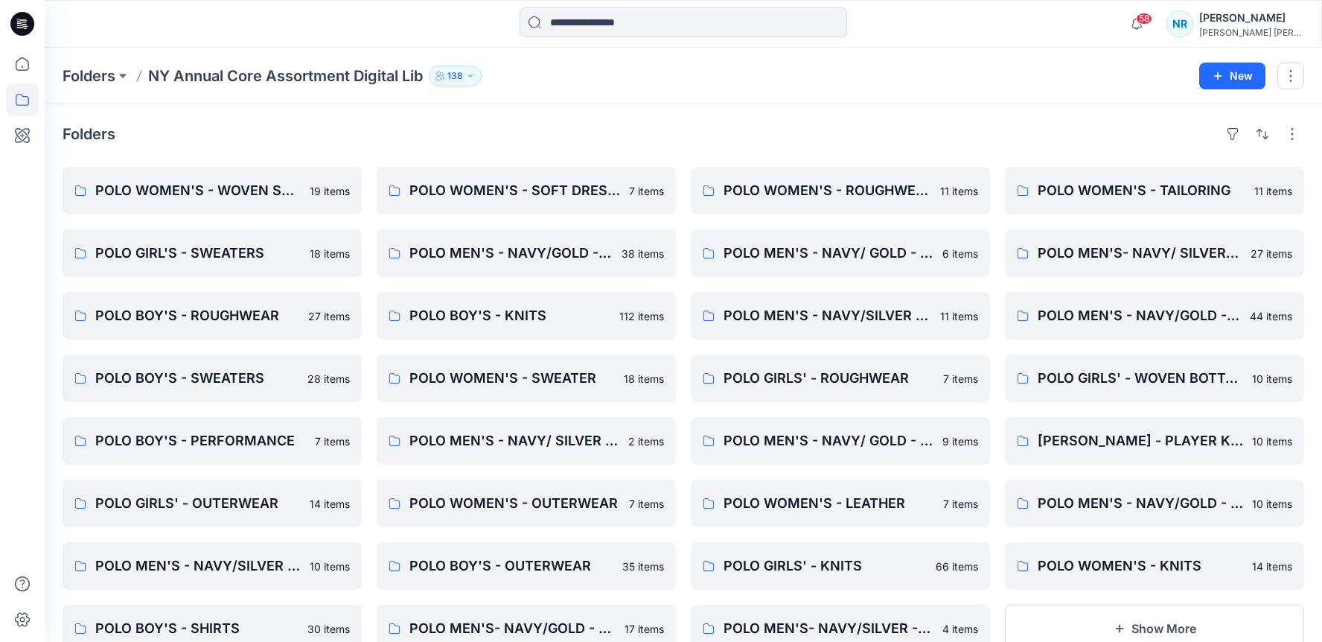
scroll to position [52, 0]
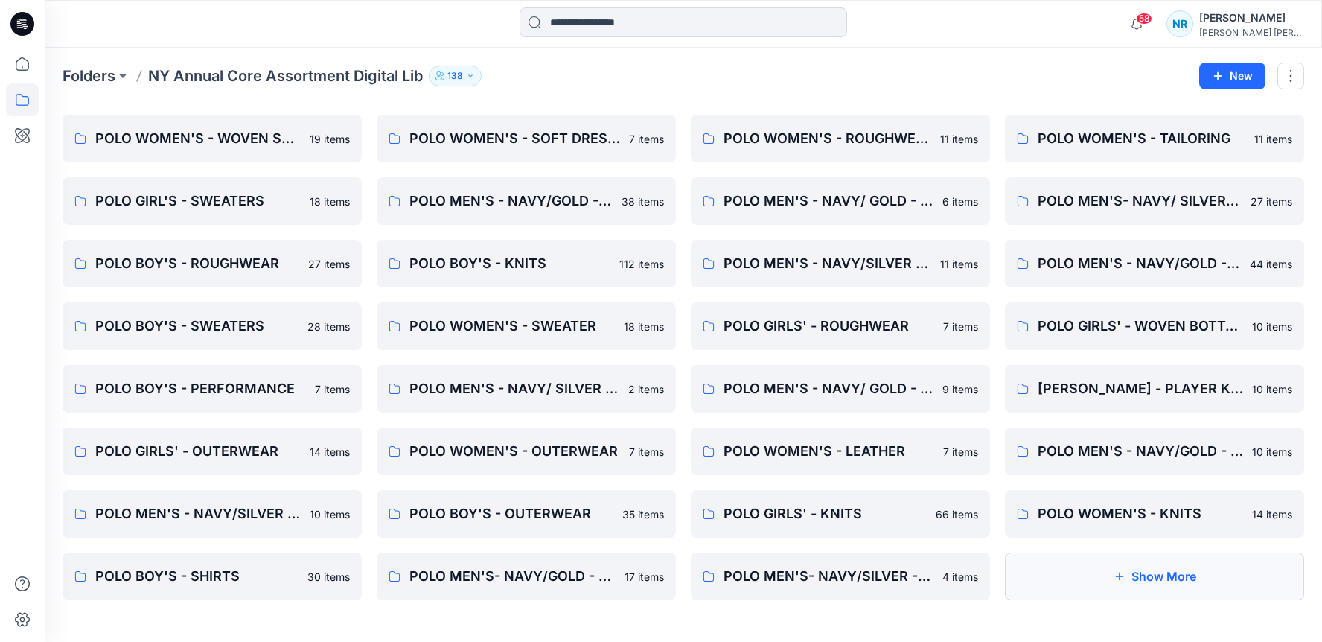
click at [1115, 590] on button "Show More" at bounding box center [1154, 576] width 299 height 48
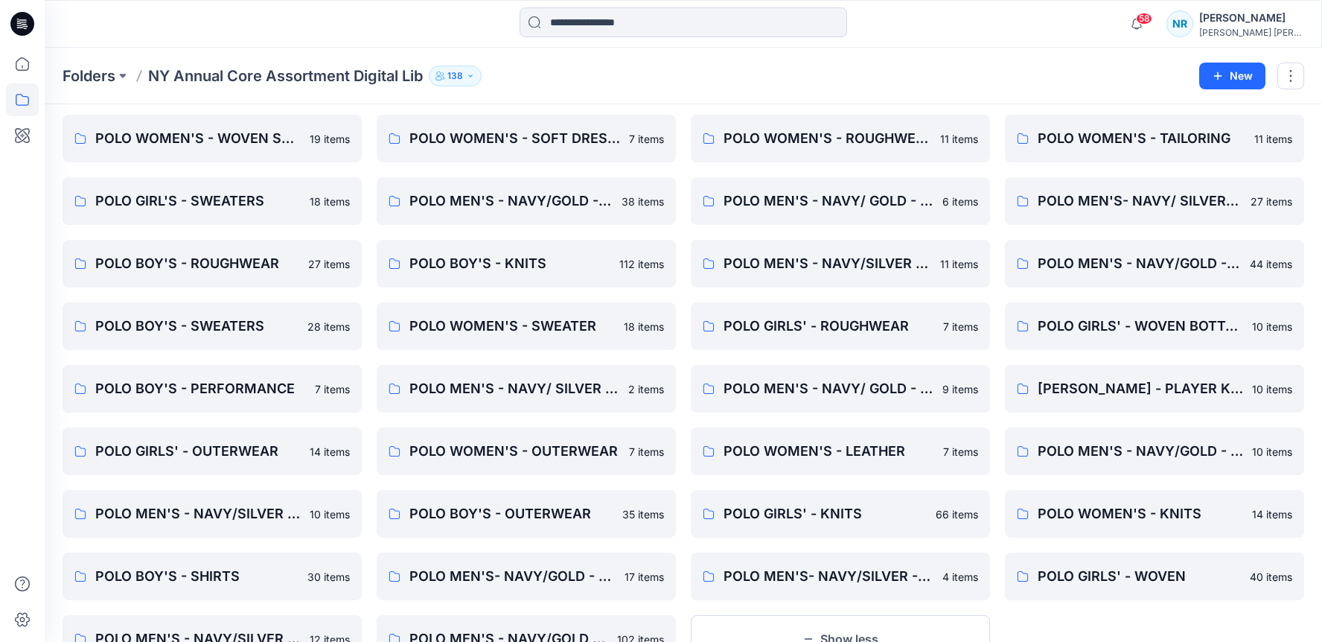
click at [1294, 96] on div "Folders NY Annual Core Assortment Digital Lib 138 New" at bounding box center [684, 76] width 1278 height 57
click at [1293, 73] on button "button" at bounding box center [1291, 76] width 27 height 27
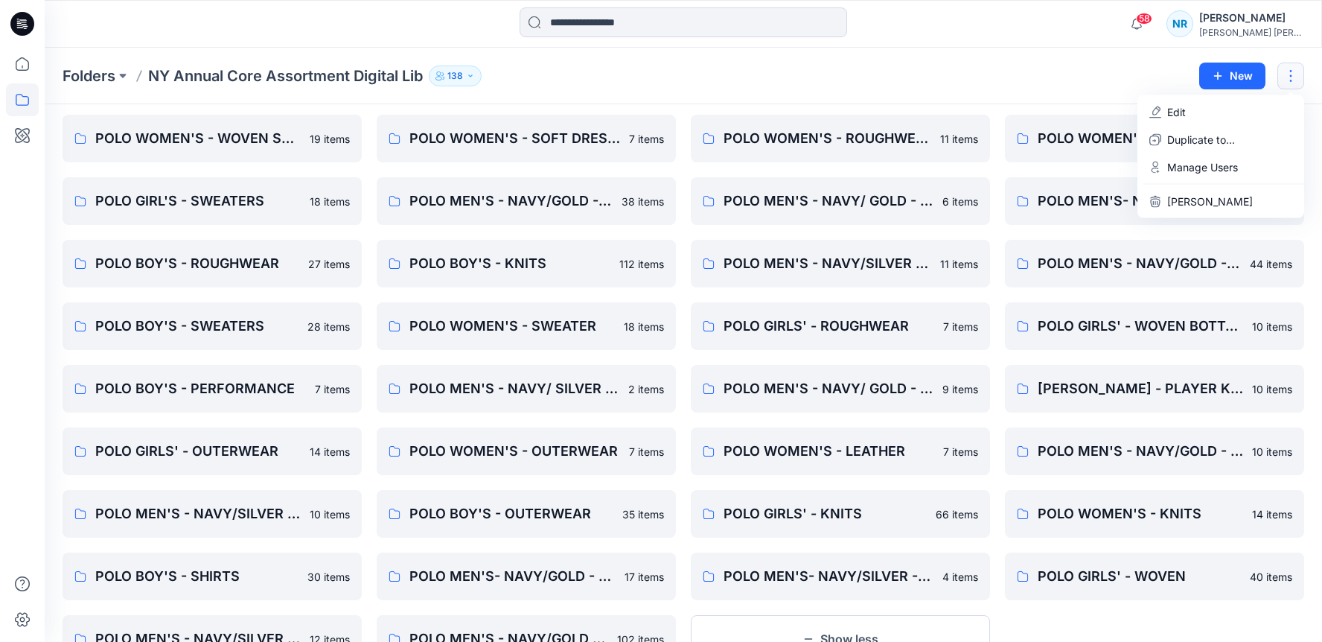
click at [1107, 94] on div "Folders NY Annual Core Assortment Digital Lib 138 New Edit Duplicate to... Mana…" at bounding box center [684, 76] width 1278 height 57
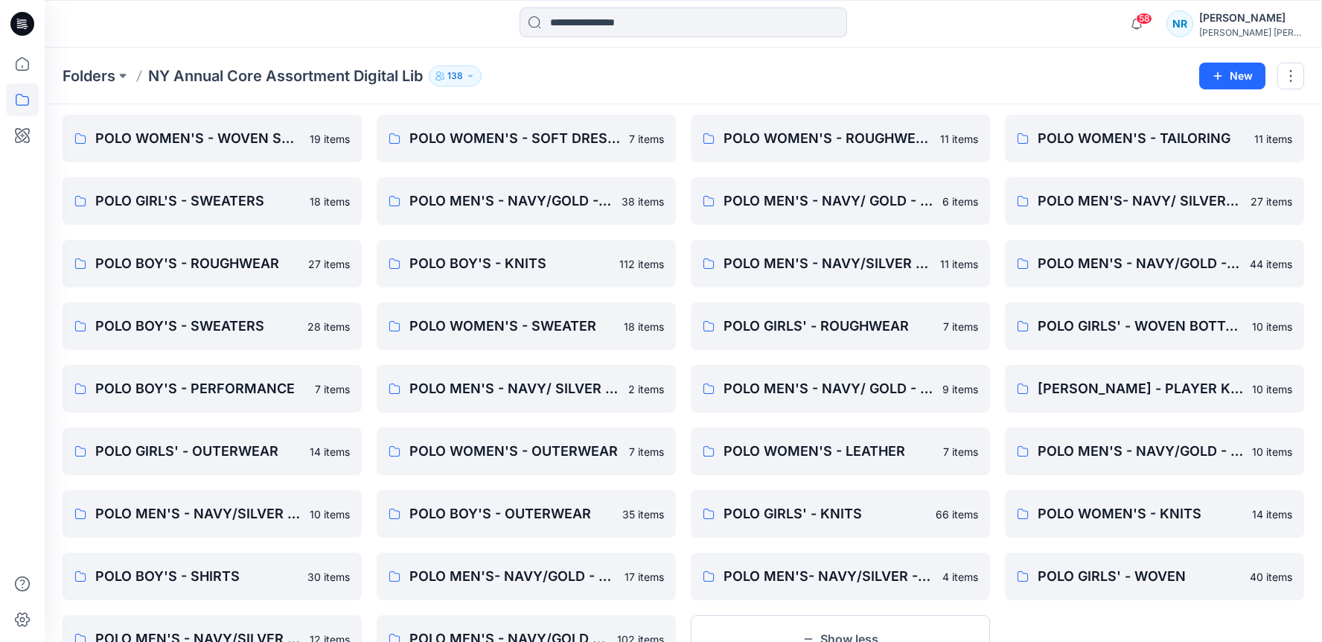
click at [1108, 77] on div "Folders NY Annual Core Assortment Digital Lib 138" at bounding box center [626, 76] width 1126 height 21
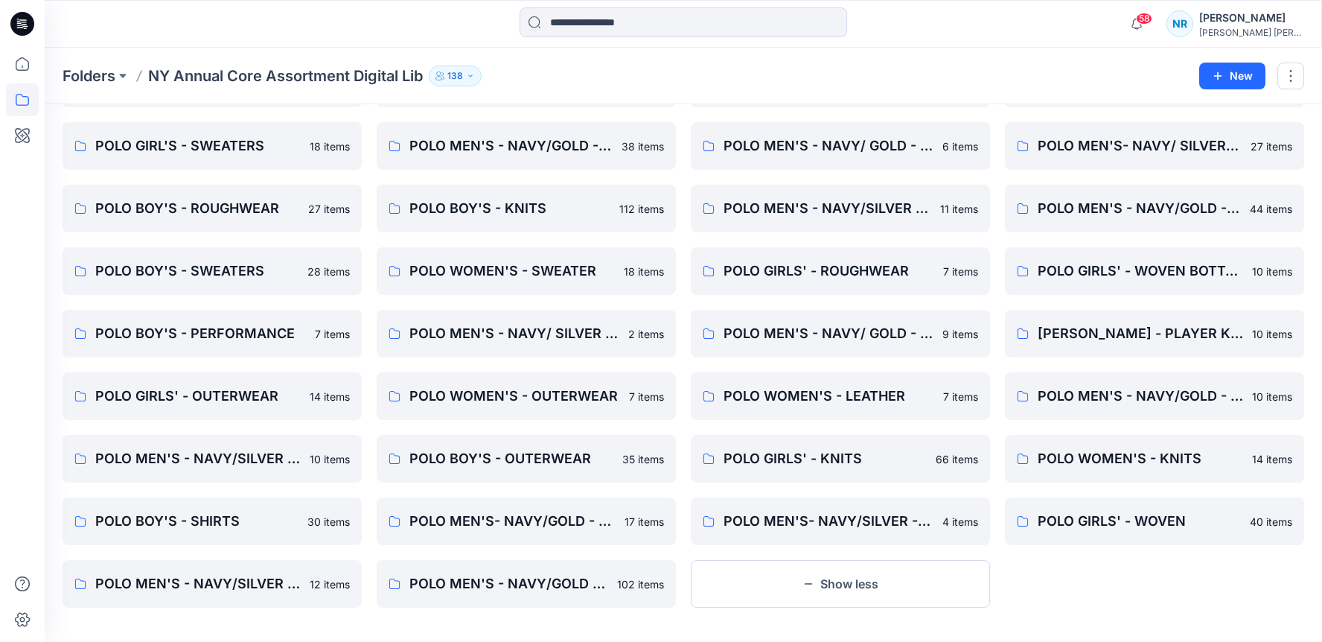
scroll to position [115, 0]
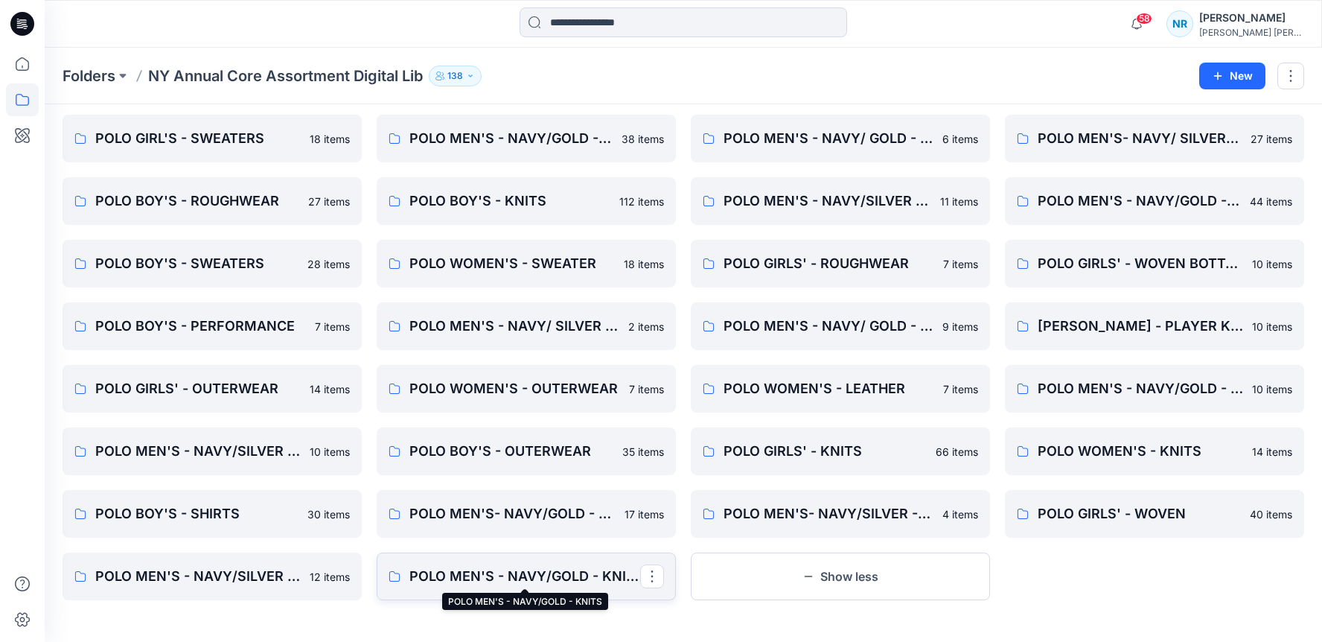
click at [418, 580] on p "POLO MEN'S - NAVY/GOLD - KNITS" at bounding box center [524, 576] width 231 height 21
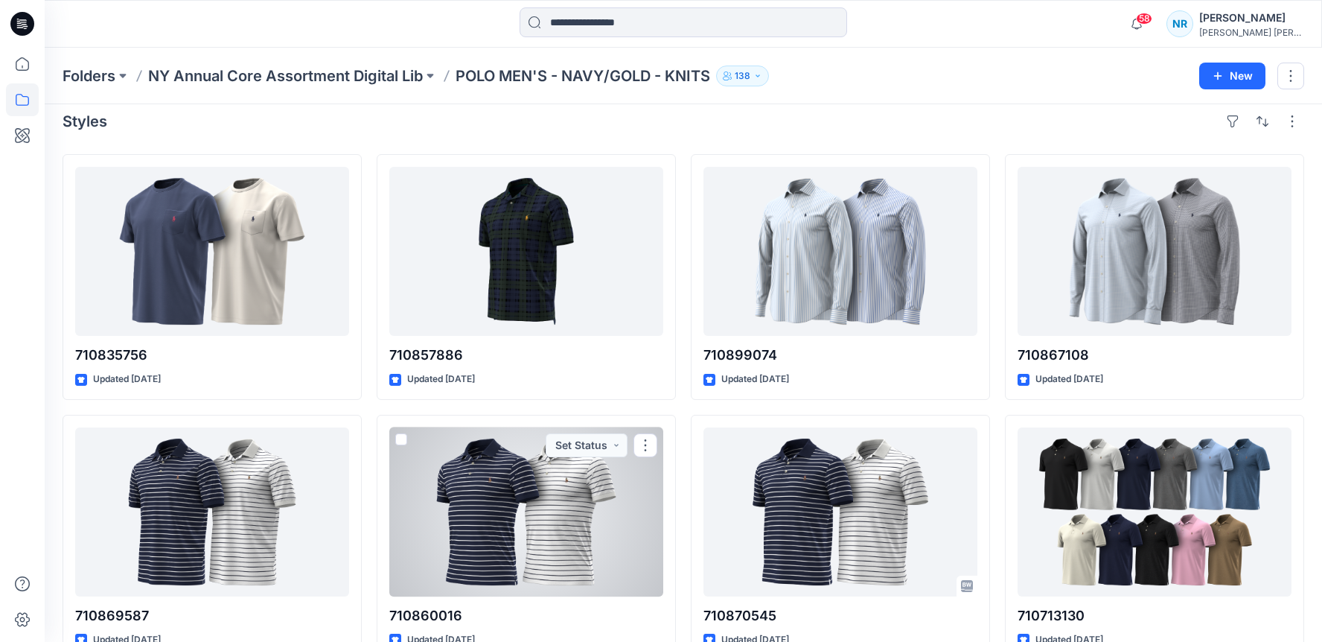
scroll to position [17, 0]
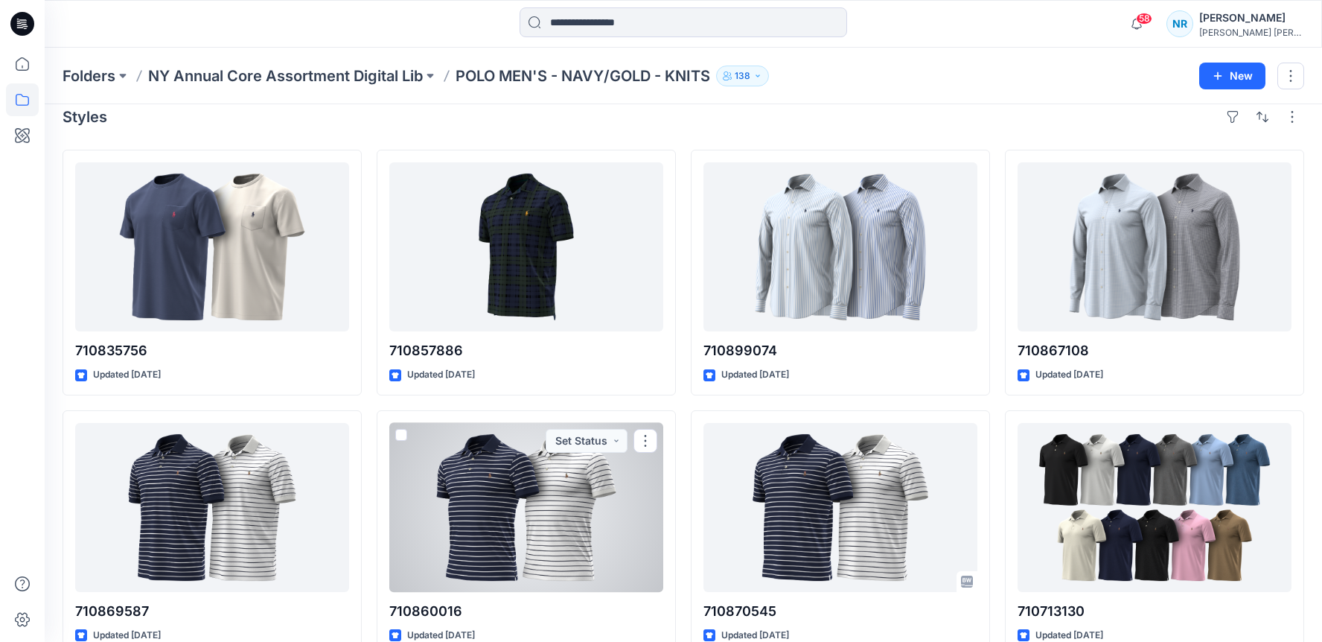
click at [415, 423] on div at bounding box center [526, 507] width 274 height 169
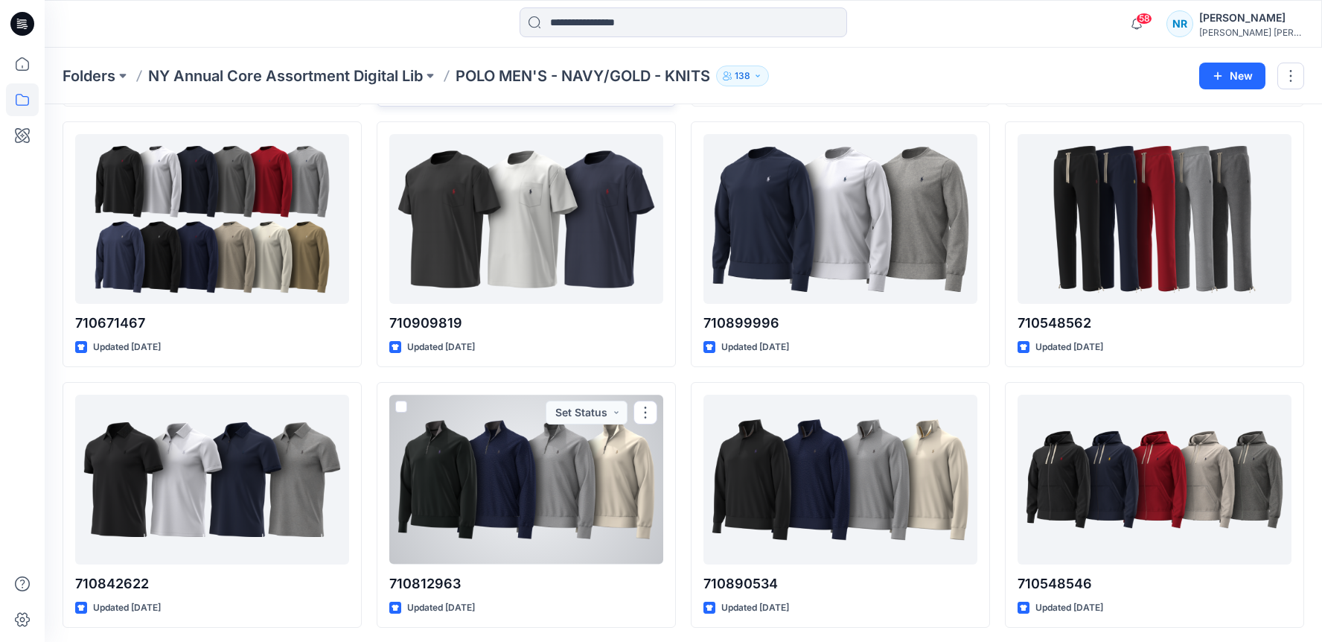
scroll to position [823, 0]
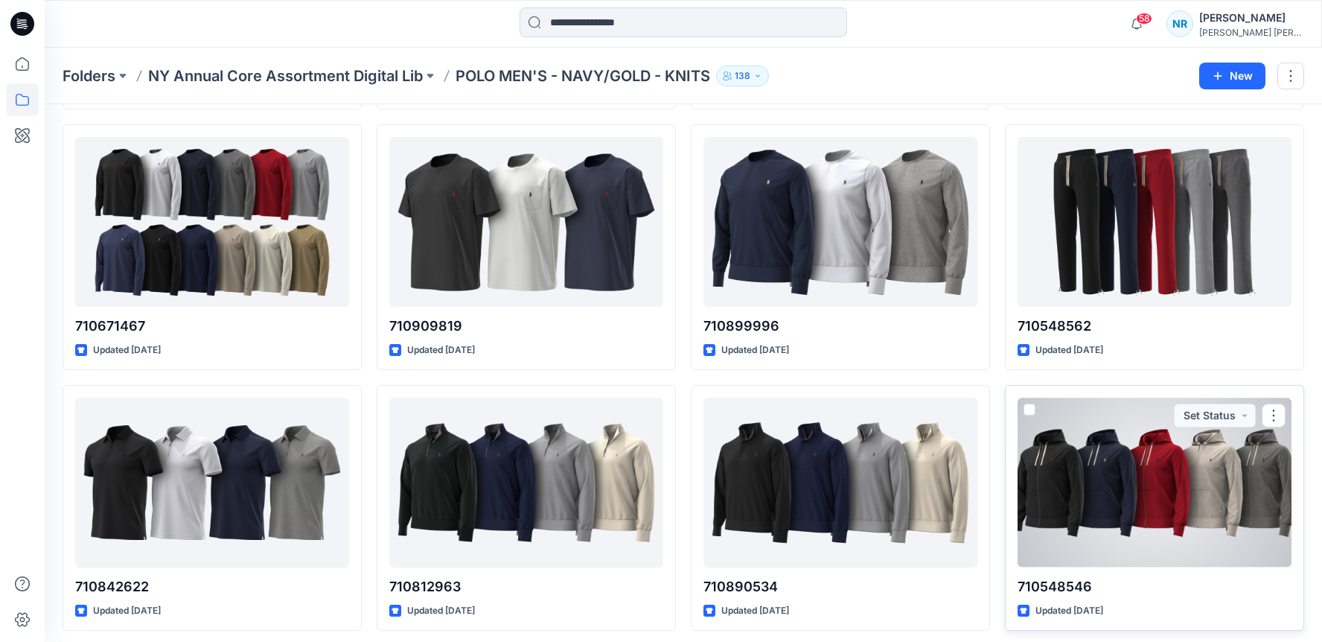
click at [1145, 483] on div at bounding box center [1155, 482] width 274 height 169
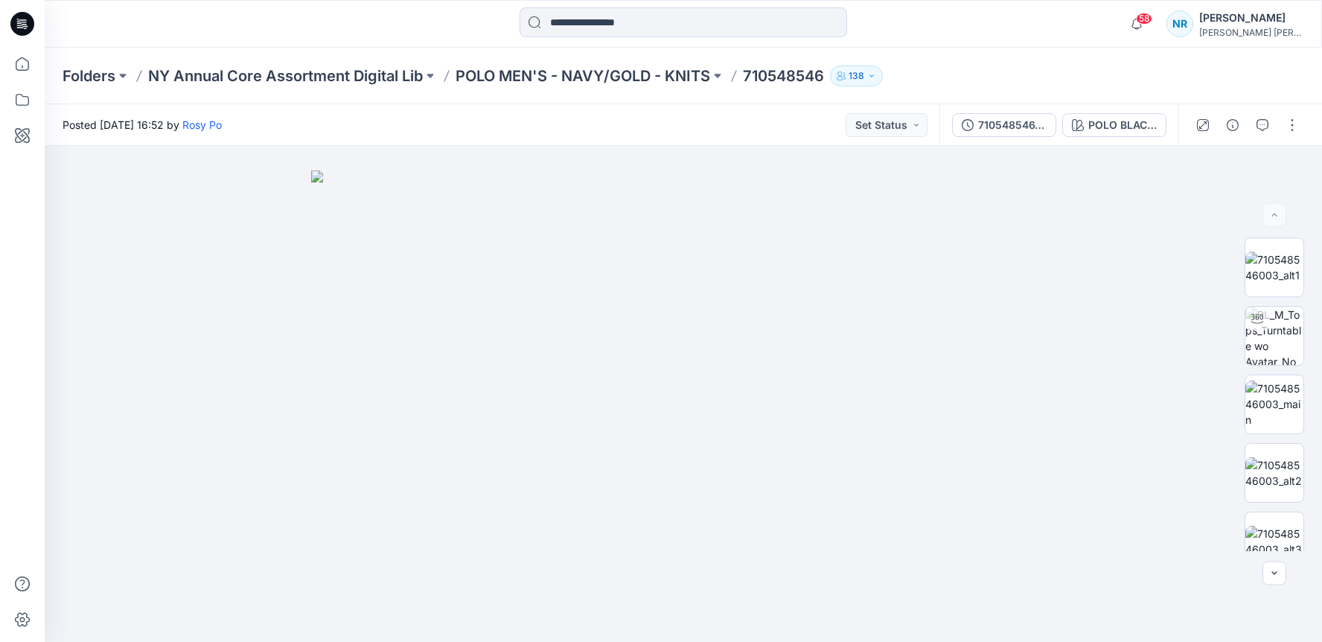
click at [973, 61] on div "Folders NY Annual Core Assortment Digital Lib POLO MEN'S - NAVY/GOLD - KNITS 71…" at bounding box center [684, 76] width 1278 height 57
click at [551, 138] on div "Posted [DATE] 16:52 by Rosy Po Set Status" at bounding box center [492, 124] width 895 height 41
click at [546, 133] on div "Posted [DATE] 16:52 by Rosy Po Set Status" at bounding box center [492, 124] width 895 height 41
click at [546, 124] on div "Posted [DATE] 16:52 by Rosy Po Set Status" at bounding box center [492, 124] width 895 height 41
click at [532, 129] on div "Posted [DATE] 16:52 by Rosy Po Set Status" at bounding box center [492, 124] width 895 height 41
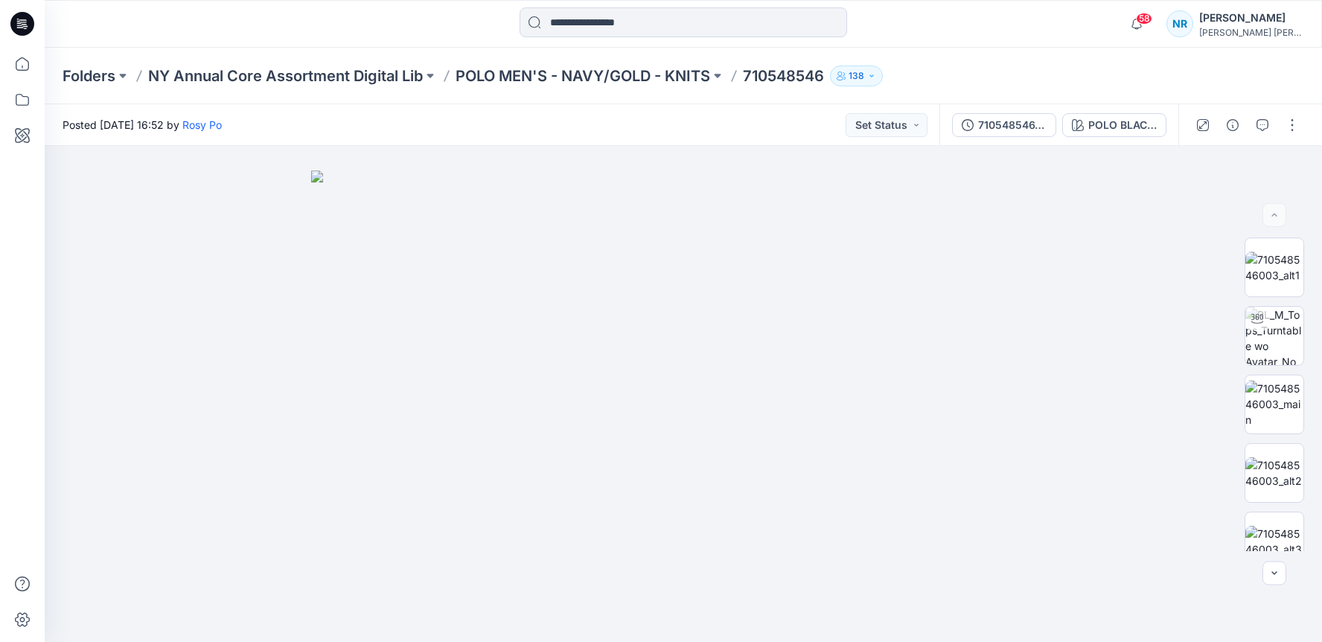
click at [481, 111] on div "Posted [DATE] 16:52 by Rosy Po Set Status" at bounding box center [492, 124] width 895 height 41
click at [768, 127] on div "Posted [DATE] 16:52 by Rosy Po Set Status" at bounding box center [492, 124] width 895 height 41
click at [556, 122] on div "Posted [DATE] 16:52 by Rosy Po Set Status" at bounding box center [492, 124] width 895 height 41
click at [537, 126] on div "Posted [DATE] 16:52 by Rosy Po Set Status" at bounding box center [492, 124] width 895 height 41
click at [214, 74] on p "NY Annual Core Assortment Digital Lib" at bounding box center [285, 76] width 275 height 21
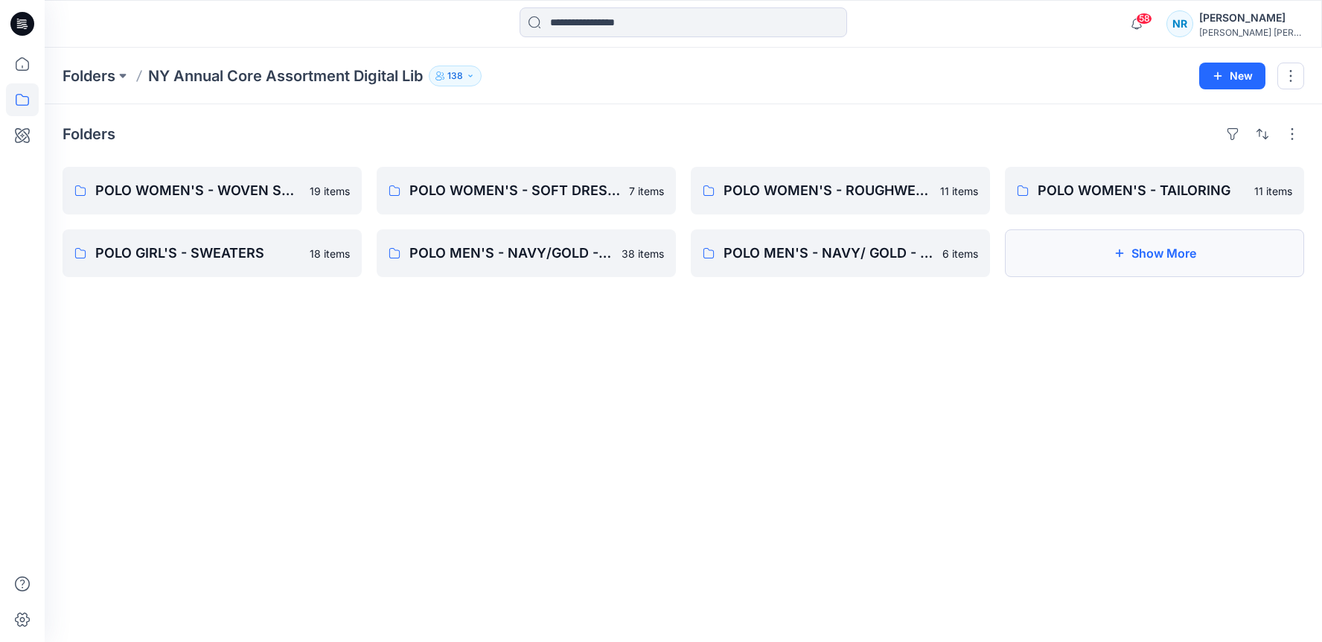
click at [1098, 268] on button "Show More" at bounding box center [1154, 253] width 299 height 48
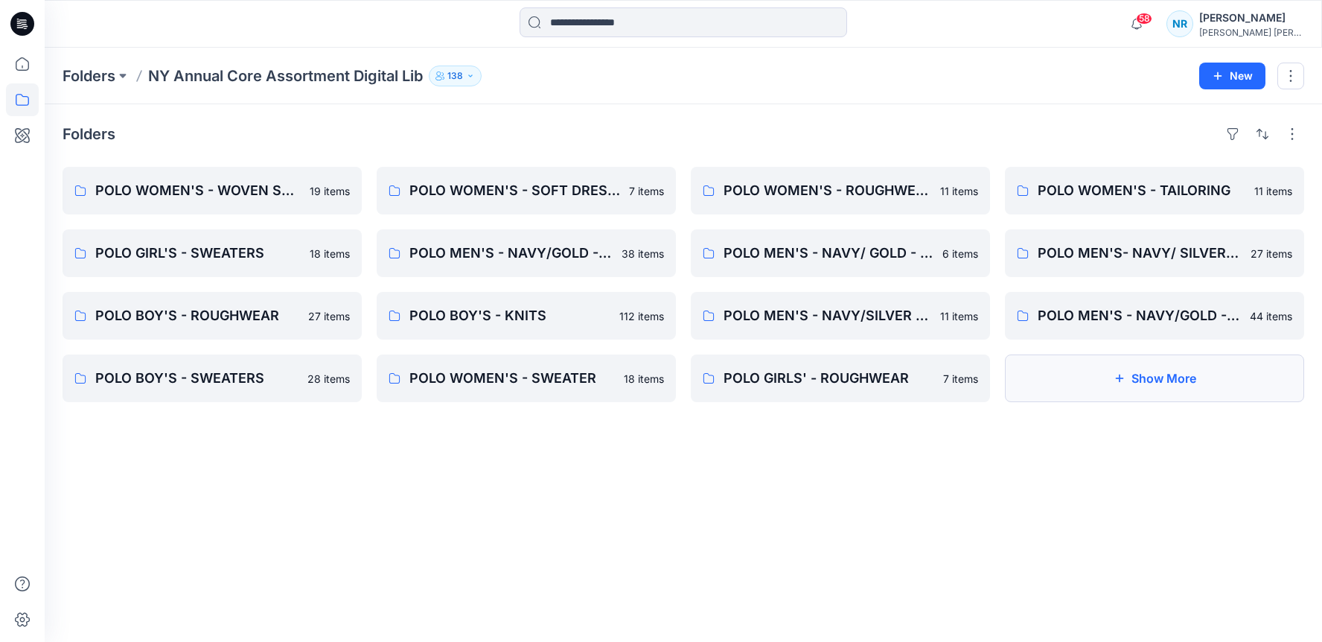
click at [1145, 392] on button "Show More" at bounding box center [1154, 378] width 299 height 48
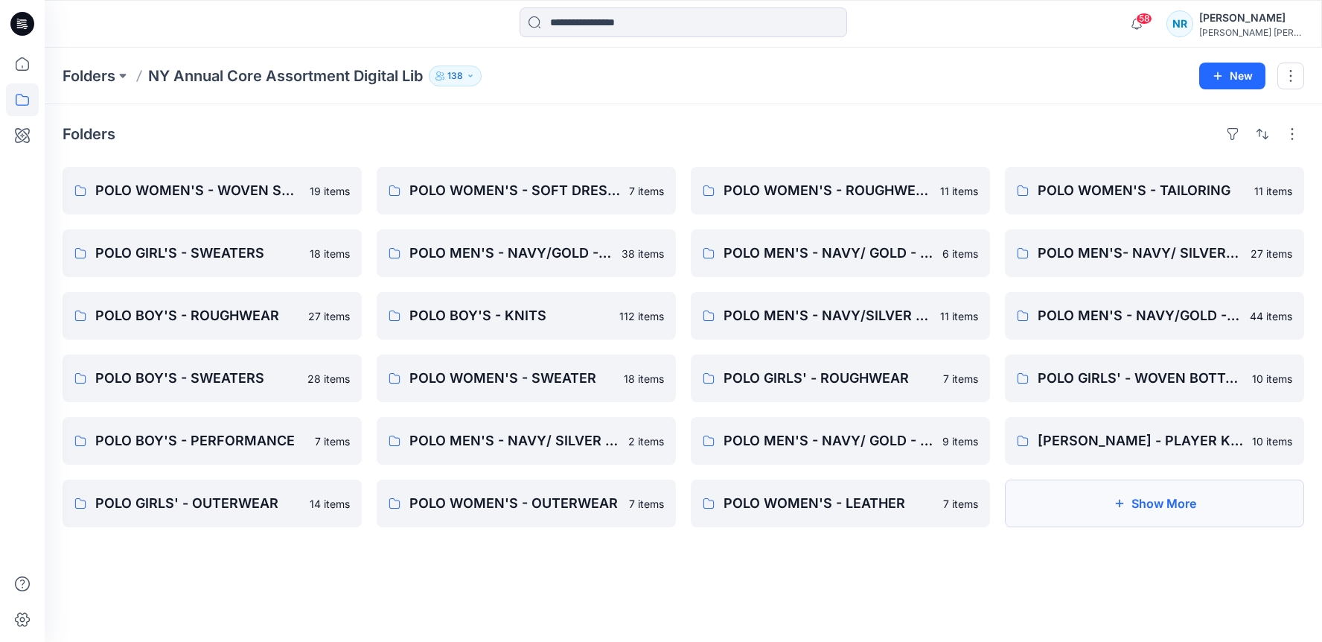
click at [1128, 509] on button "Show More" at bounding box center [1154, 503] width 299 height 48
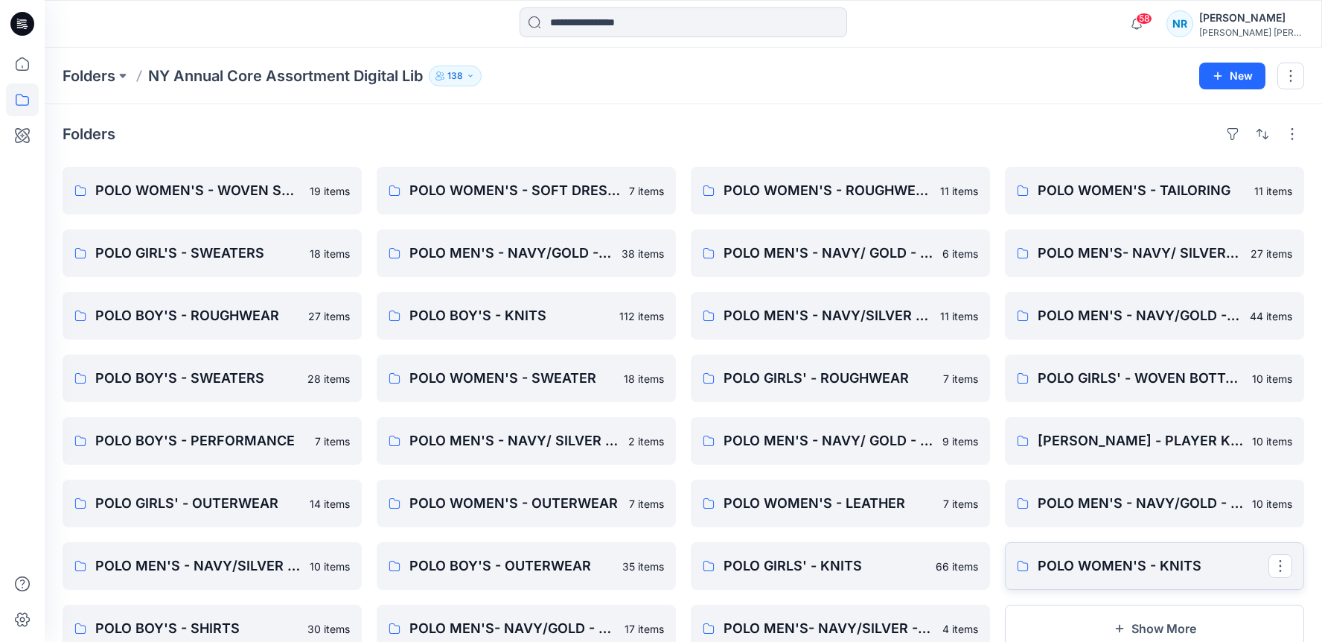
scroll to position [52, 0]
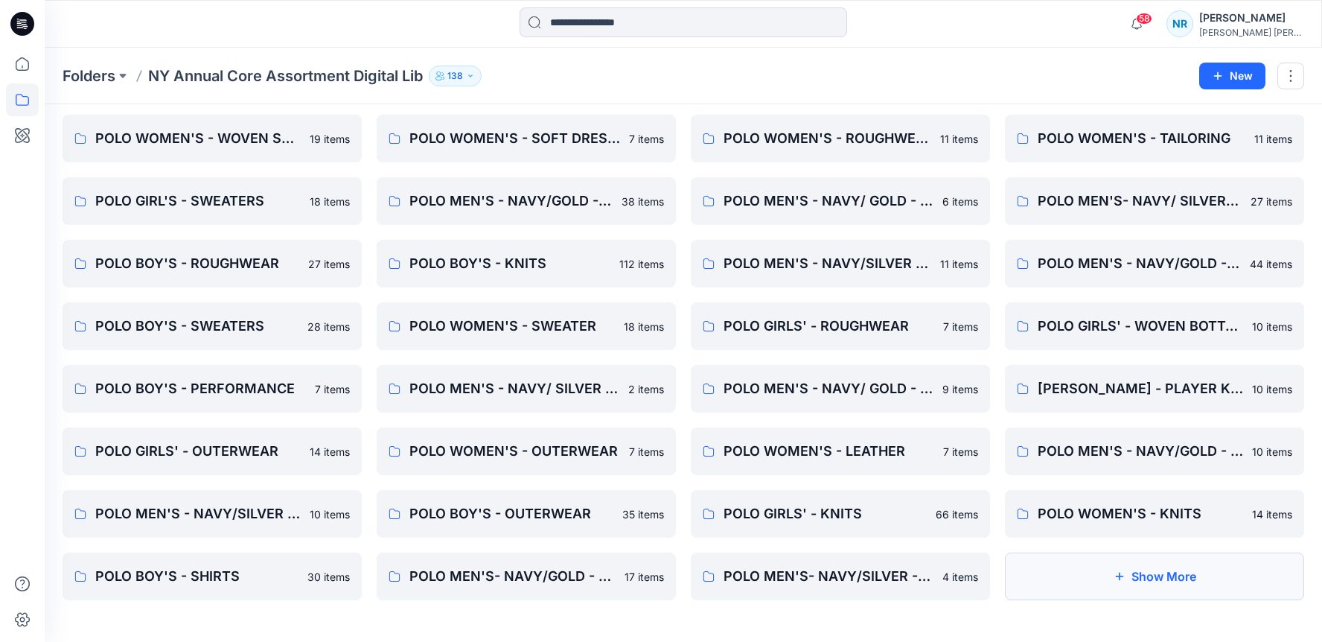
click at [1120, 583] on button "Show More" at bounding box center [1154, 576] width 299 height 48
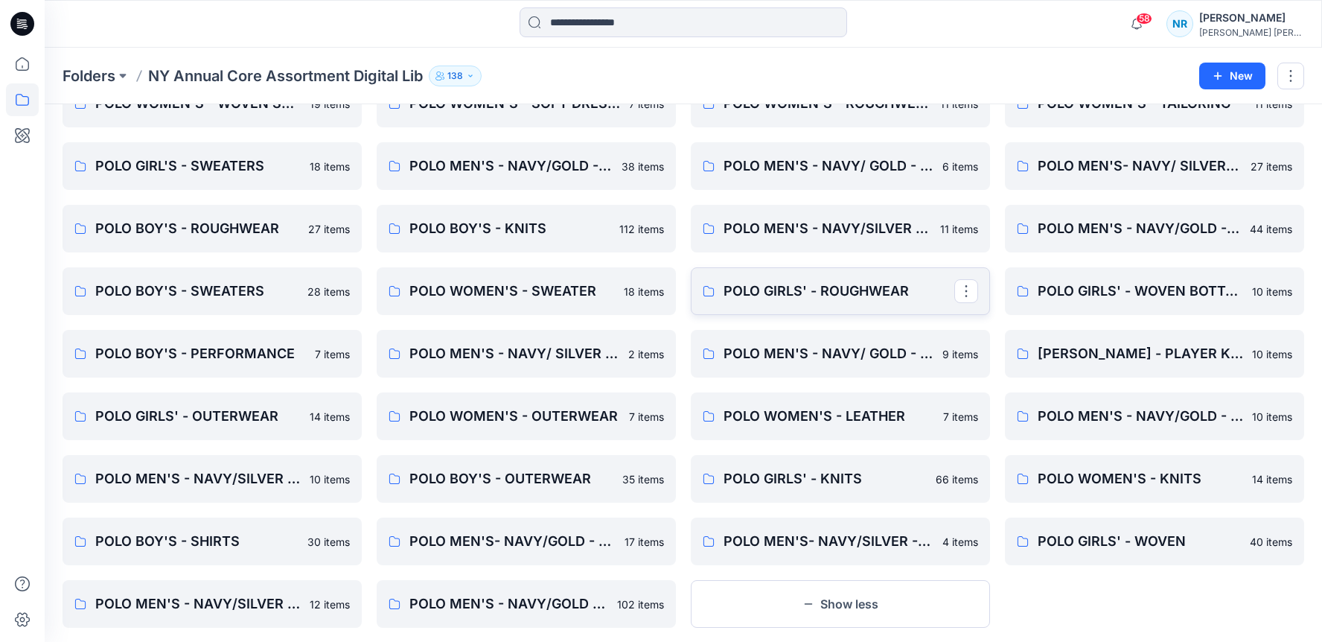
scroll to position [115, 0]
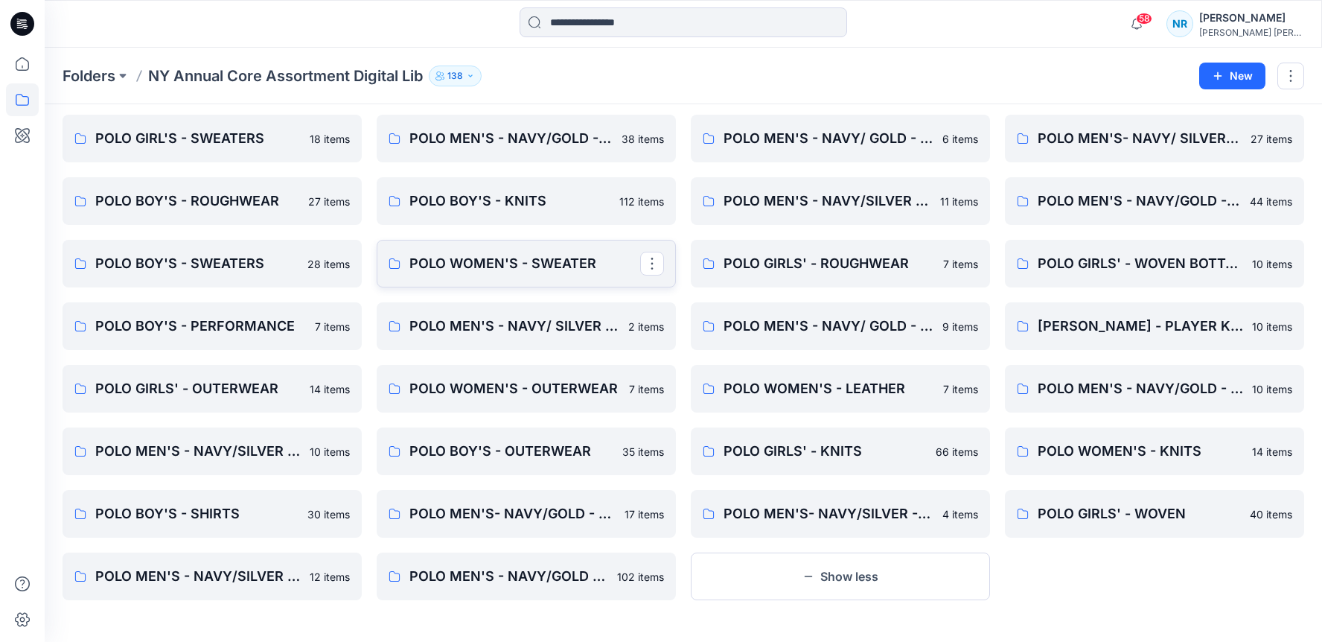
click at [424, 274] on link "POLO WOMEN'S - SWEATER" at bounding box center [526, 264] width 299 height 48
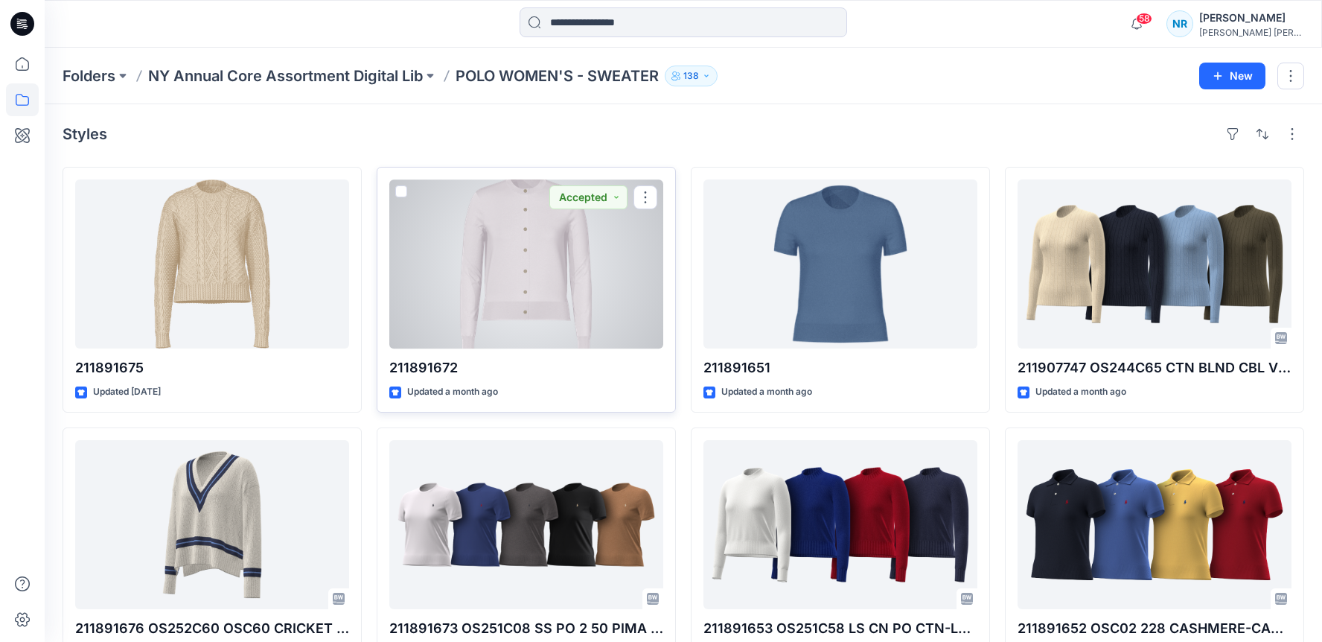
click at [572, 290] on div at bounding box center [526, 263] width 274 height 169
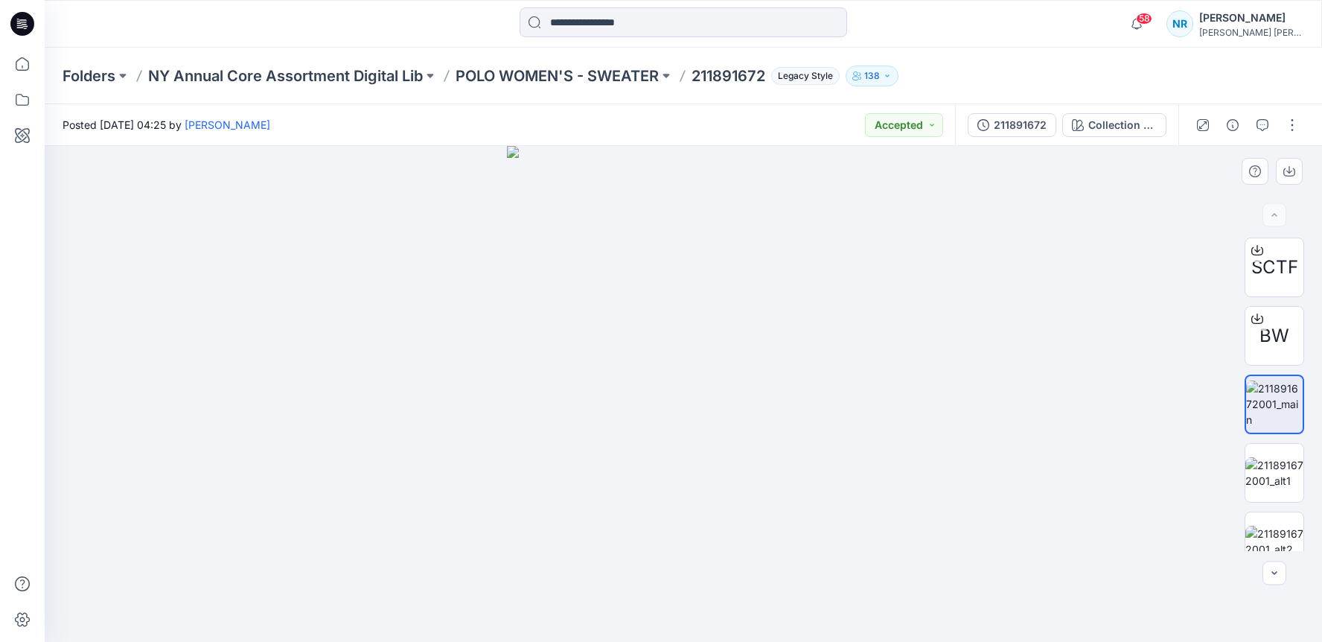
click at [701, 367] on img at bounding box center [683, 394] width 352 height 496
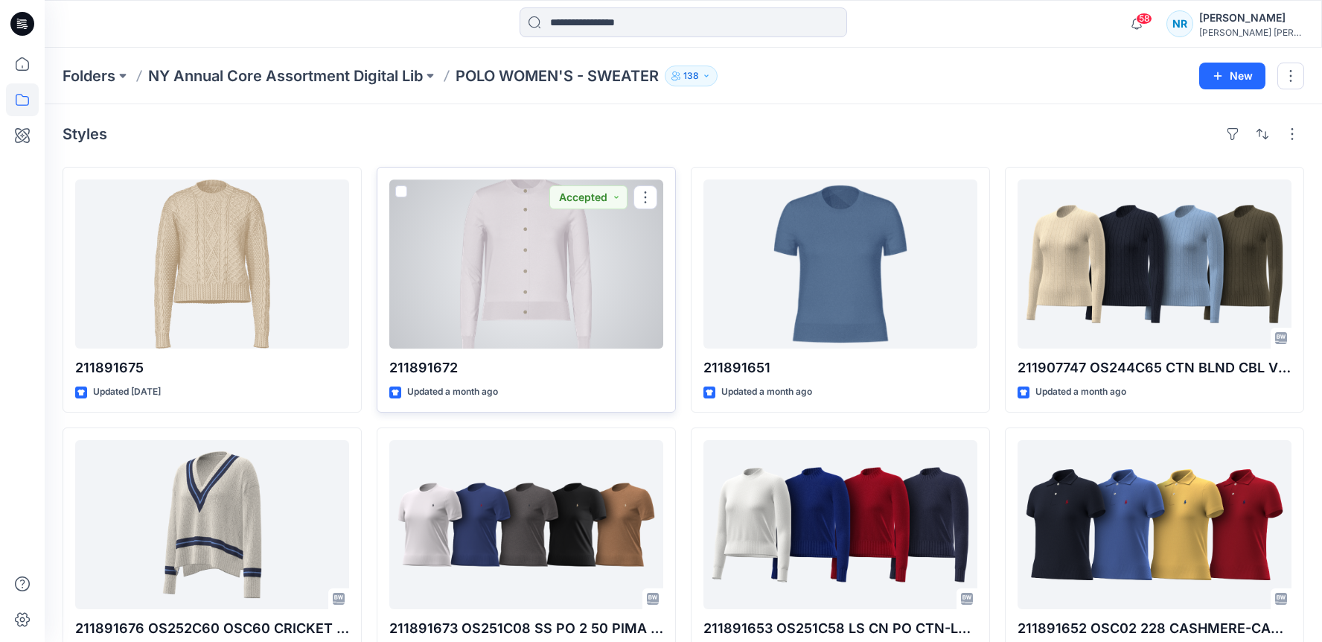
click at [529, 287] on div at bounding box center [526, 263] width 274 height 169
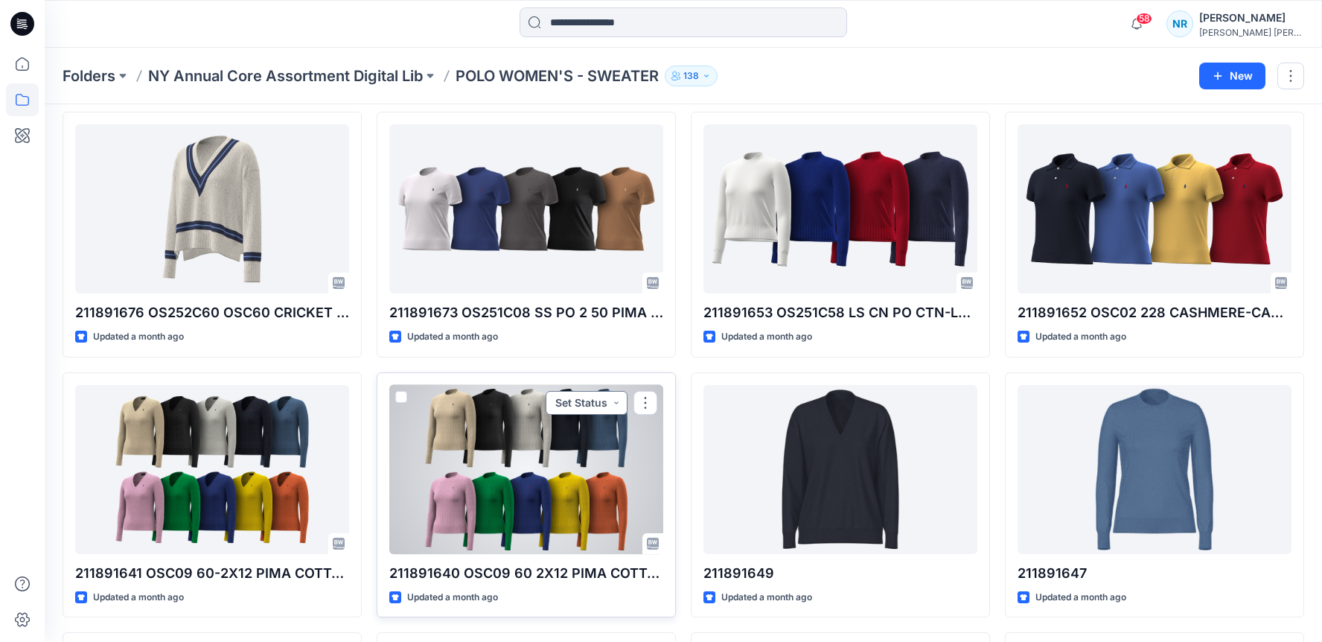
scroll to position [297, 0]
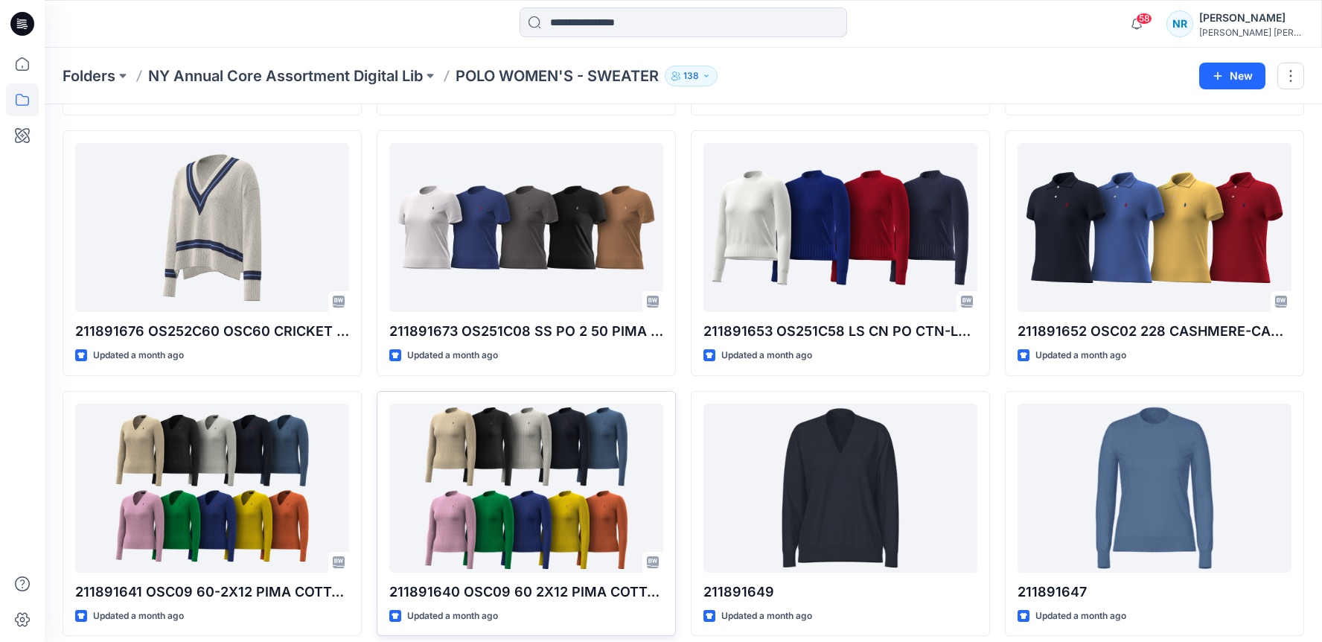
click at [871, 88] on div "Folders NY Annual Core Assortment Digital Lib POLO WOMEN'S - SWEATER 138 New" at bounding box center [684, 76] width 1278 height 57
click at [782, 75] on div "Folders NY Annual Core Assortment Digital Lib POLO WOMEN'S - SWEATER 138" at bounding box center [626, 76] width 1126 height 21
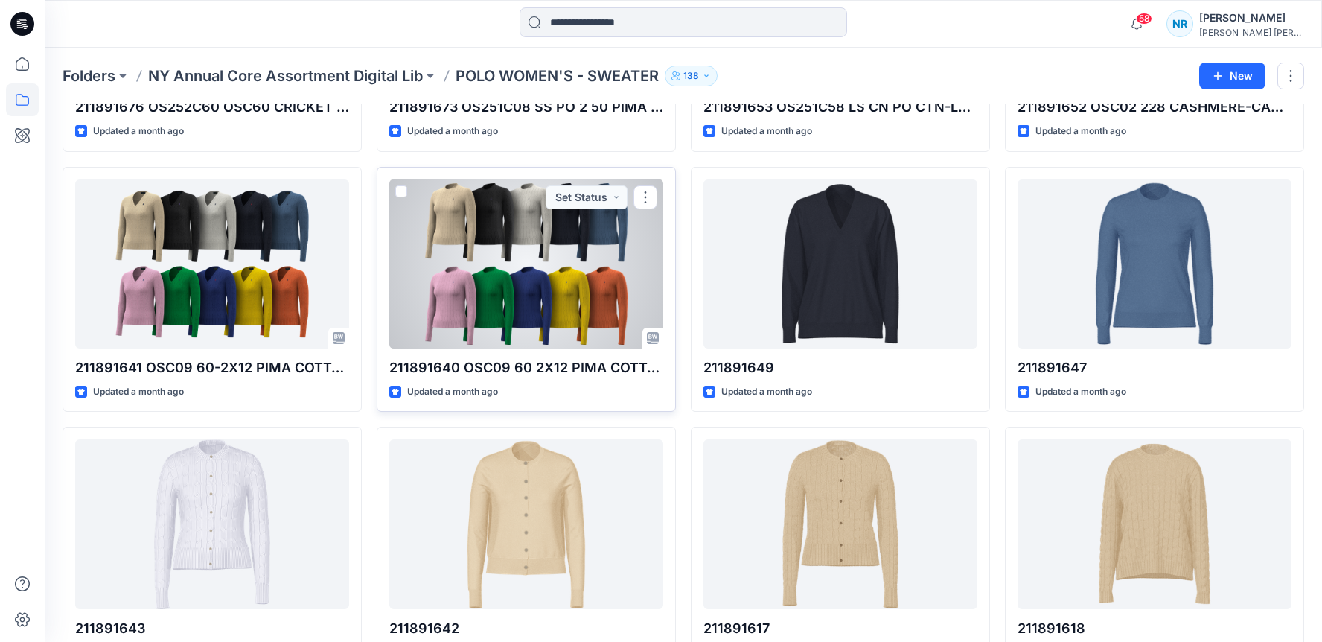
scroll to position [515, 0]
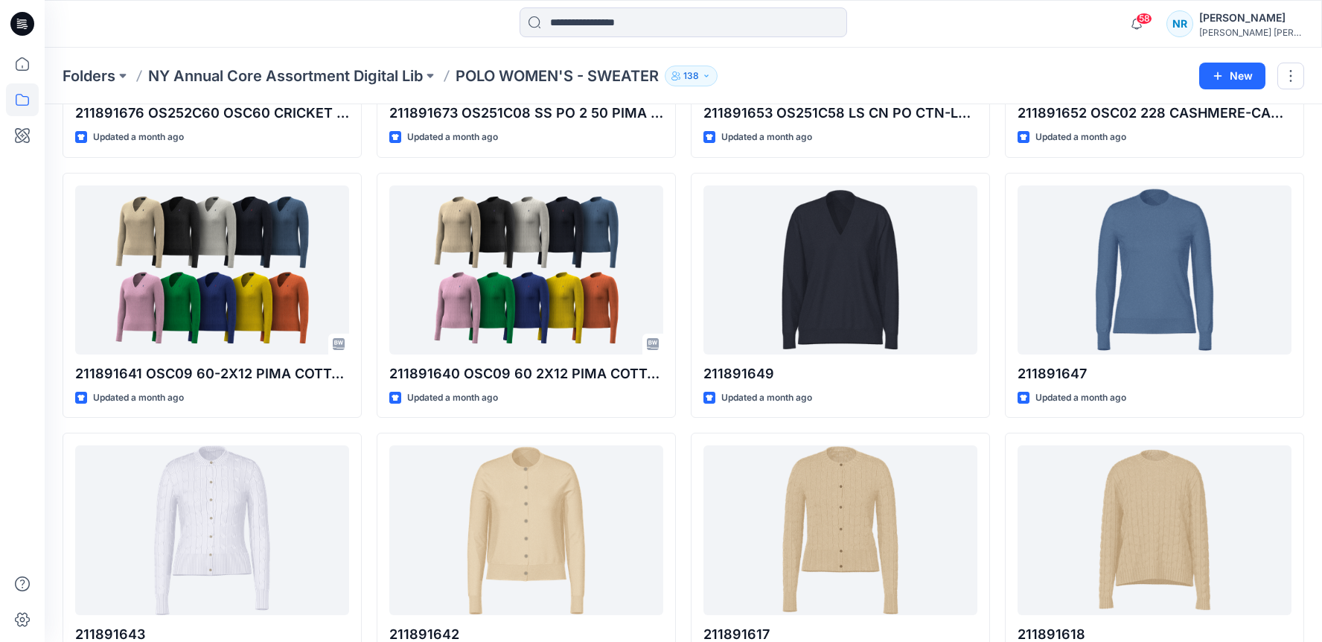
click at [782, 76] on div "Folders NY Annual Core Assortment Digital Lib POLO WOMEN'S - SWEATER 138" at bounding box center [626, 76] width 1126 height 21
click at [782, 75] on div "Folders NY Annual Core Assortment Digital Lib POLO WOMEN'S - SWEATER 138" at bounding box center [626, 76] width 1126 height 21
click at [782, 74] on div "Folders NY Annual Core Assortment Digital Lib POLO WOMEN'S - SWEATER 138" at bounding box center [626, 76] width 1126 height 21
click at [739, 69] on div "Folders NY Annual Core Assortment Digital Lib POLO WOMEN'S - SWEATER 138" at bounding box center [626, 76] width 1126 height 21
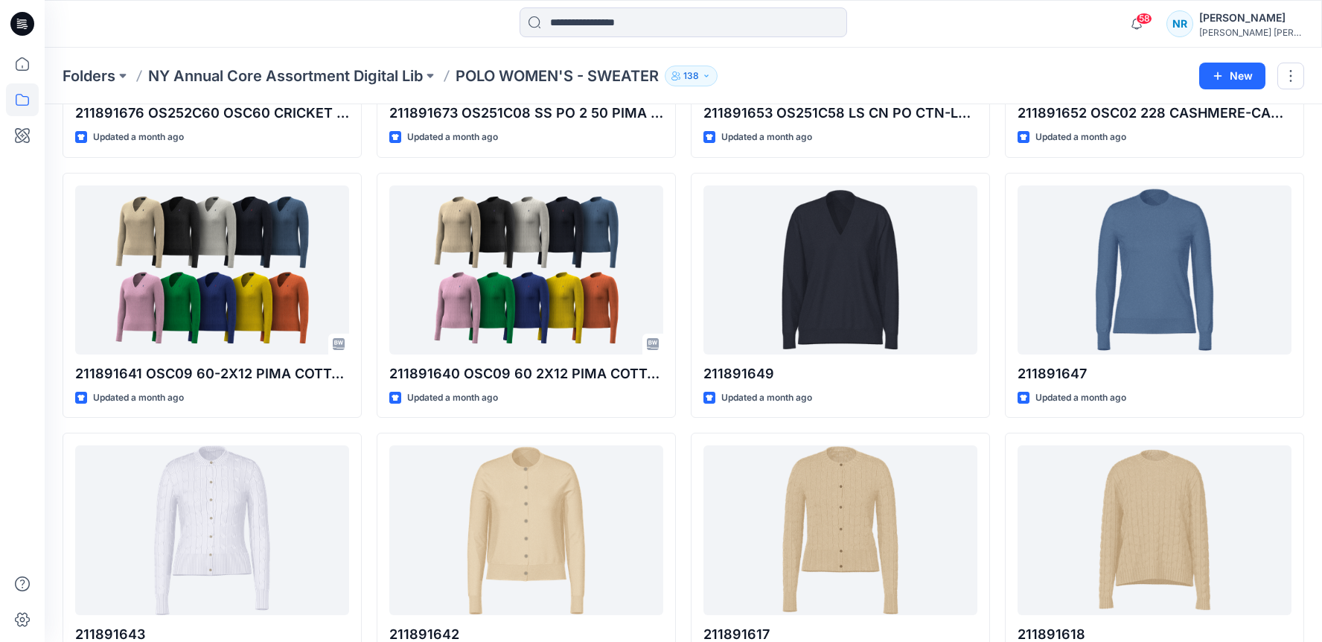
click at [752, 73] on div "Folders NY Annual Core Assortment Digital Lib POLO WOMEN'S - SWEATER 138" at bounding box center [626, 76] width 1126 height 21
click at [770, 57] on div "Folders NY Annual Core Assortment Digital Lib POLO WOMEN'S - SWEATER 138 New" at bounding box center [684, 76] width 1278 height 57
click at [771, 56] on div "Folders NY Annual Core Assortment Digital Lib POLO WOMEN'S - SWEATER 138 New" at bounding box center [684, 76] width 1278 height 57
click at [758, 66] on div "Folders NY Annual Core Assortment Digital Lib POLO WOMEN'S - SWEATER 138" at bounding box center [626, 76] width 1126 height 21
click at [867, 83] on div "Folders NY Annual Core Assortment Digital Lib POLO WOMEN'S - SWEATER 138" at bounding box center [626, 76] width 1126 height 21
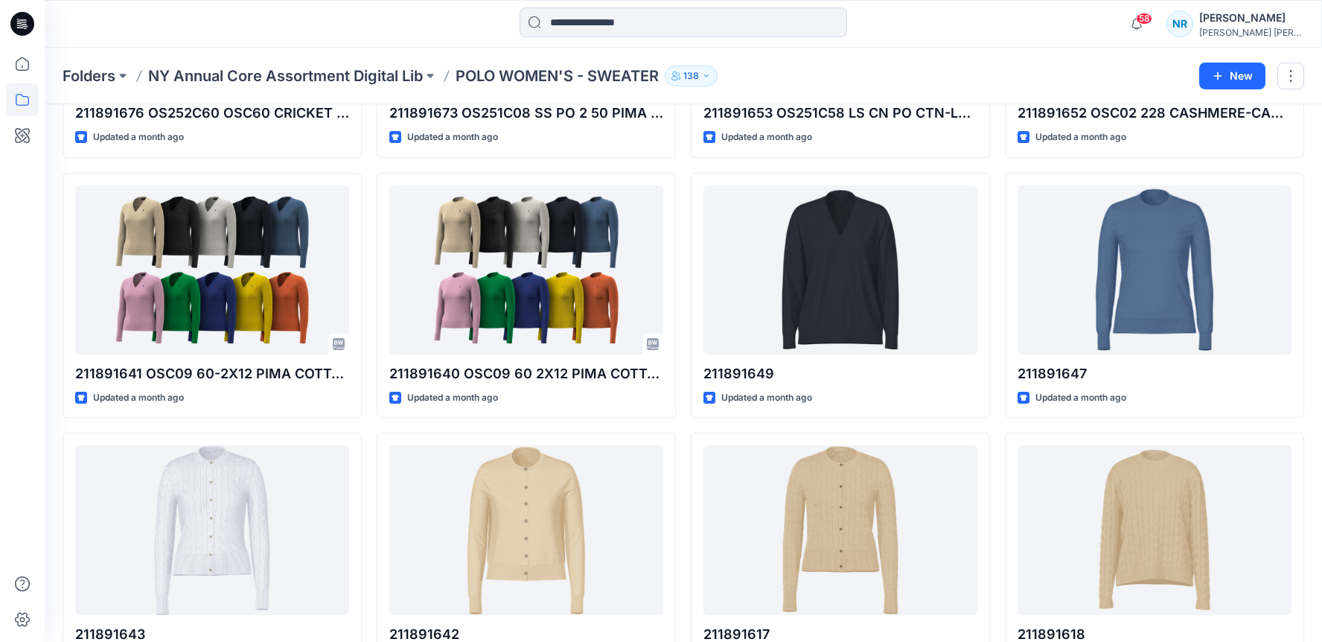
click at [777, 66] on div "Folders NY Annual Core Assortment Digital Lib POLO WOMEN'S - SWEATER 138" at bounding box center [626, 76] width 1126 height 21
click at [769, 68] on div "Folders NY Annual Core Assortment Digital Lib POLO WOMEN'S - SWEATER 138" at bounding box center [626, 76] width 1126 height 21
click at [887, 80] on div "Folders NY Annual Core Assortment Digital Lib POLO WOMEN'S - SWEATER 138" at bounding box center [626, 76] width 1126 height 21
click at [761, 68] on div "Folders NY Annual Core Assortment Digital Lib POLO WOMEN'S - SWEATER 138" at bounding box center [626, 76] width 1126 height 21
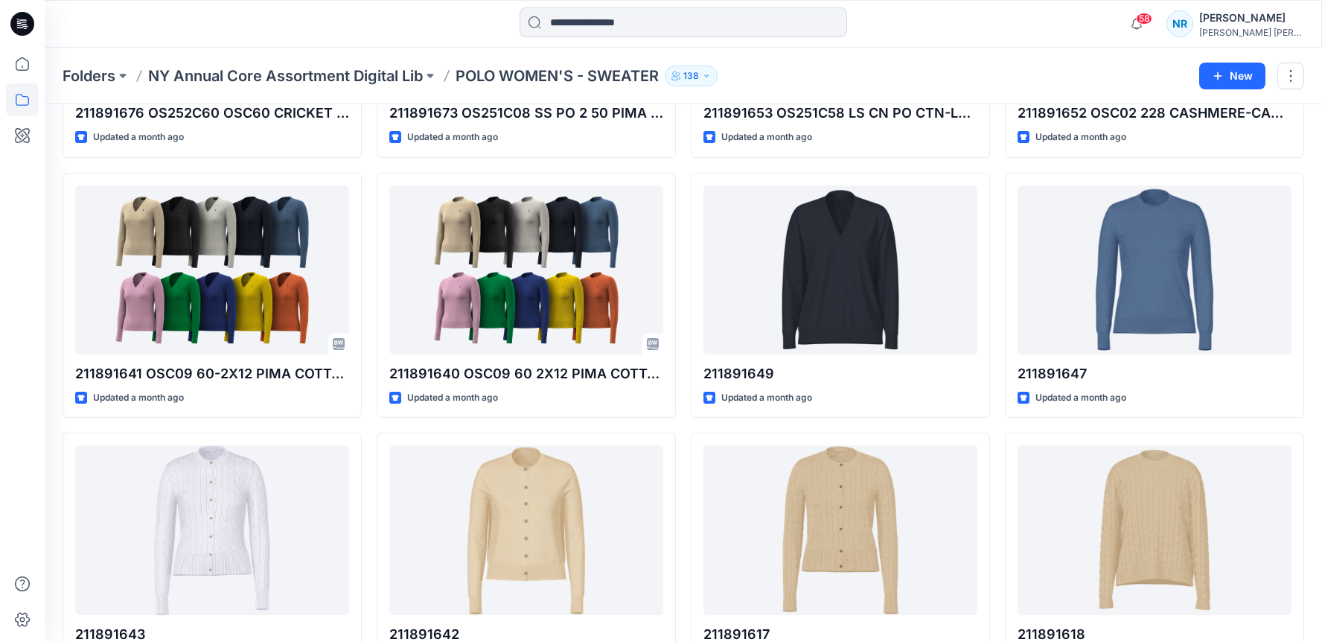
click at [811, 71] on div "Folders NY Annual Core Assortment Digital Lib POLO WOMEN'S - SWEATER 138" at bounding box center [626, 76] width 1126 height 21
click at [806, 68] on div "Folders NY Annual Core Assortment Digital Lib POLO WOMEN'S - SWEATER 138" at bounding box center [626, 76] width 1126 height 21
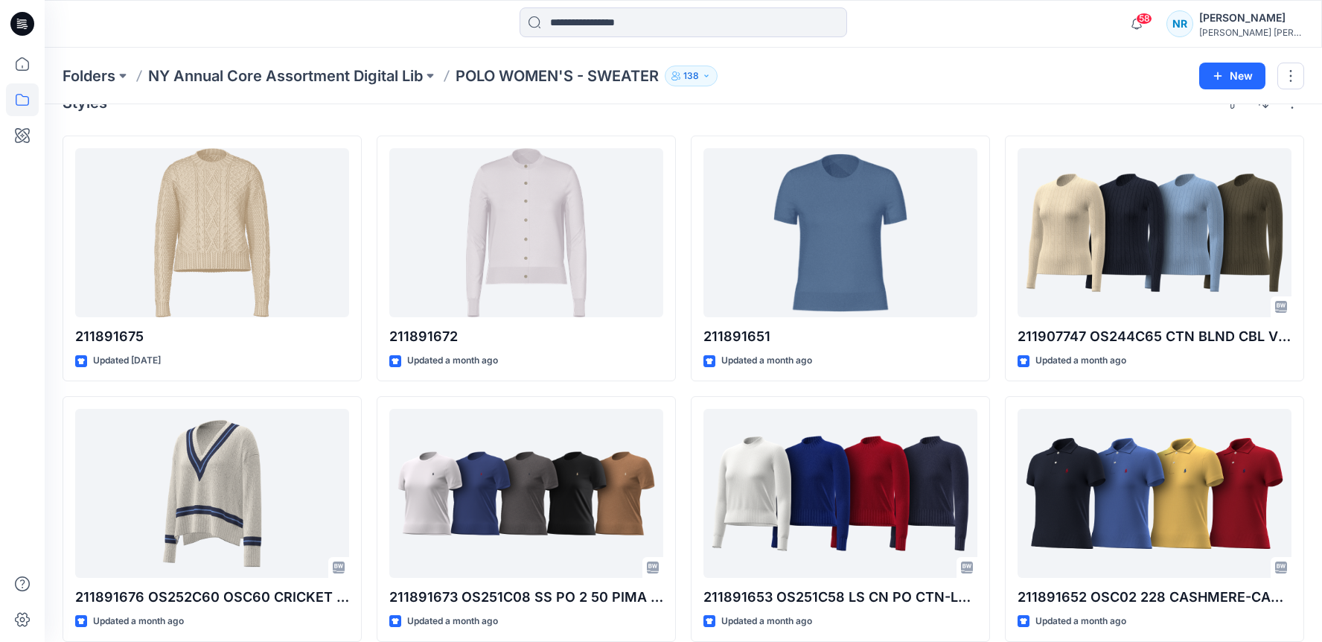
scroll to position [0, 0]
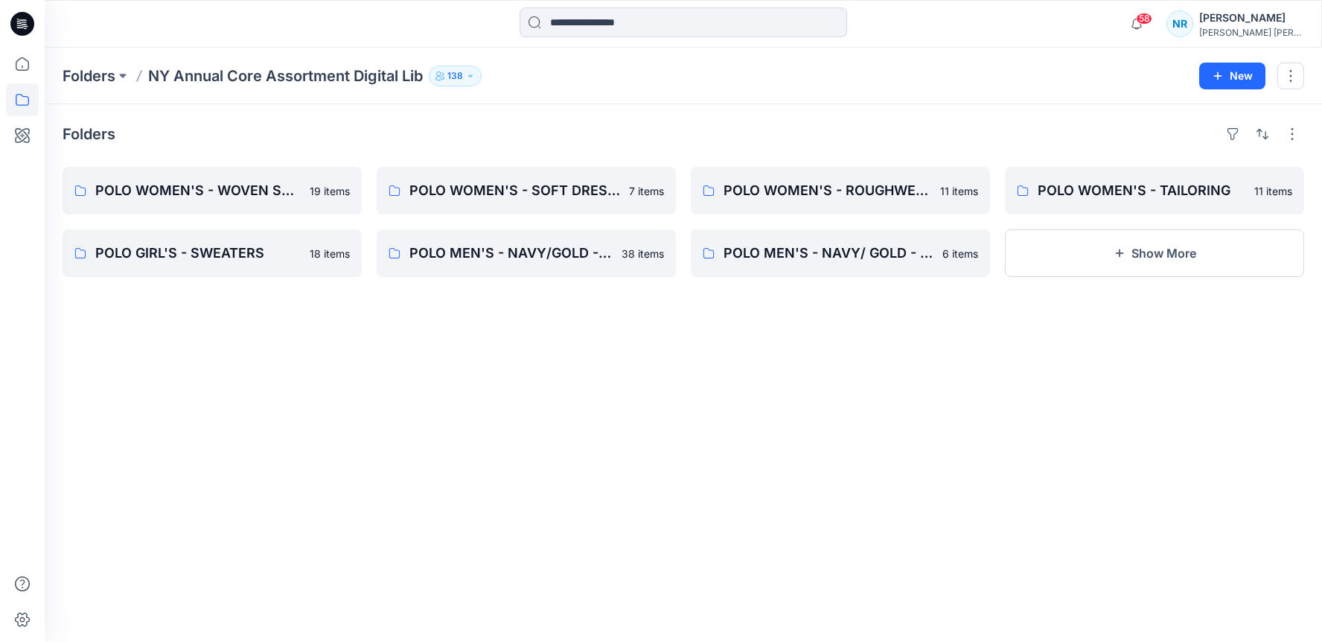
click at [987, 74] on div "Folders NY Annual Core Assortment Digital Lib 138" at bounding box center [626, 76] width 1126 height 21
click at [1117, 249] on icon "button" at bounding box center [1120, 253] width 12 height 12
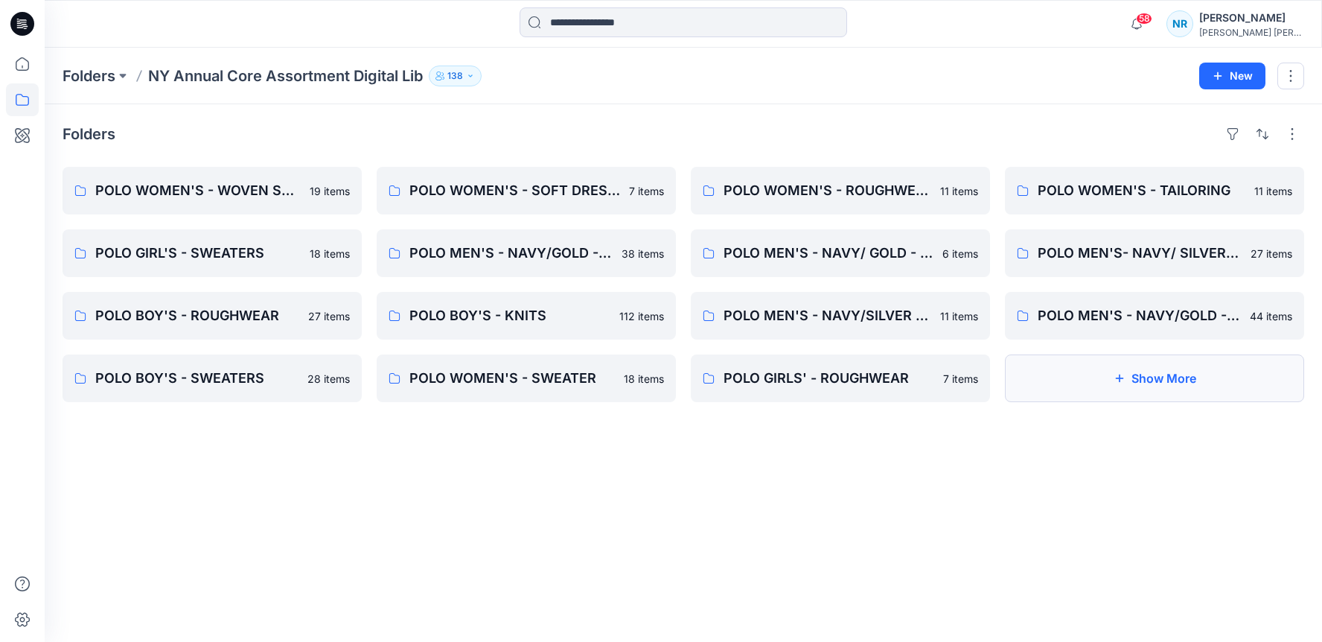
click at [1074, 388] on button "Show More" at bounding box center [1154, 378] width 299 height 48
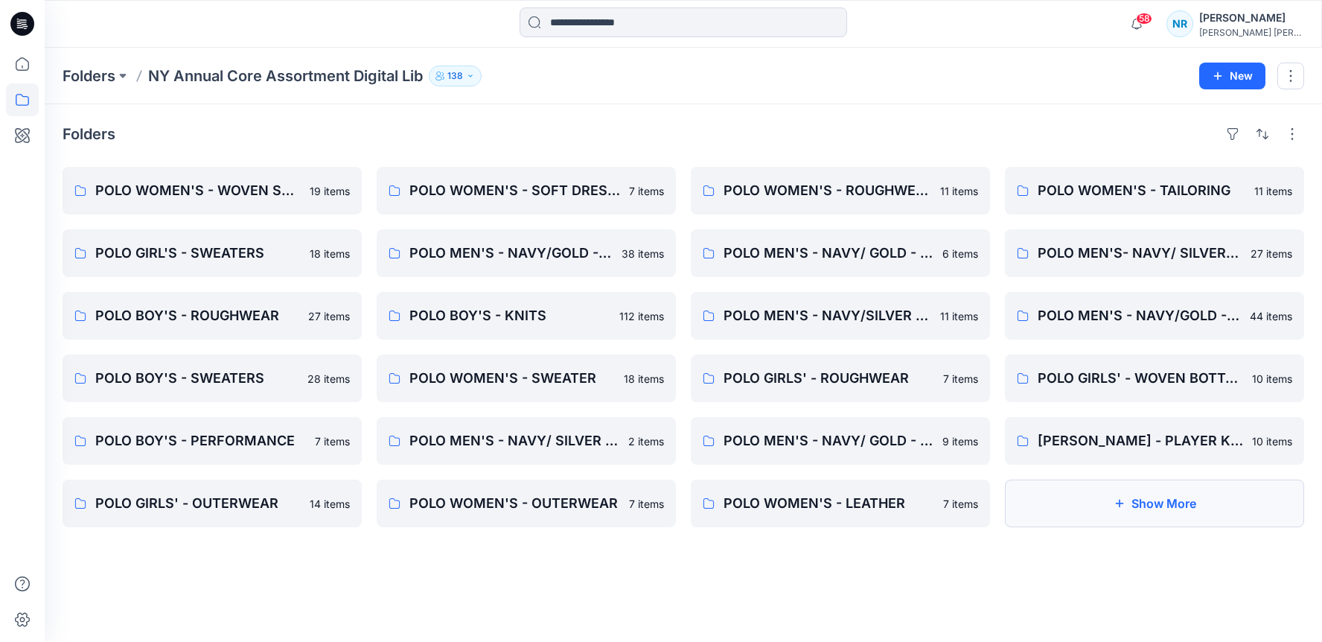
click at [1060, 524] on button "Show More" at bounding box center [1154, 503] width 299 height 48
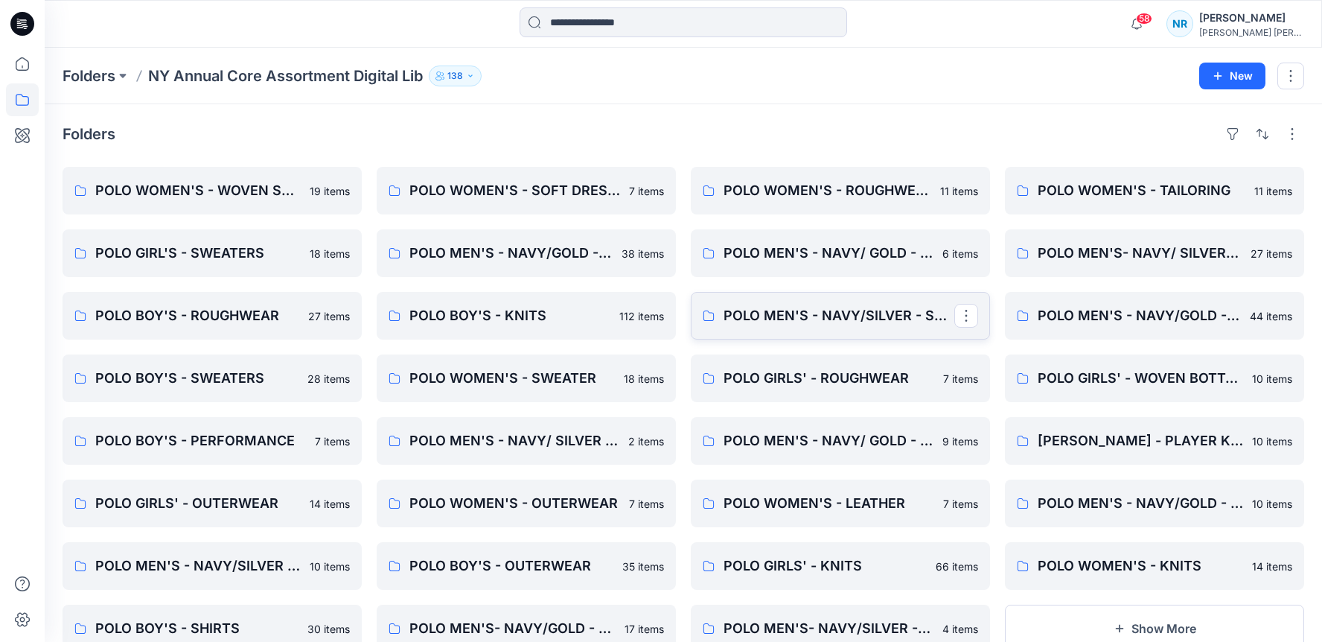
scroll to position [52, 0]
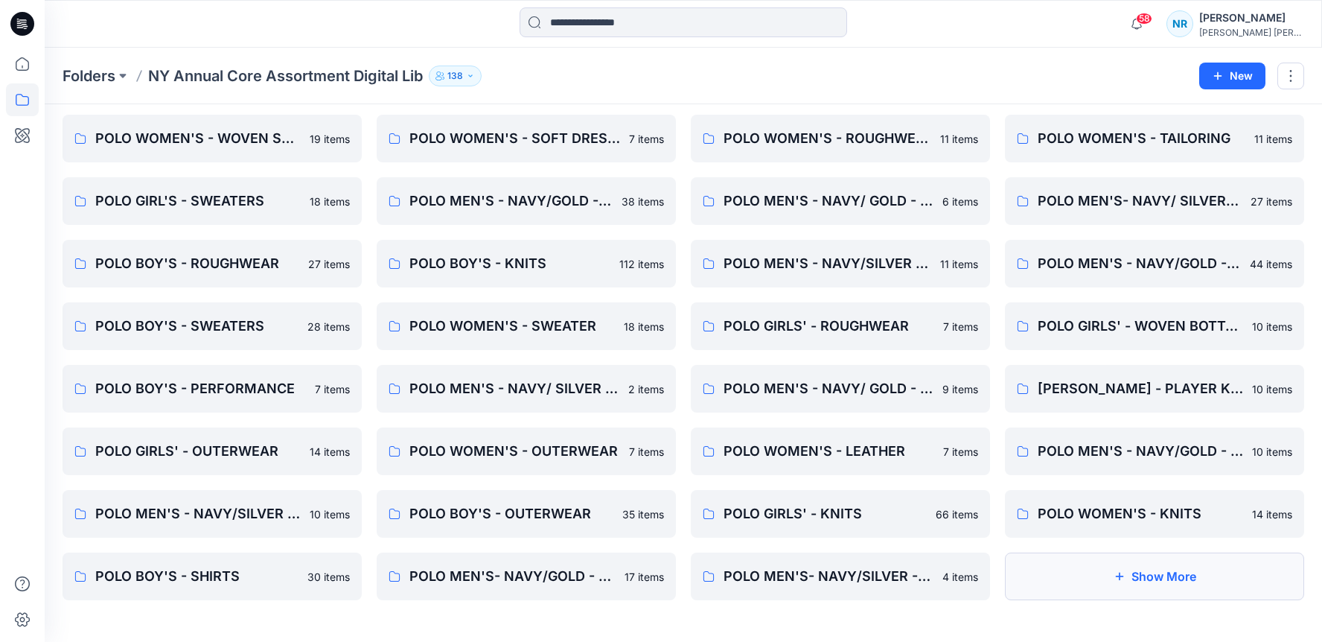
click at [1079, 584] on button "Show More" at bounding box center [1154, 576] width 299 height 48
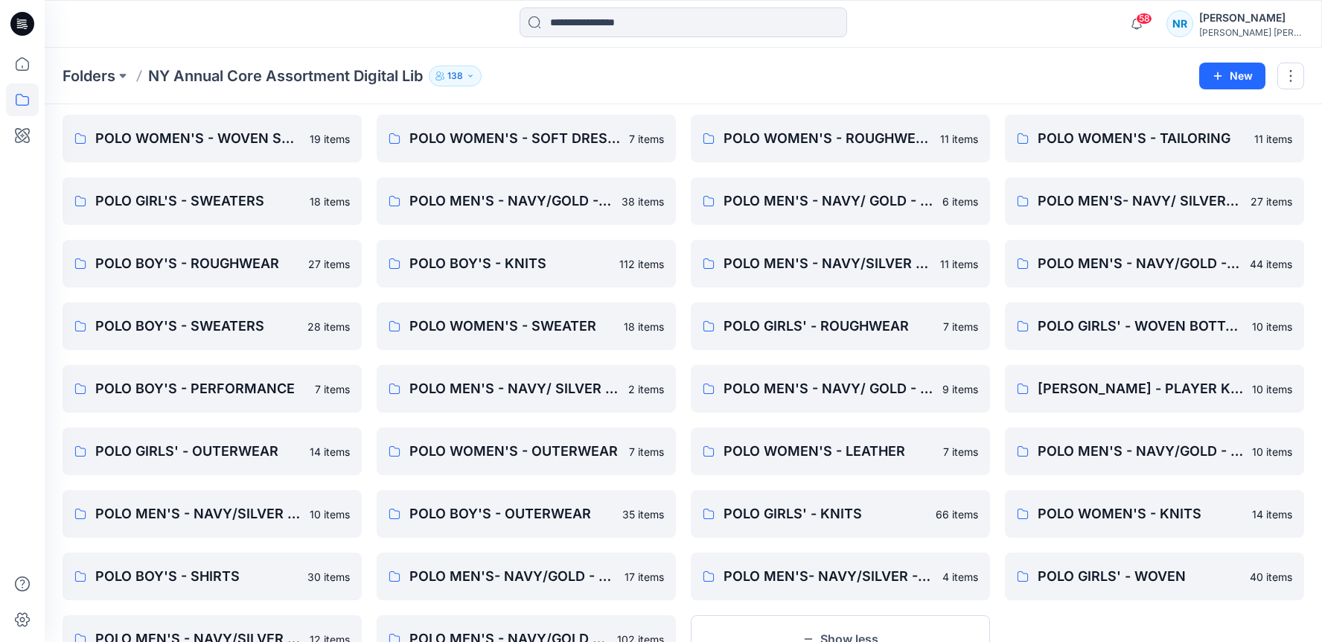
click at [619, 55] on div "Folders NY Annual Core Assortment Digital Lib 138 New" at bounding box center [684, 76] width 1278 height 57
click at [545, 60] on div "Folders NY Annual Core Assortment Digital Lib 138 New" at bounding box center [684, 76] width 1278 height 57
click at [535, 66] on div "Folders NY Annual Core Assortment Digital Lib 138" at bounding box center [626, 76] width 1126 height 21
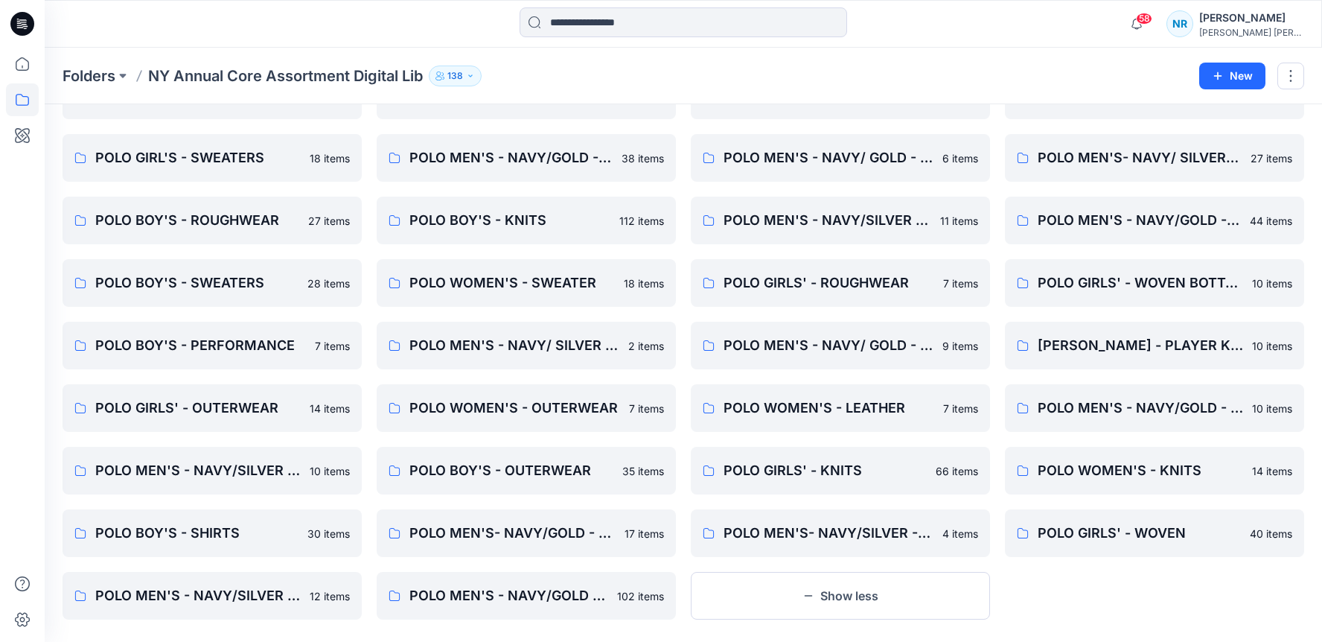
scroll to position [115, 0]
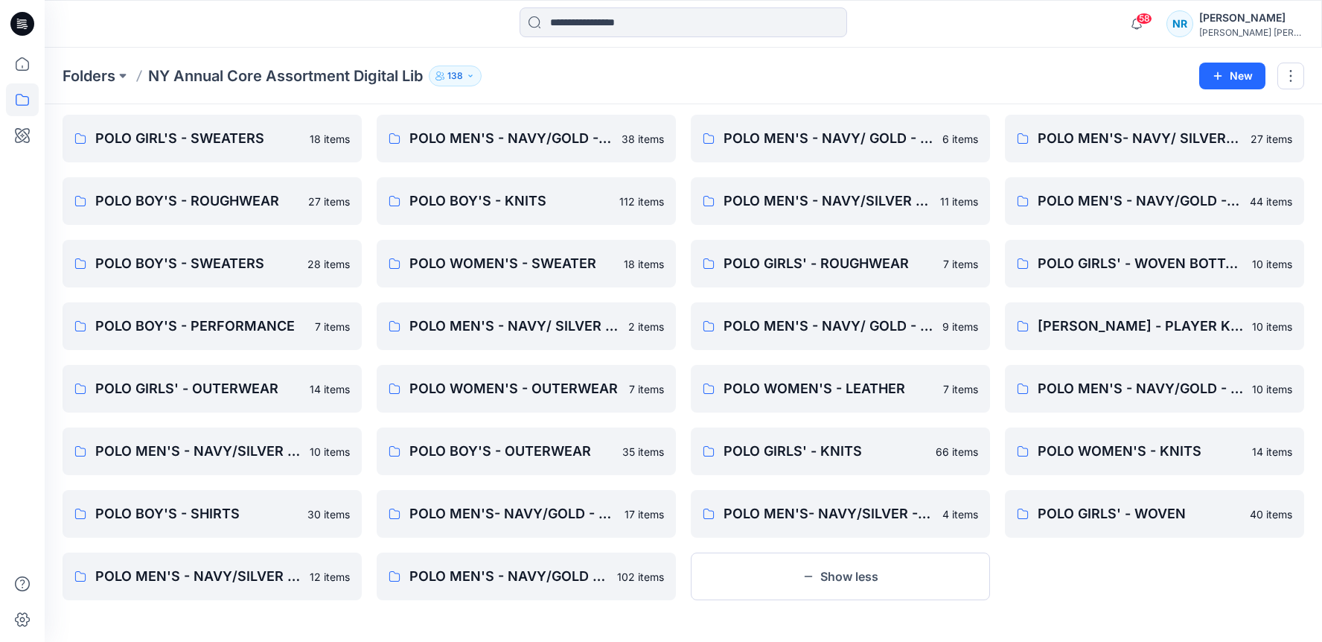
click at [634, 81] on div "Folders NY Annual Core Assortment Digital Lib 138" at bounding box center [626, 76] width 1126 height 21
click at [595, 73] on div "Folders NY Annual Core Assortment Digital Lib 138" at bounding box center [626, 76] width 1126 height 21
click at [538, 72] on div "Folders NY Annual Core Assortment Digital Lib 138" at bounding box center [626, 76] width 1126 height 21
click at [517, 72] on div "Folders NY Annual Core Assortment Digital Lib 138" at bounding box center [626, 76] width 1126 height 21
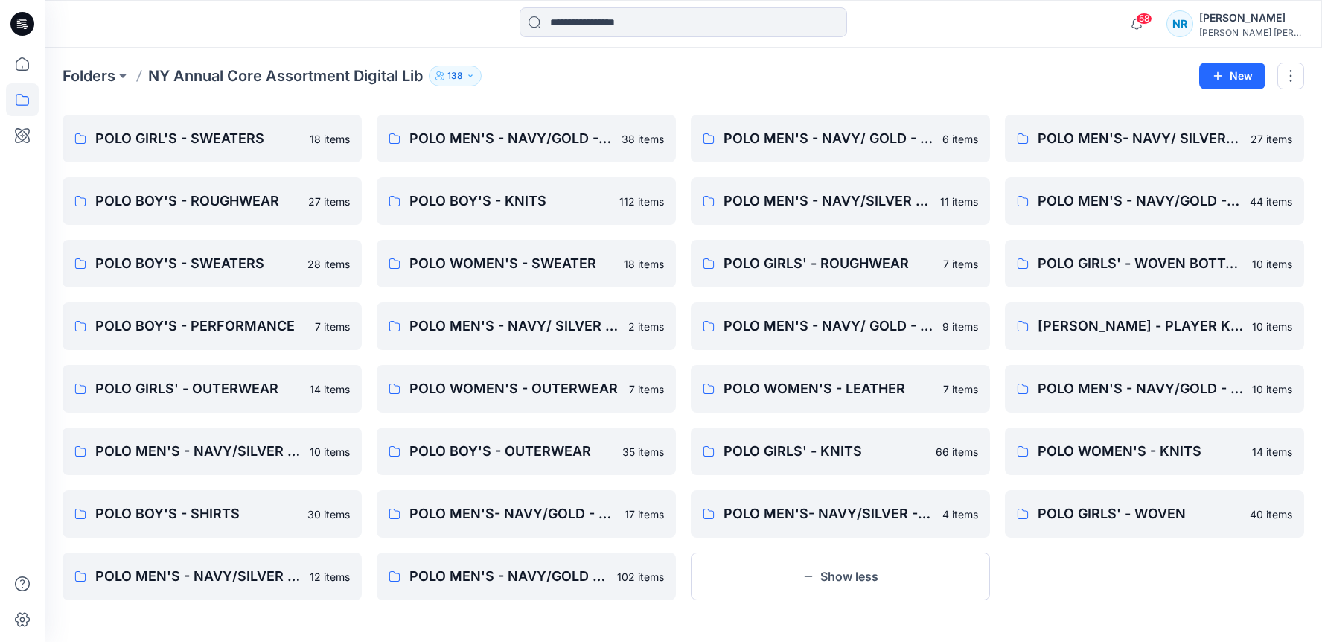
click at [701, 617] on div "Folders POLO WOMEN'S - WOVEN SHIRT 19 items POLO GIRL'S - SWEATERS 18 items POL…" at bounding box center [684, 316] width 1278 height 652
click at [524, 631] on div "Folders POLO WOMEN'S - WOVEN SHIRT 19 items POLO GIRL'S - SWEATERS 18 items POL…" at bounding box center [684, 316] width 1278 height 652
click at [476, 610] on div "Folders POLO WOMEN'S - WOVEN SHIRT 19 items POLO GIRL'S - SWEATERS 18 items POL…" at bounding box center [684, 316] width 1278 height 652
click at [448, 608] on div "Folders POLO WOMEN'S - WOVEN SHIRT 19 items POLO GIRL'S - SWEATERS 18 items POL…" at bounding box center [684, 316] width 1278 height 652
click at [635, 92] on div "Folders NY Annual Core Assortment Digital Lib 138 New" at bounding box center [684, 76] width 1278 height 57
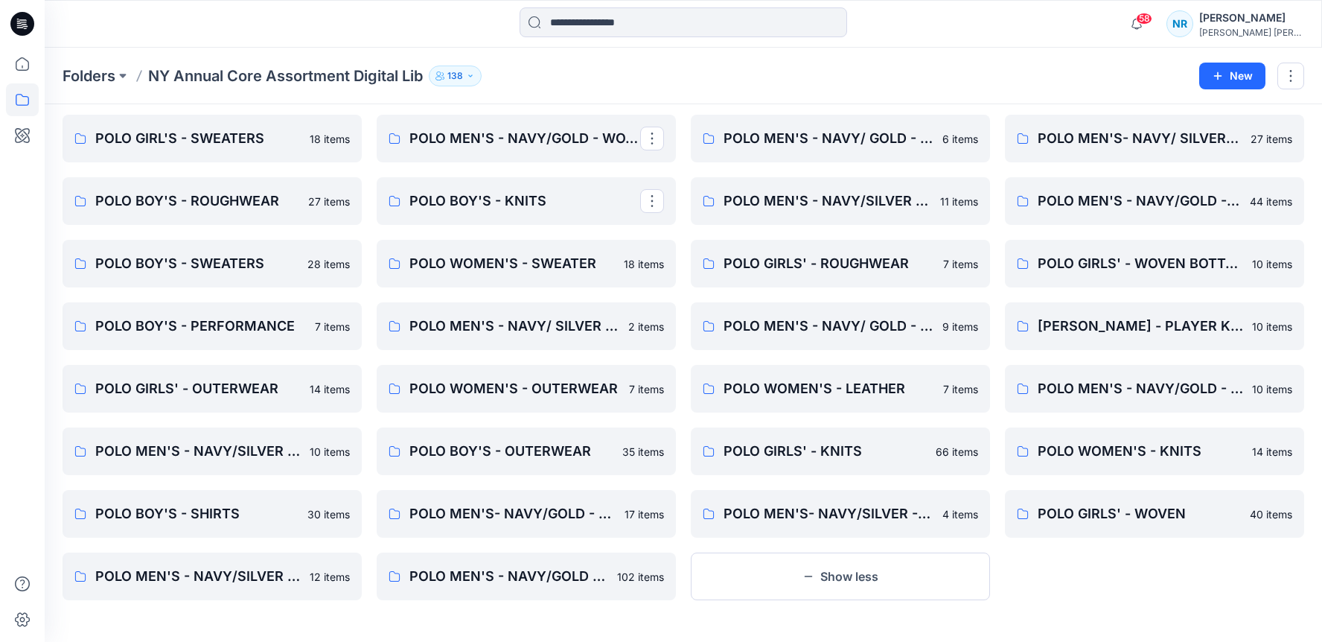
click at [610, 86] on div "Folders NY Annual Core Assortment Digital Lib 138 New" at bounding box center [684, 76] width 1278 height 57
click at [827, 77] on div "Folders NY Annual Core Assortment Digital Lib 138" at bounding box center [626, 76] width 1126 height 21
click at [771, 53] on div "Folders NY Annual Core Assortment Digital Lib 138 New" at bounding box center [684, 76] width 1278 height 57
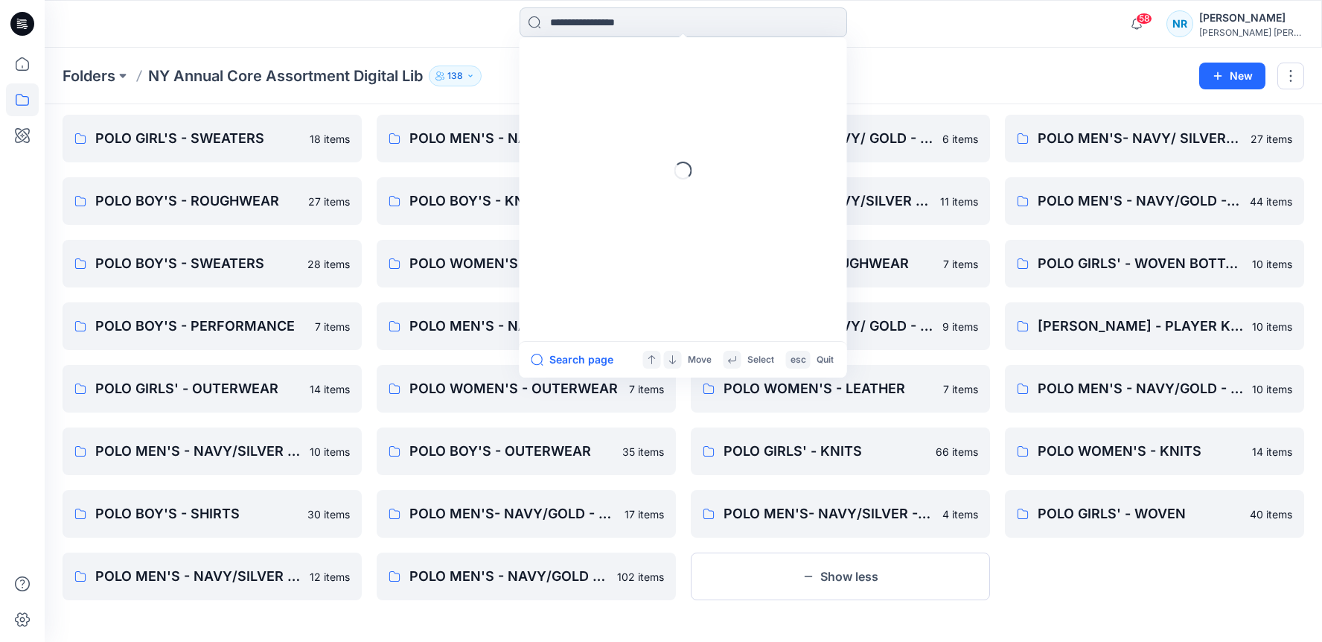
click at [728, 10] on input at bounding box center [684, 22] width 328 height 30
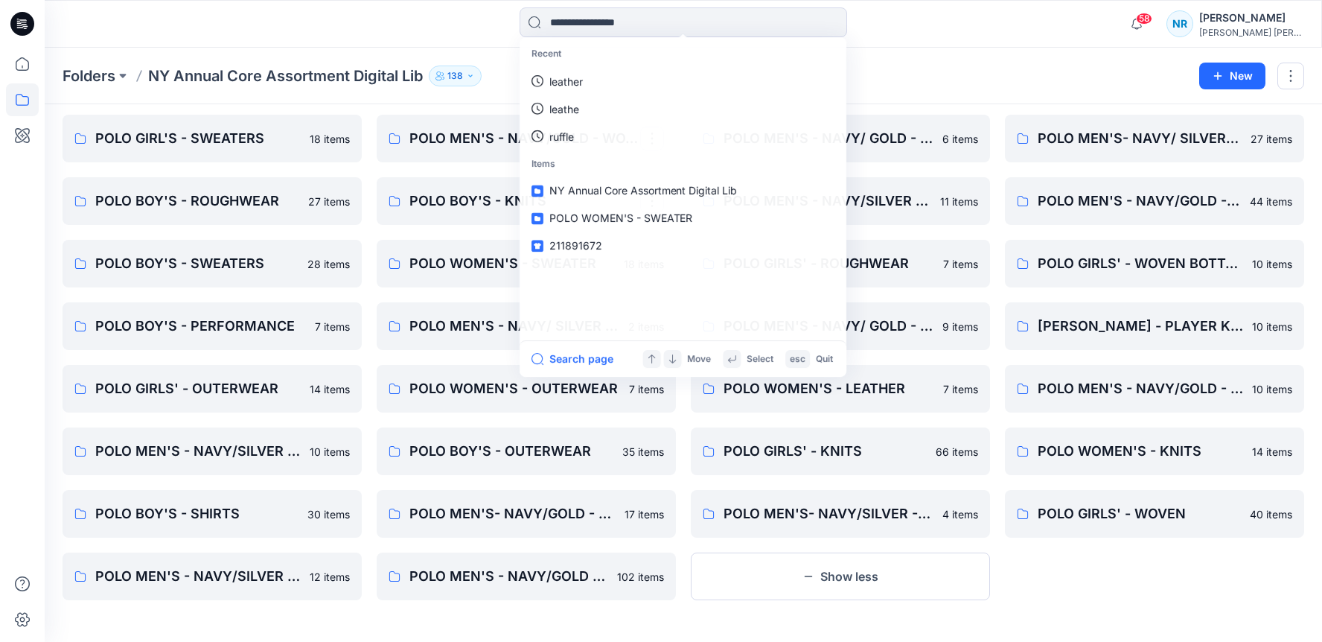
click at [505, 72] on div "Folders NY Annual Core Assortment Digital Lib 138" at bounding box center [626, 76] width 1126 height 21
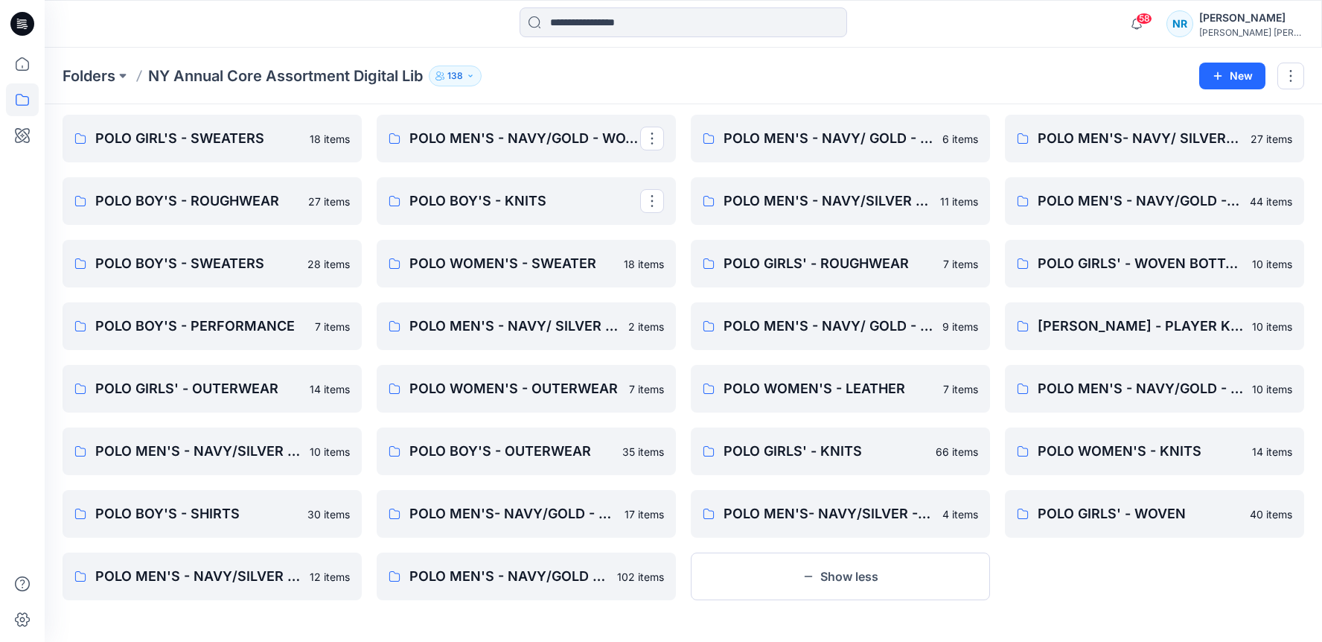
click at [625, 72] on div "Folders NY Annual Core Assortment Digital Lib 138" at bounding box center [626, 76] width 1126 height 21
click at [624, 72] on div "Folders NY Annual Core Assortment Digital Lib 138" at bounding box center [626, 76] width 1126 height 21
click at [624, 73] on div "Folders NY Annual Core Assortment Digital Lib 138" at bounding box center [626, 76] width 1126 height 21
click at [627, 74] on div "Folders NY Annual Core Assortment Digital Lib 138" at bounding box center [626, 76] width 1126 height 21
click at [690, 67] on div "Folders NY Annual Core Assortment Digital Lib 138" at bounding box center [626, 76] width 1126 height 21
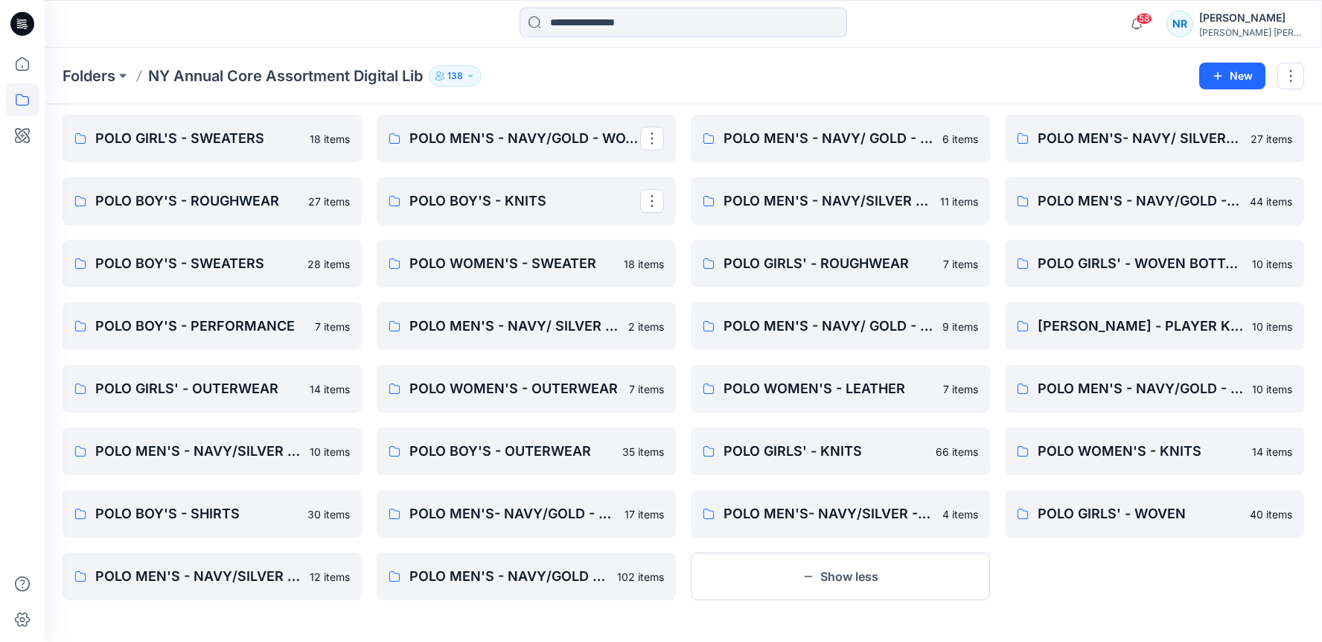
click at [690, 67] on div "Folders NY Annual Core Assortment Digital Lib 138" at bounding box center [626, 76] width 1126 height 21
click at [683, 67] on div "Folders NY Annual Core Assortment Digital Lib 138" at bounding box center [626, 76] width 1126 height 21
click at [672, 54] on div "Folders NY Annual Core Assortment Digital Lib 138 New" at bounding box center [684, 76] width 1278 height 57
click at [672, 68] on div "Folders NY Annual Core Assortment Digital Lib 138" at bounding box center [626, 76] width 1126 height 21
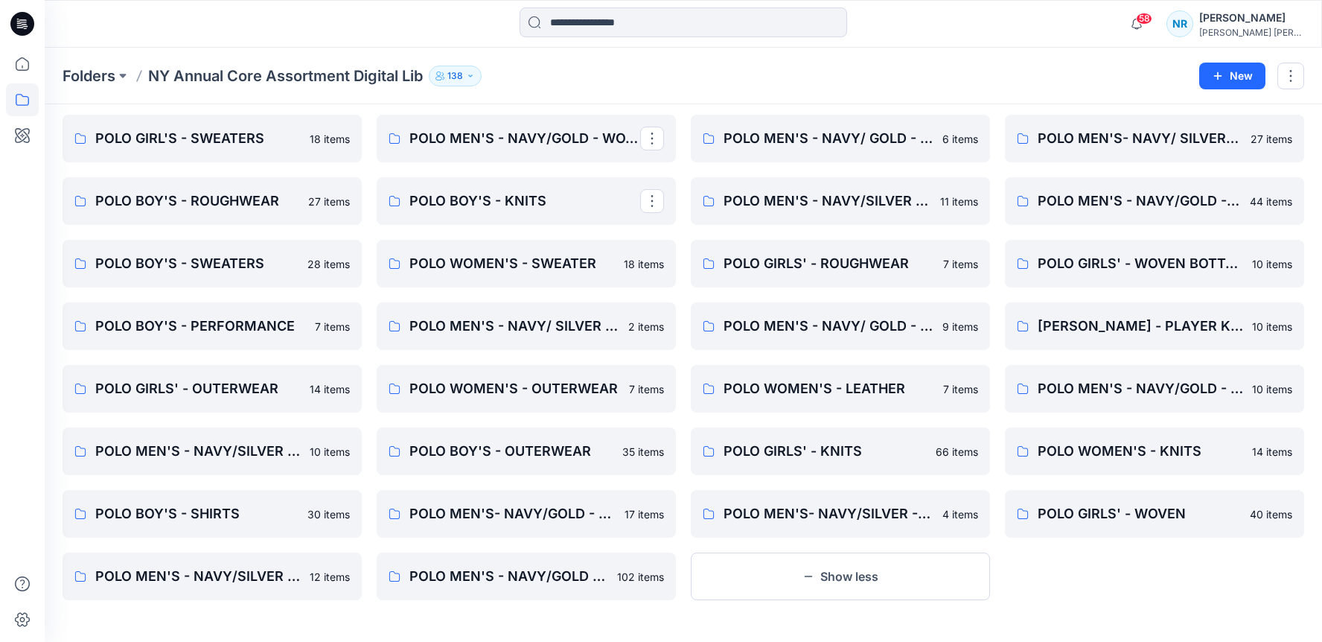
click at [674, 76] on div "Folders NY Annual Core Assortment Digital Lib 138" at bounding box center [626, 76] width 1126 height 21
click at [21, 66] on icon at bounding box center [22, 64] width 33 height 33
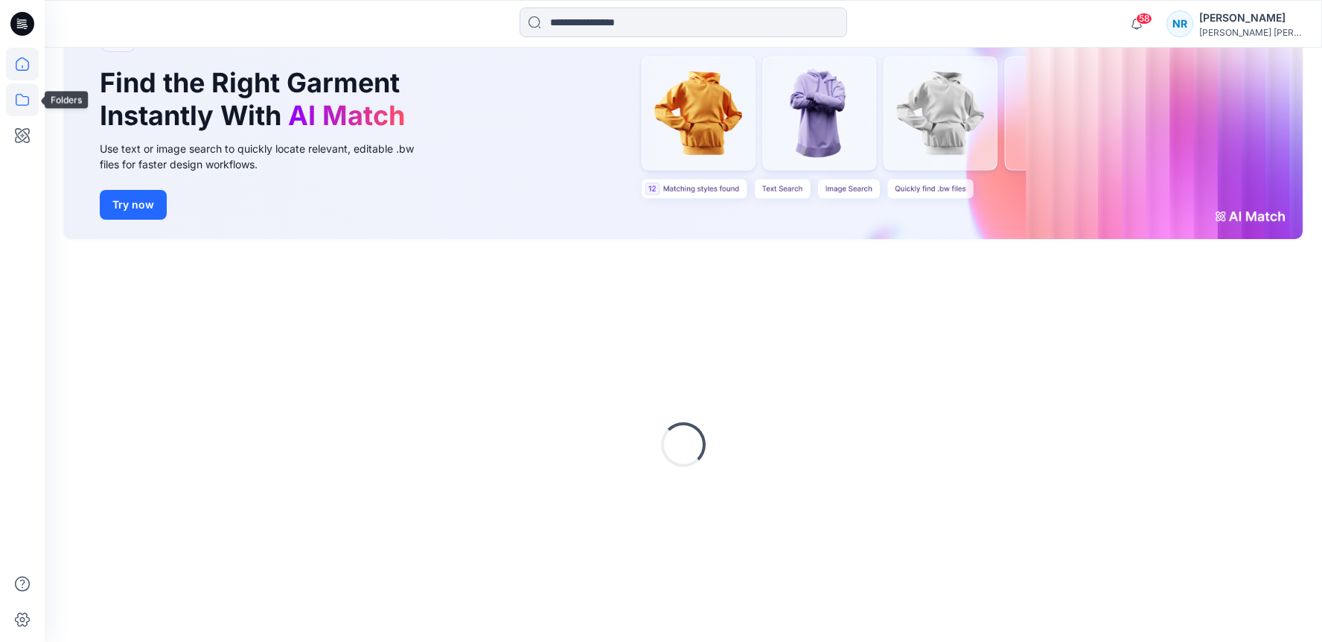
click at [17, 107] on icon at bounding box center [22, 99] width 33 height 33
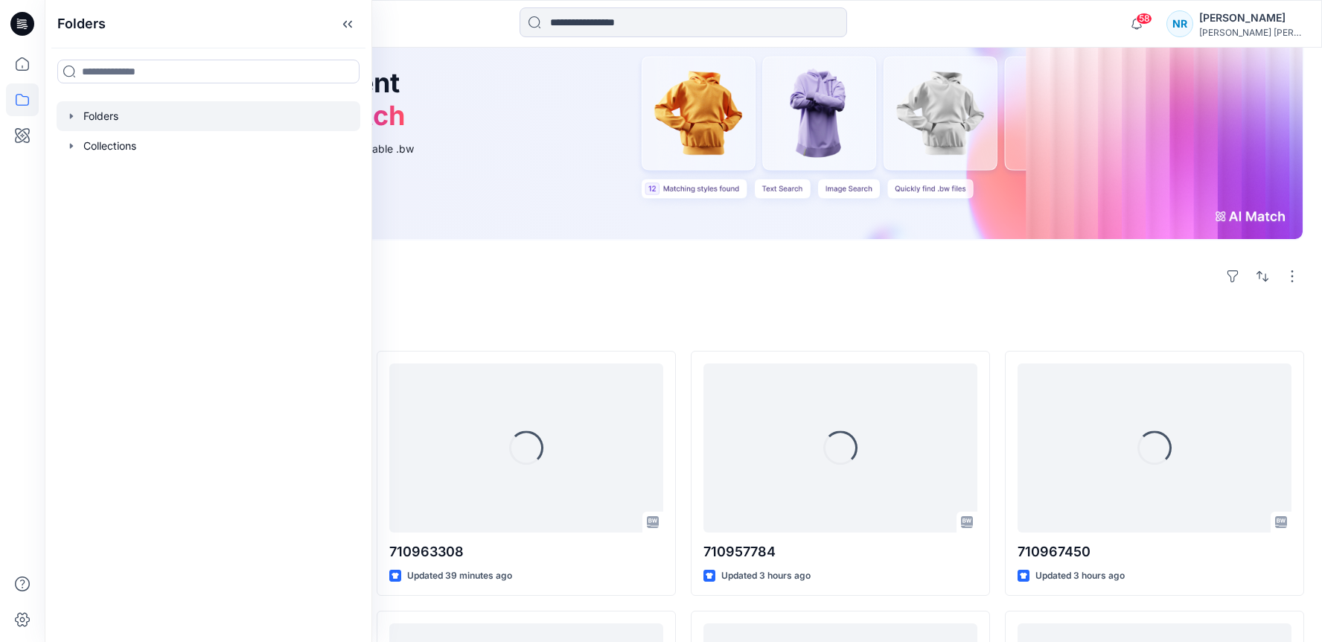
click at [139, 118] on div at bounding box center [209, 116] width 304 height 30
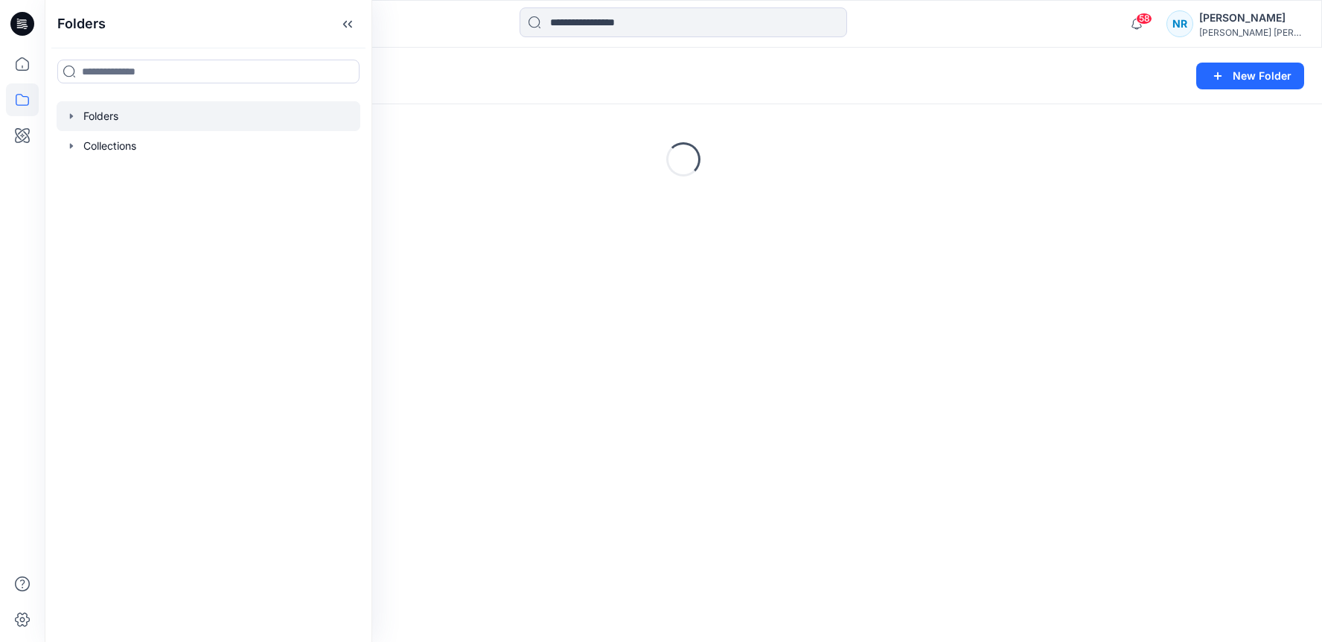
click at [66, 121] on icon "button" at bounding box center [72, 116] width 12 height 12
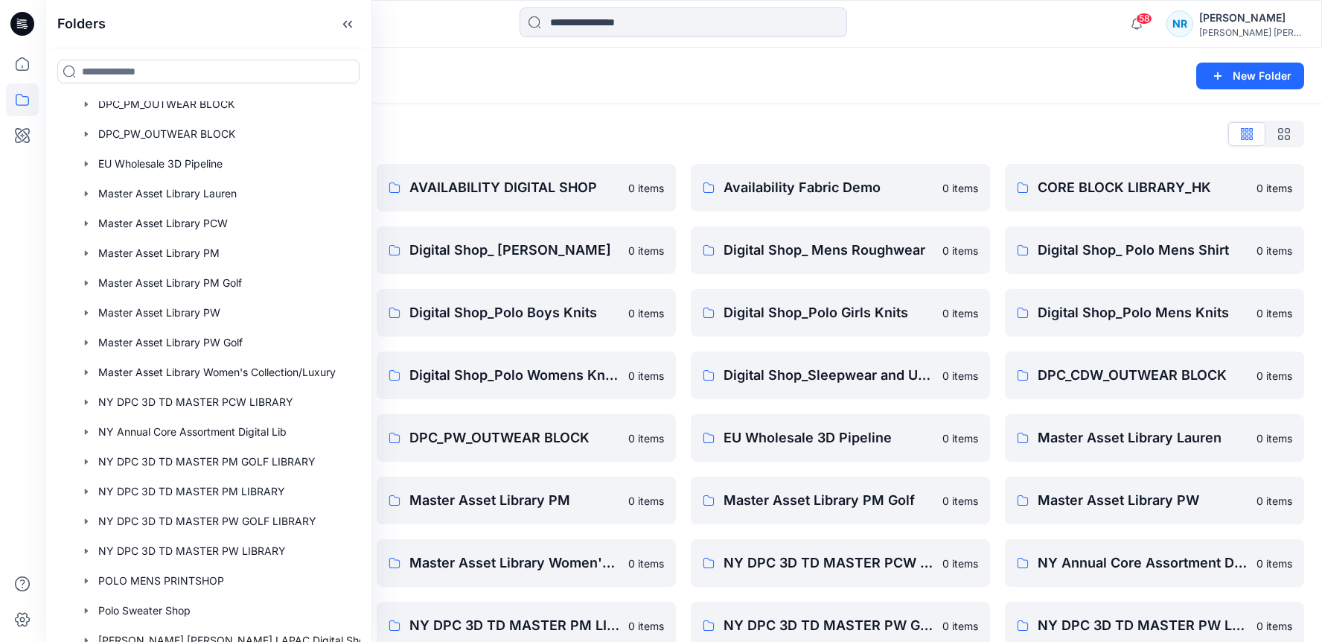
scroll to position [519, 0]
click at [415, 118] on div "Folders List 3D Style Templates for Trainees 0 items Digital Shop_ Headwear 0 i…" at bounding box center [684, 510] width 1278 height 813
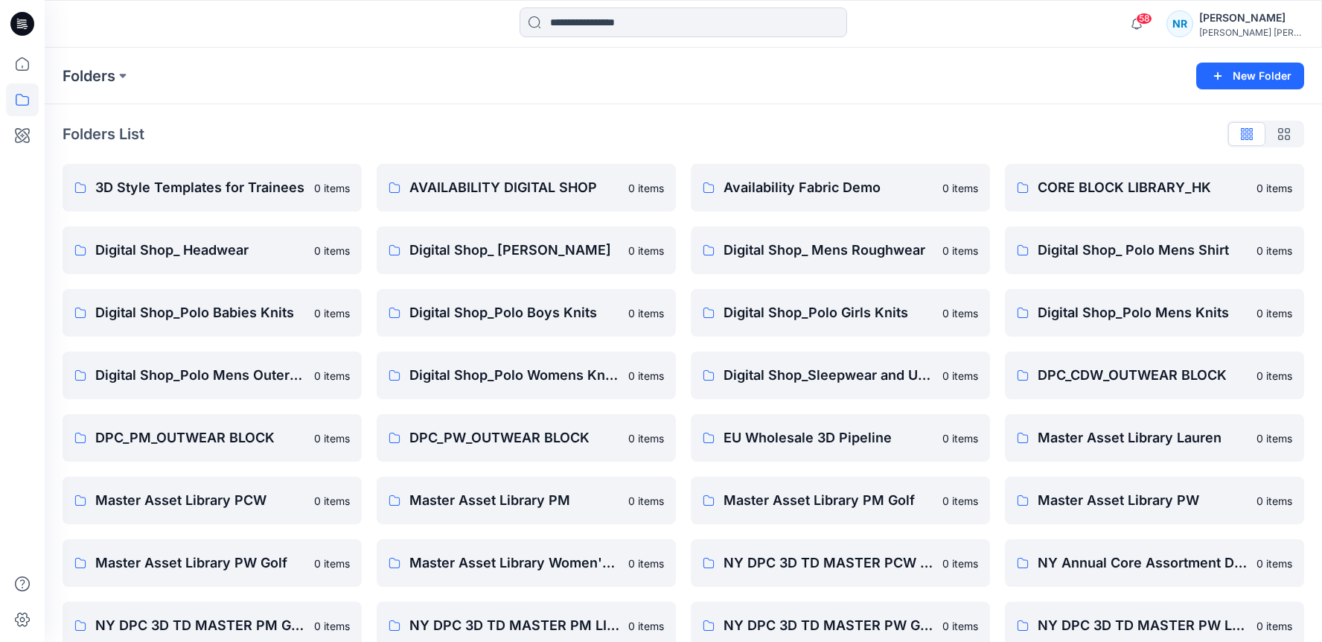
click at [392, 109] on div "Folders List 3D Style Templates for Trainees 0 items Digital Shop_ Headwear 0 i…" at bounding box center [684, 510] width 1278 height 813
click at [690, 110] on div "Folders List 3D Style Templates for Trainees 0 items Digital Shop_ Headwear 0 i…" at bounding box center [684, 510] width 1278 height 813
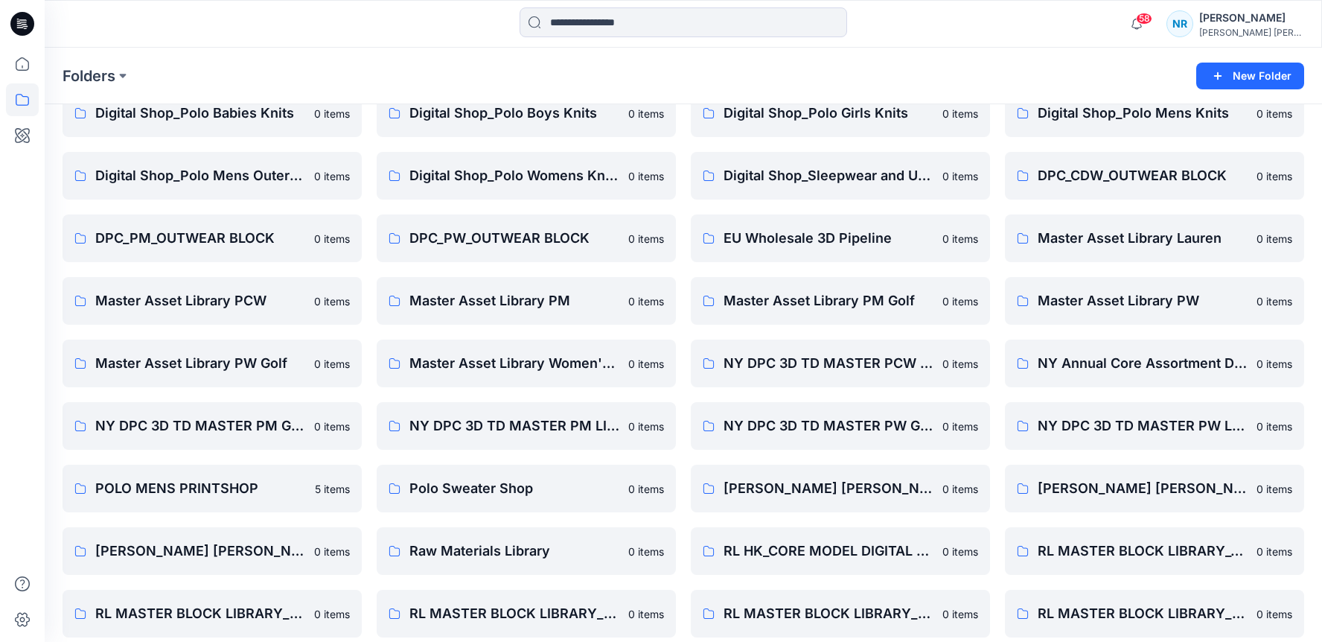
scroll to position [275, 0]
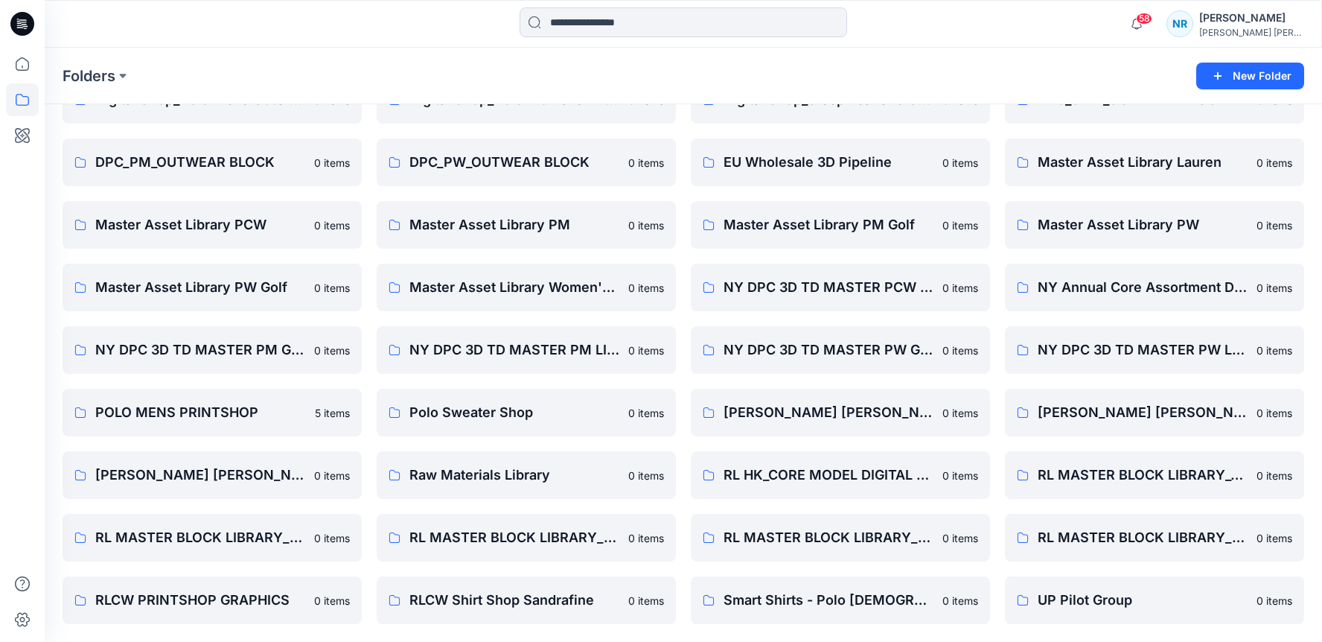
click at [643, 68] on div "Folders" at bounding box center [626, 76] width 1126 height 21
click at [284, 412] on p "POLO MENS PRINTSHOP" at bounding box center [210, 412] width 231 height 21
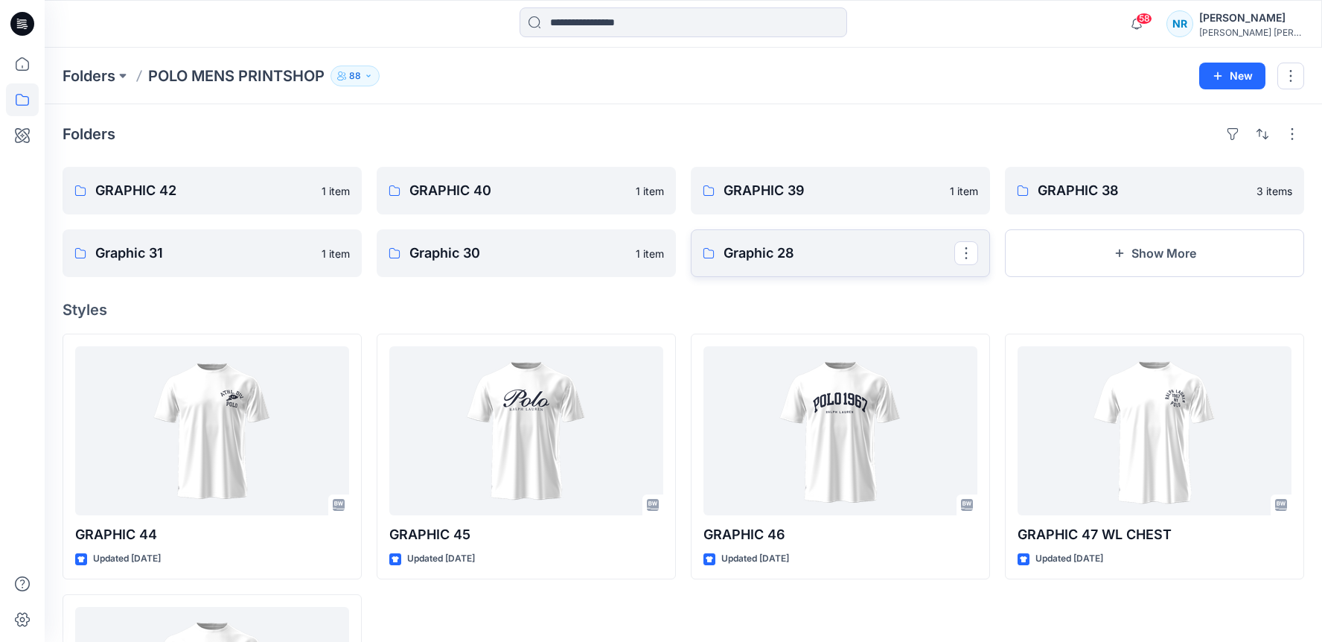
click at [782, 264] on link "Graphic 28" at bounding box center [840, 253] width 299 height 48
